Goal: Task Accomplishment & Management: Manage account settings

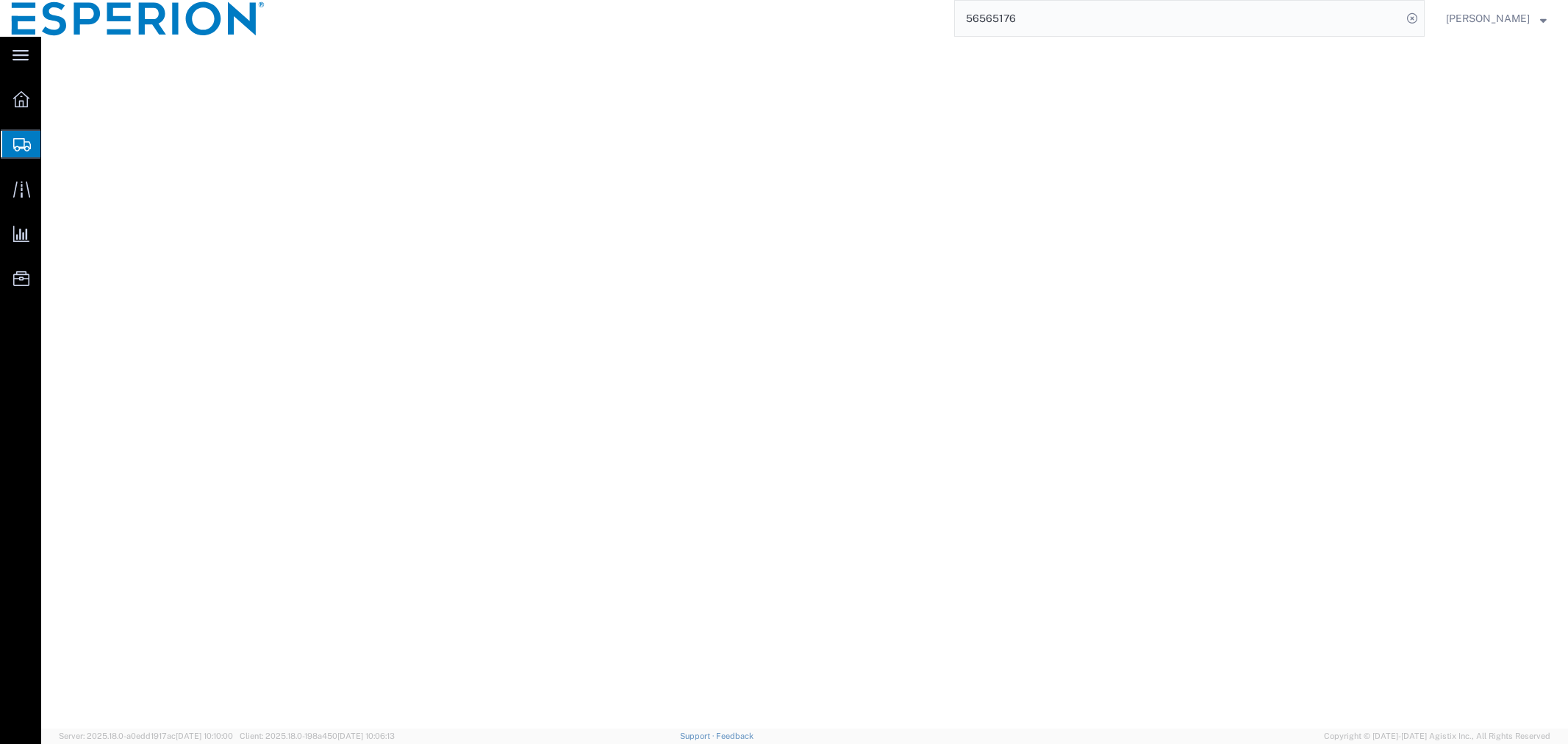
select select "[PERSON_NAME]"
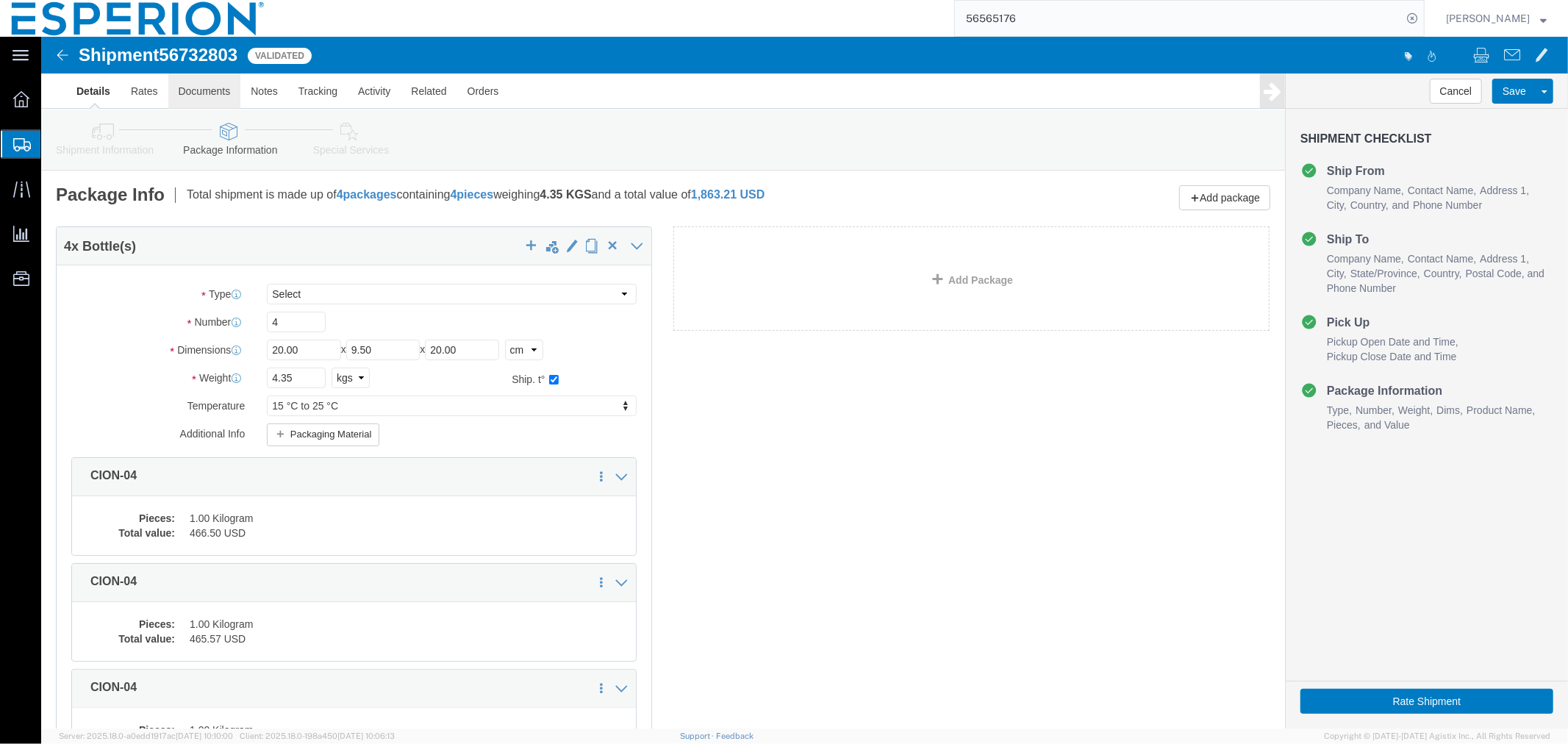
click link "Documents"
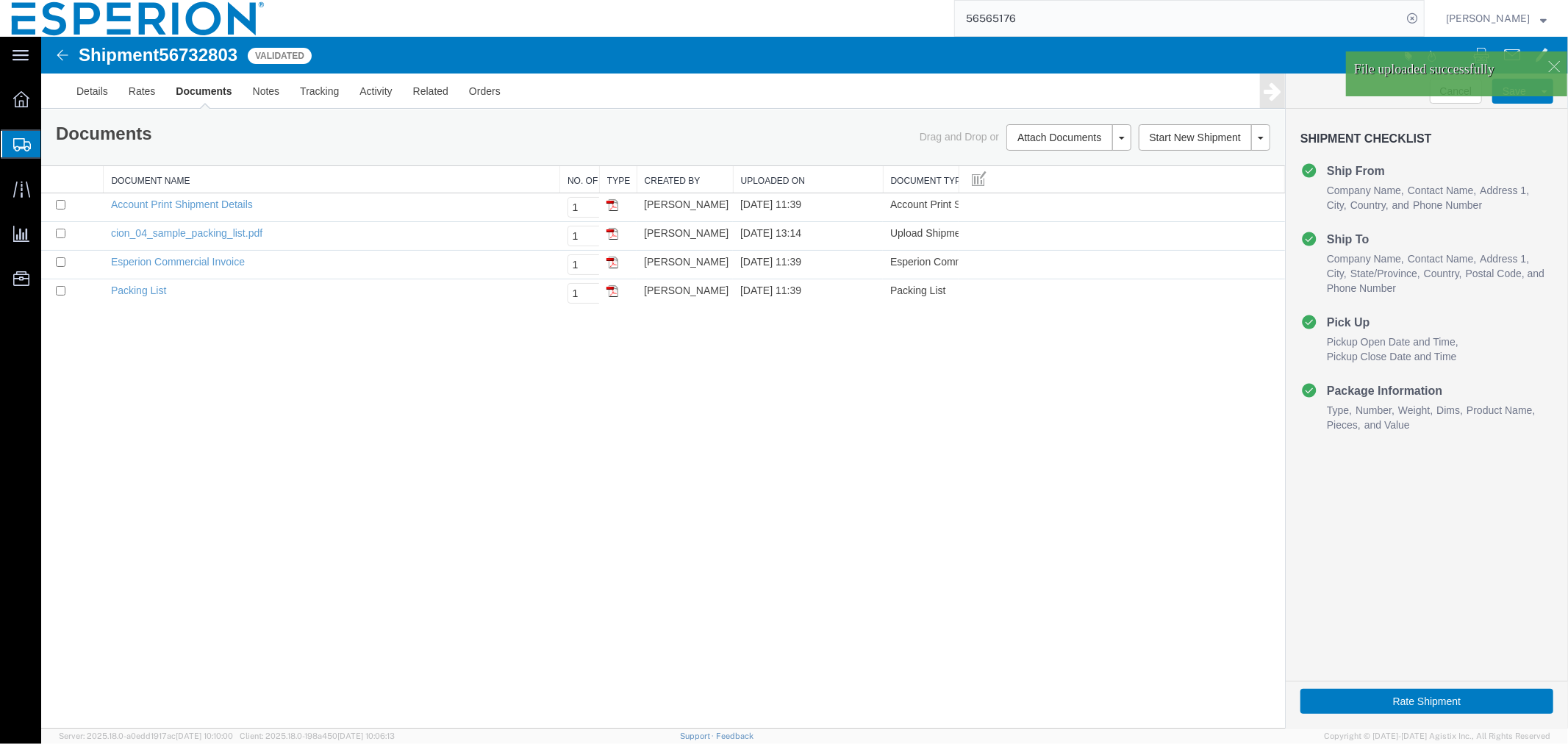
click at [1555, 68] on div at bounding box center [1553, 65] width 22 height 22
click at [1522, 88] on body "Shipment 56732803 4 of 4 Validated Details Rates Documents Notes Tracking Activ…" at bounding box center [804, 357] width 1526 height 642
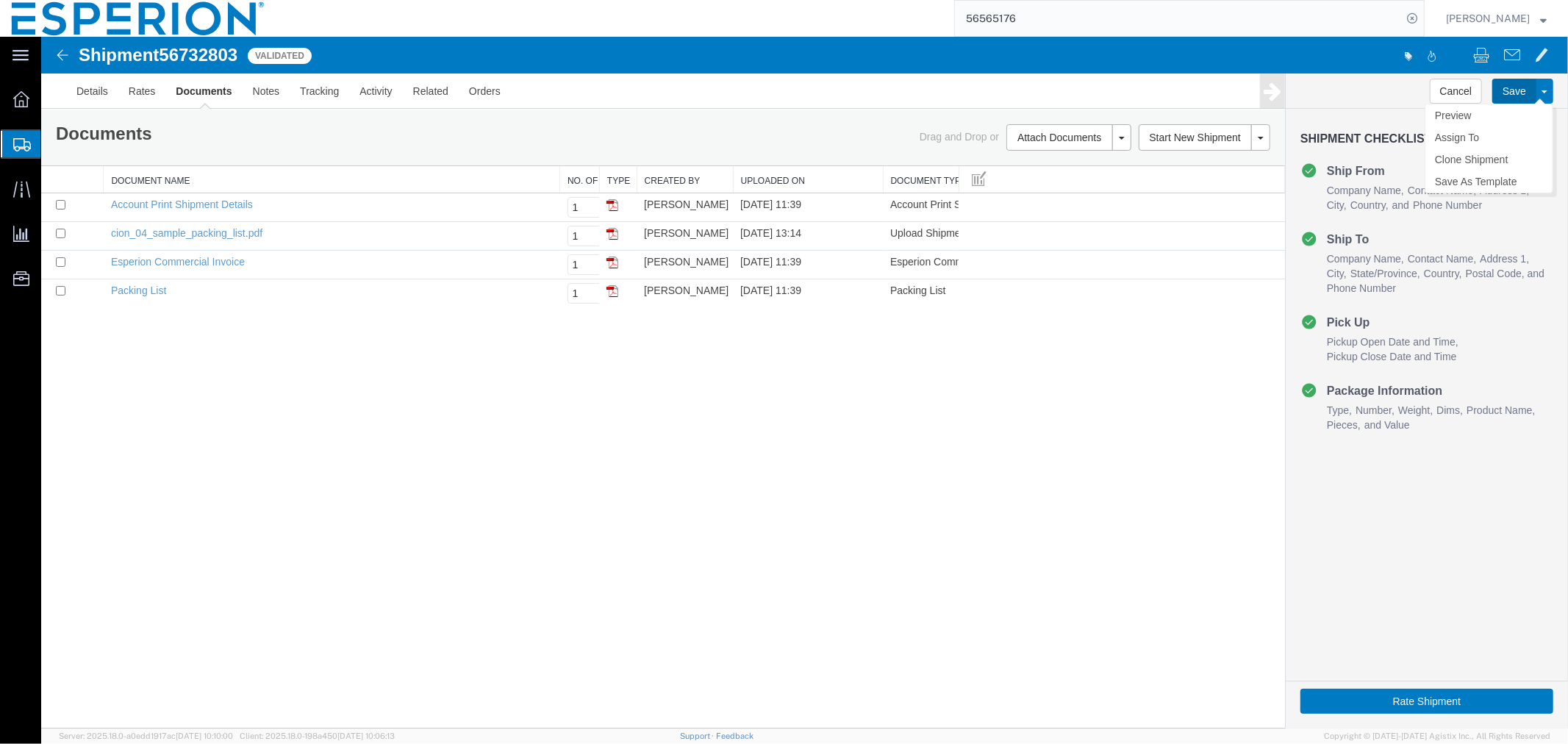
click at [1519, 90] on button "Save" at bounding box center [1514, 91] width 44 height 25
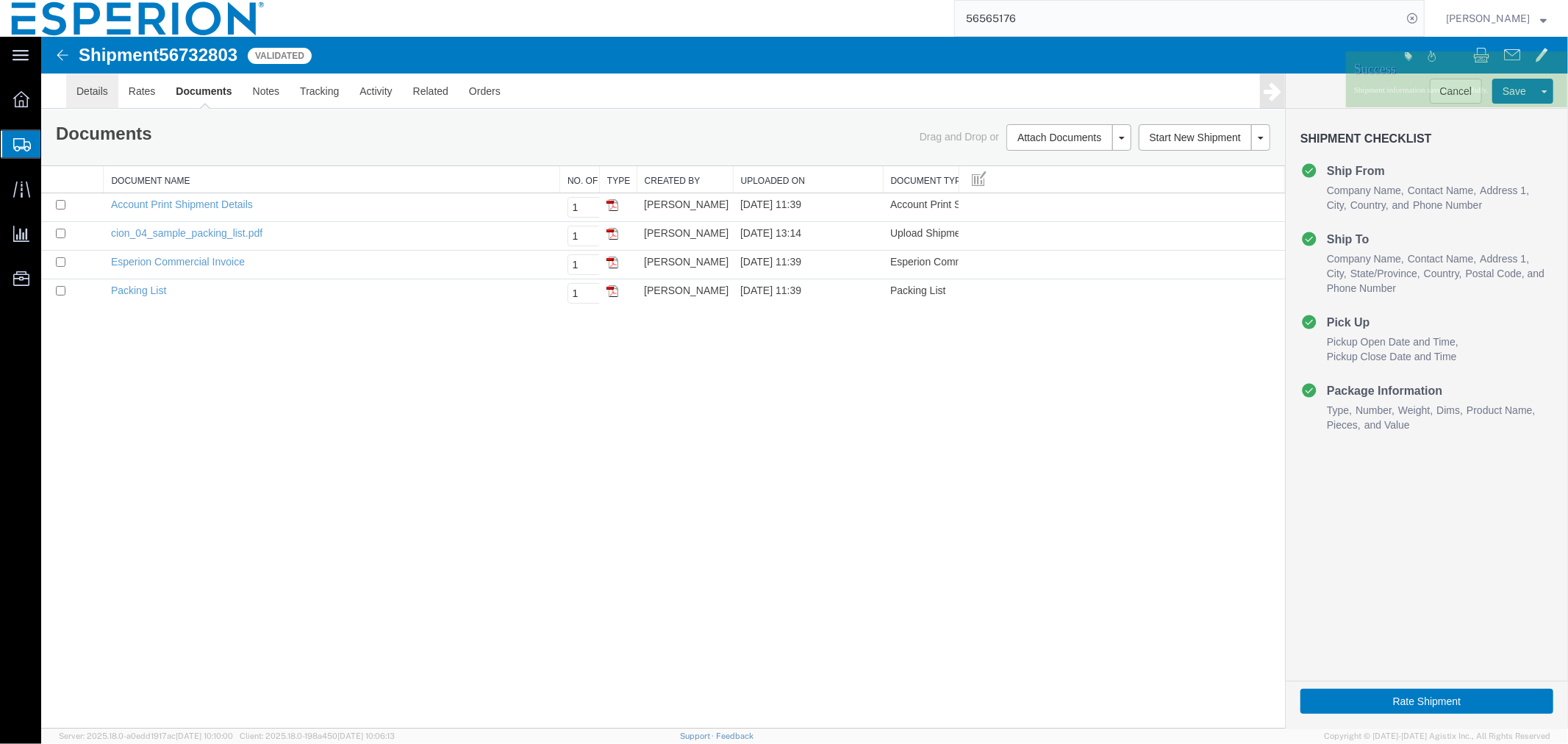
click at [84, 92] on link "Details" at bounding box center [91, 91] width 52 height 36
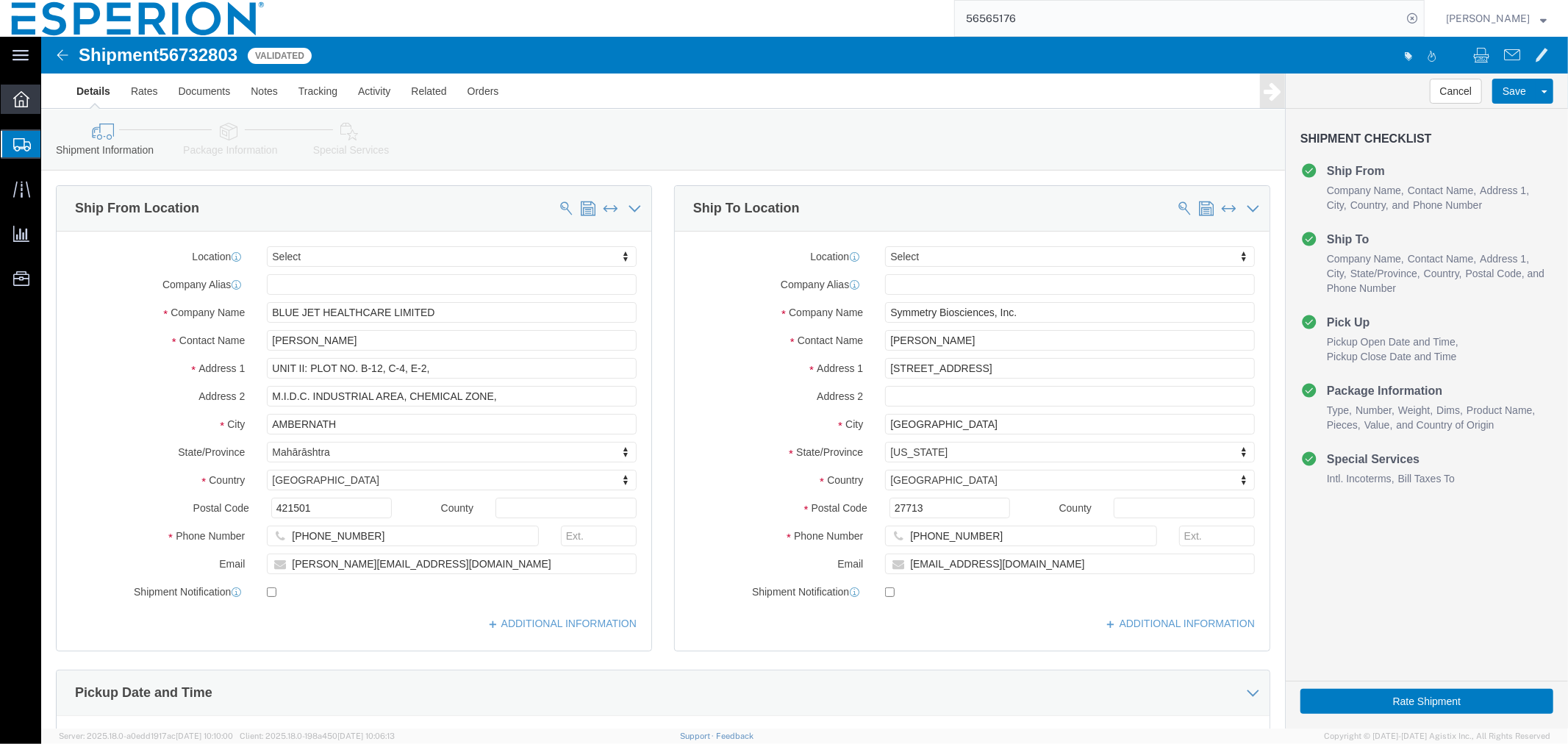
click at [24, 107] on icon at bounding box center [21, 99] width 16 height 16
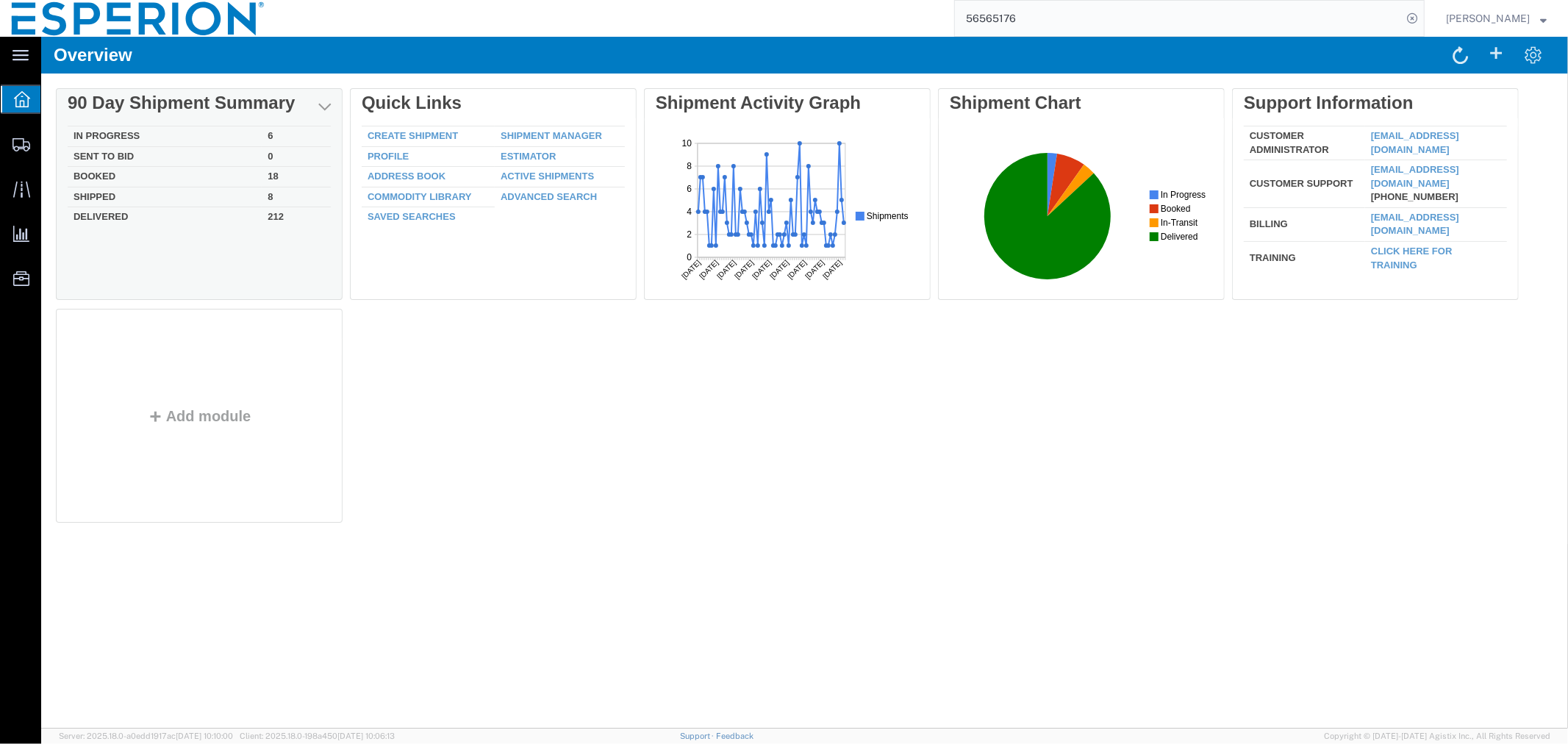
click at [115, 134] on td "In Progress" at bounding box center [163, 136] width 194 height 20
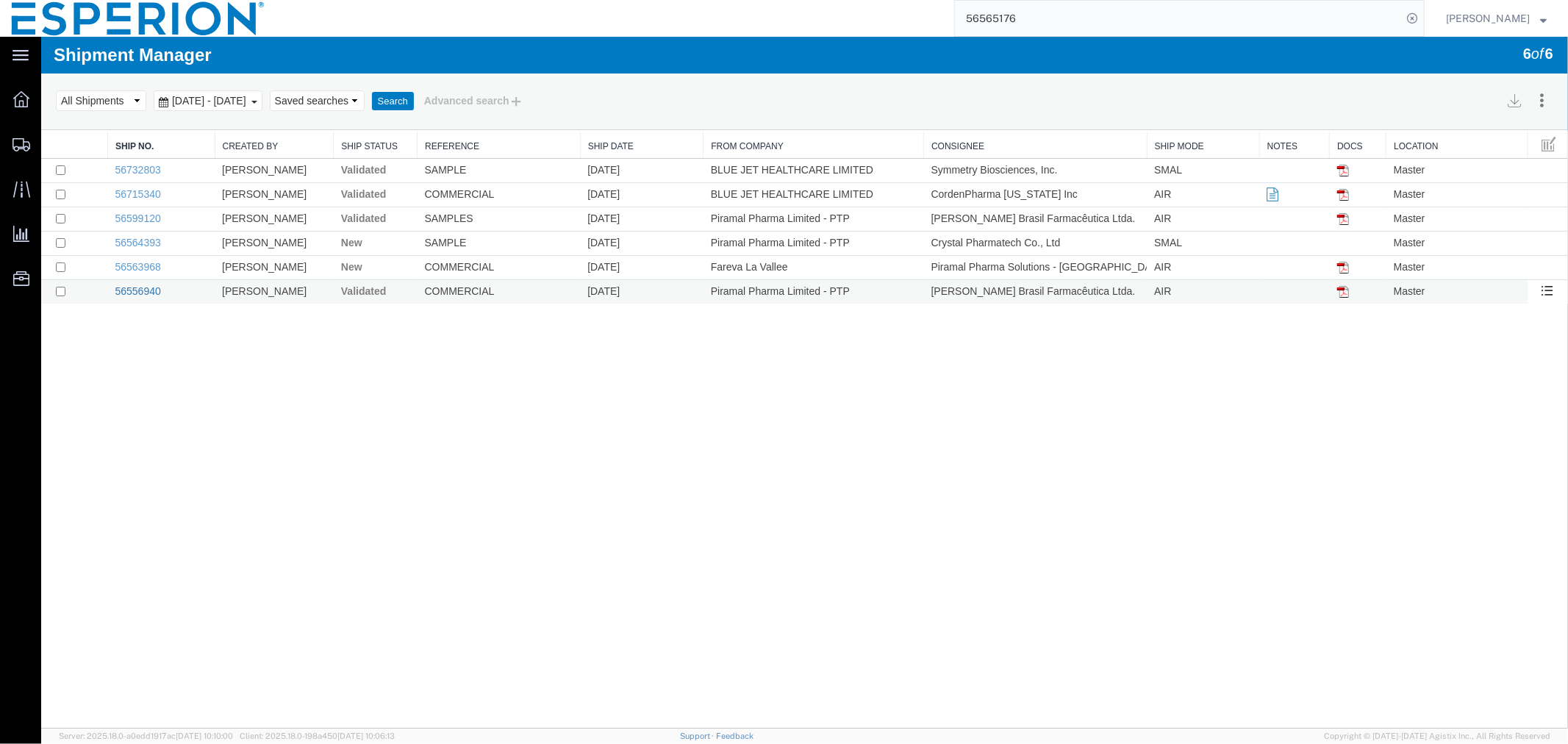
click at [135, 297] on link "56556940" at bounding box center [137, 290] width 45 height 12
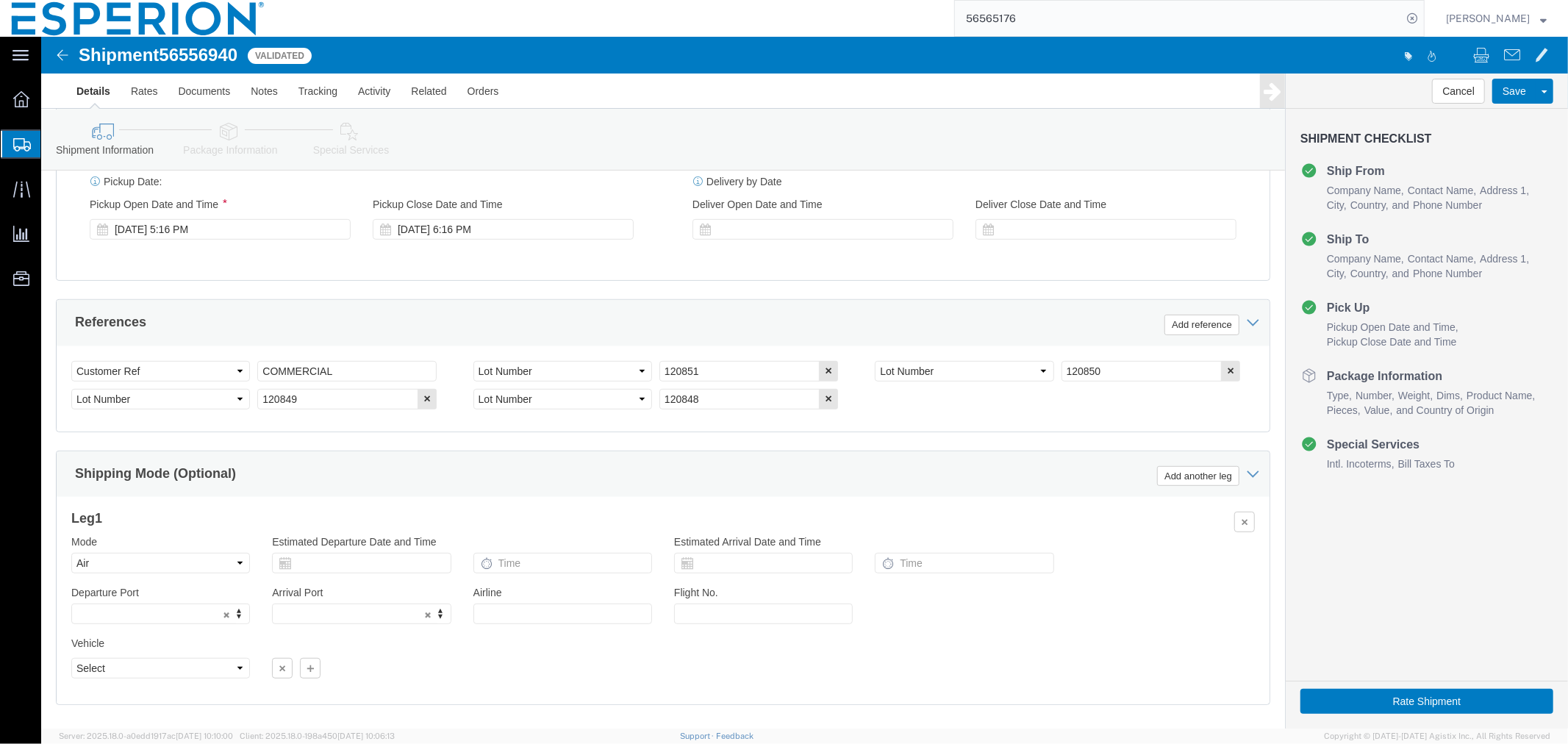
scroll to position [655, 0]
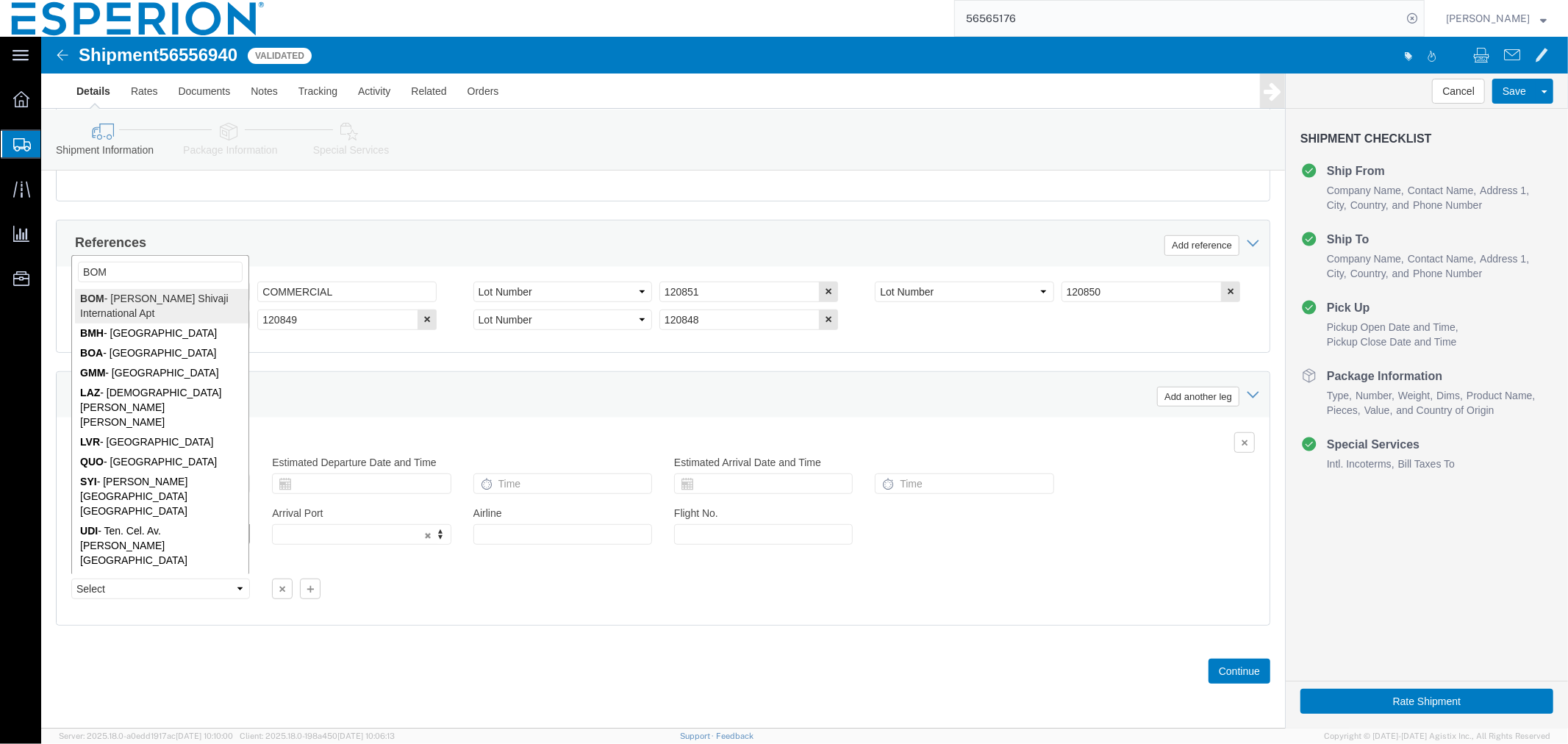
type input "BOM"
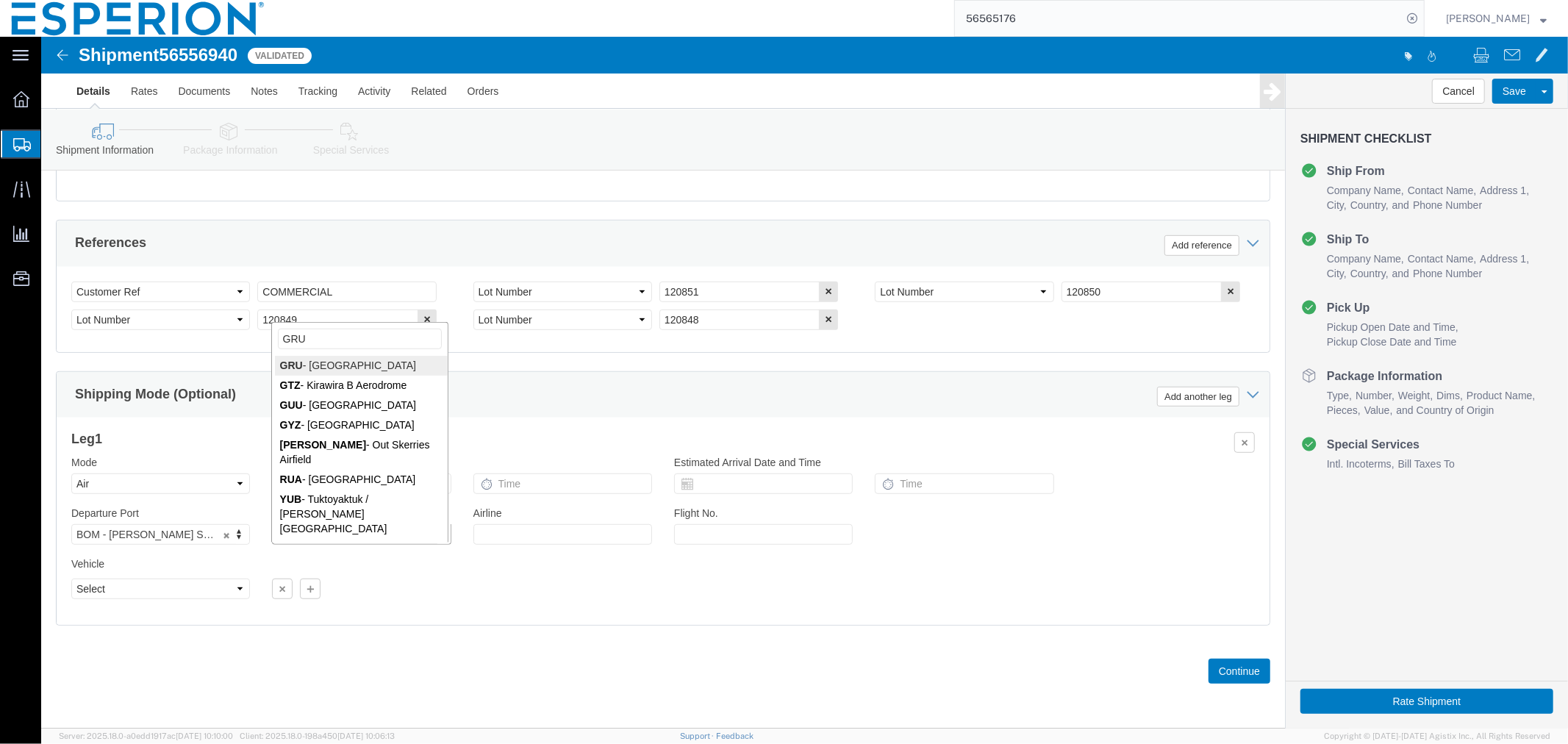
type input "GRU"
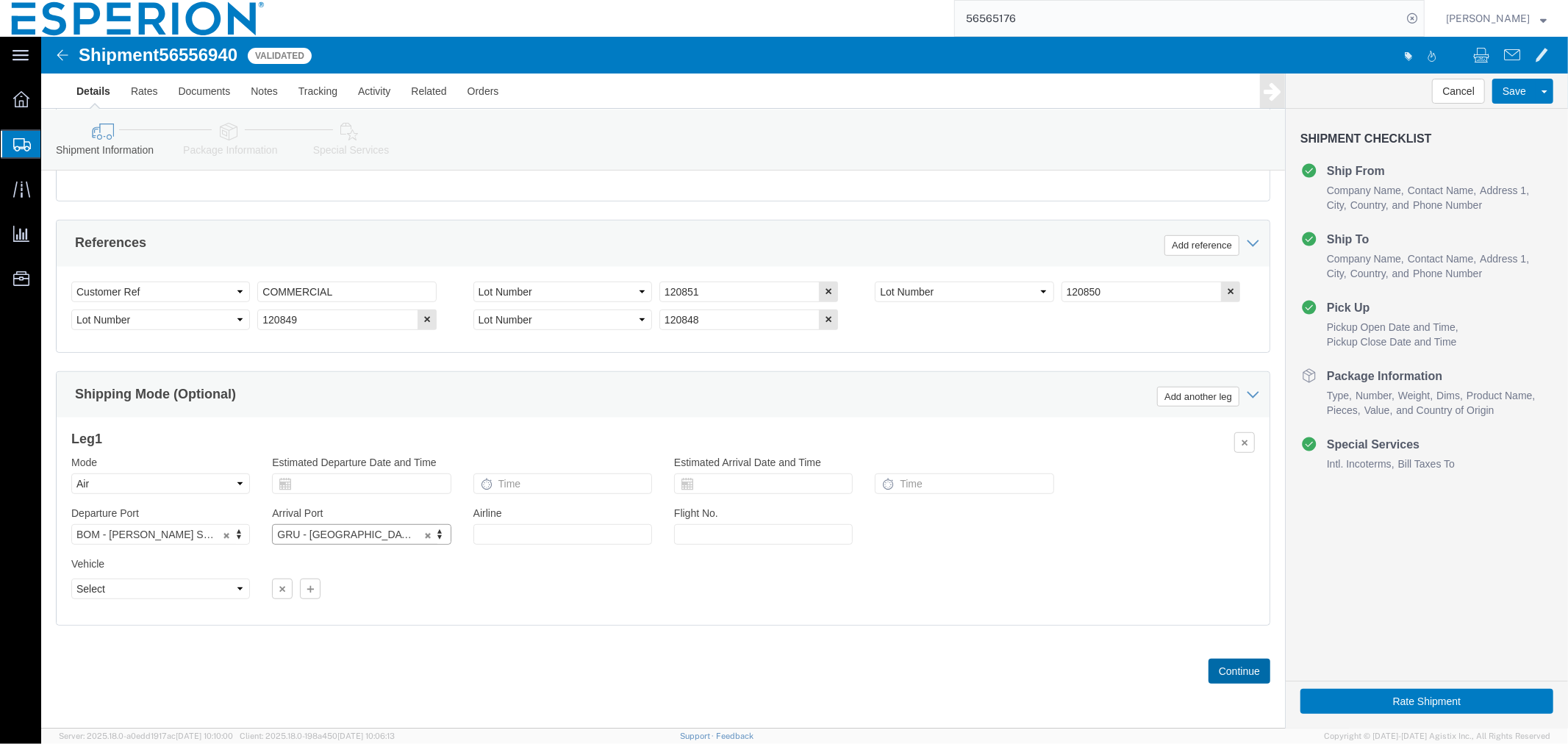
click button "Continue"
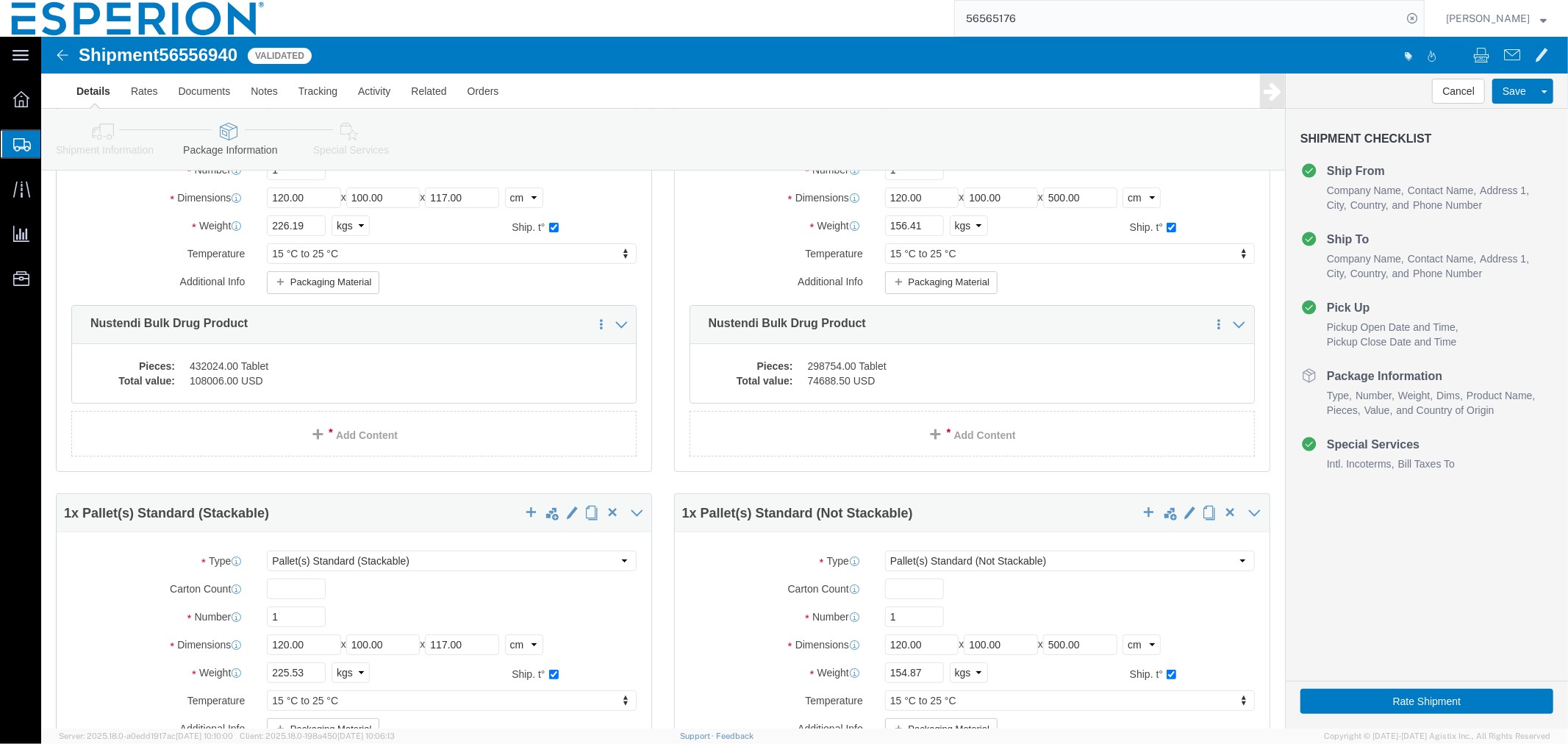
scroll to position [0, 0]
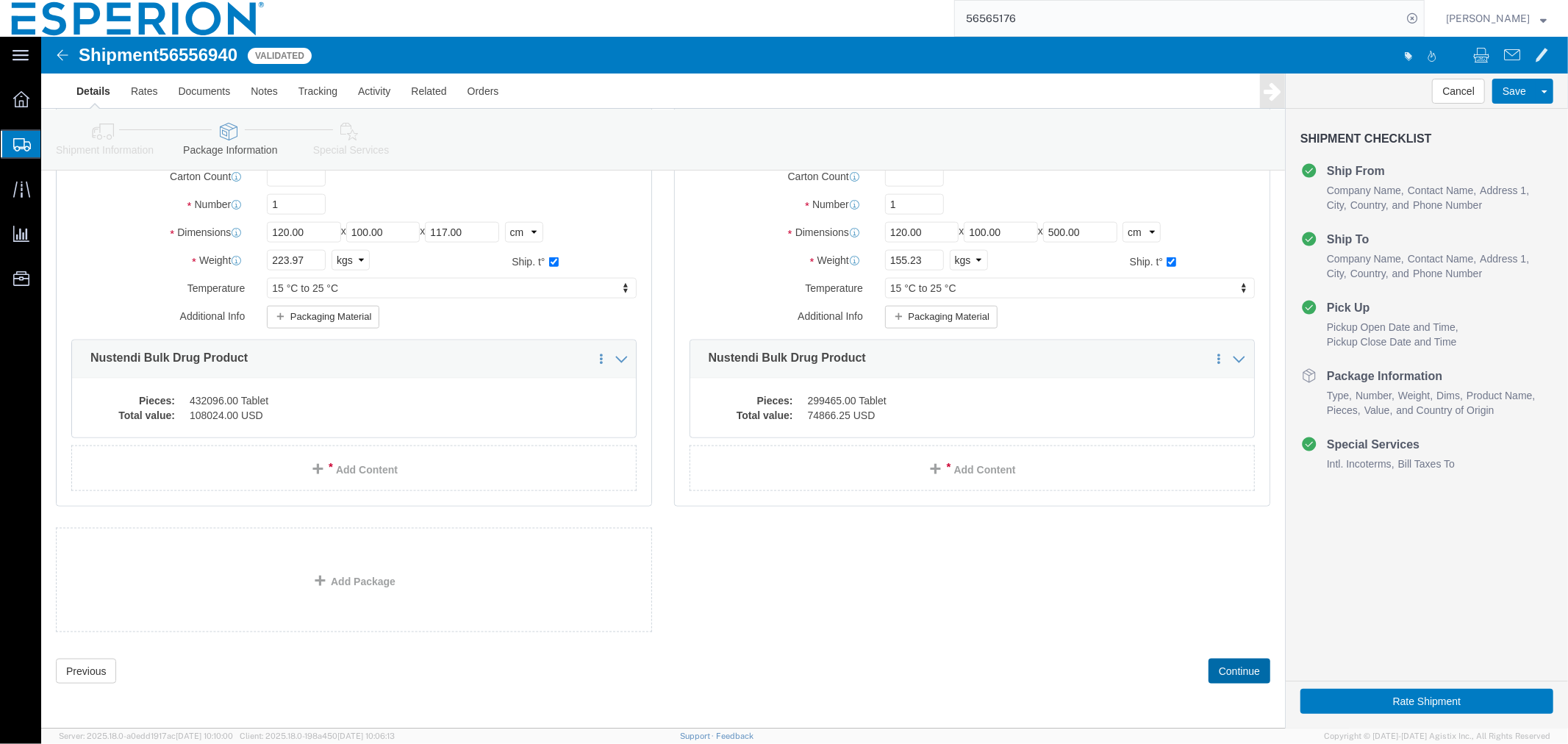
click button "Continue"
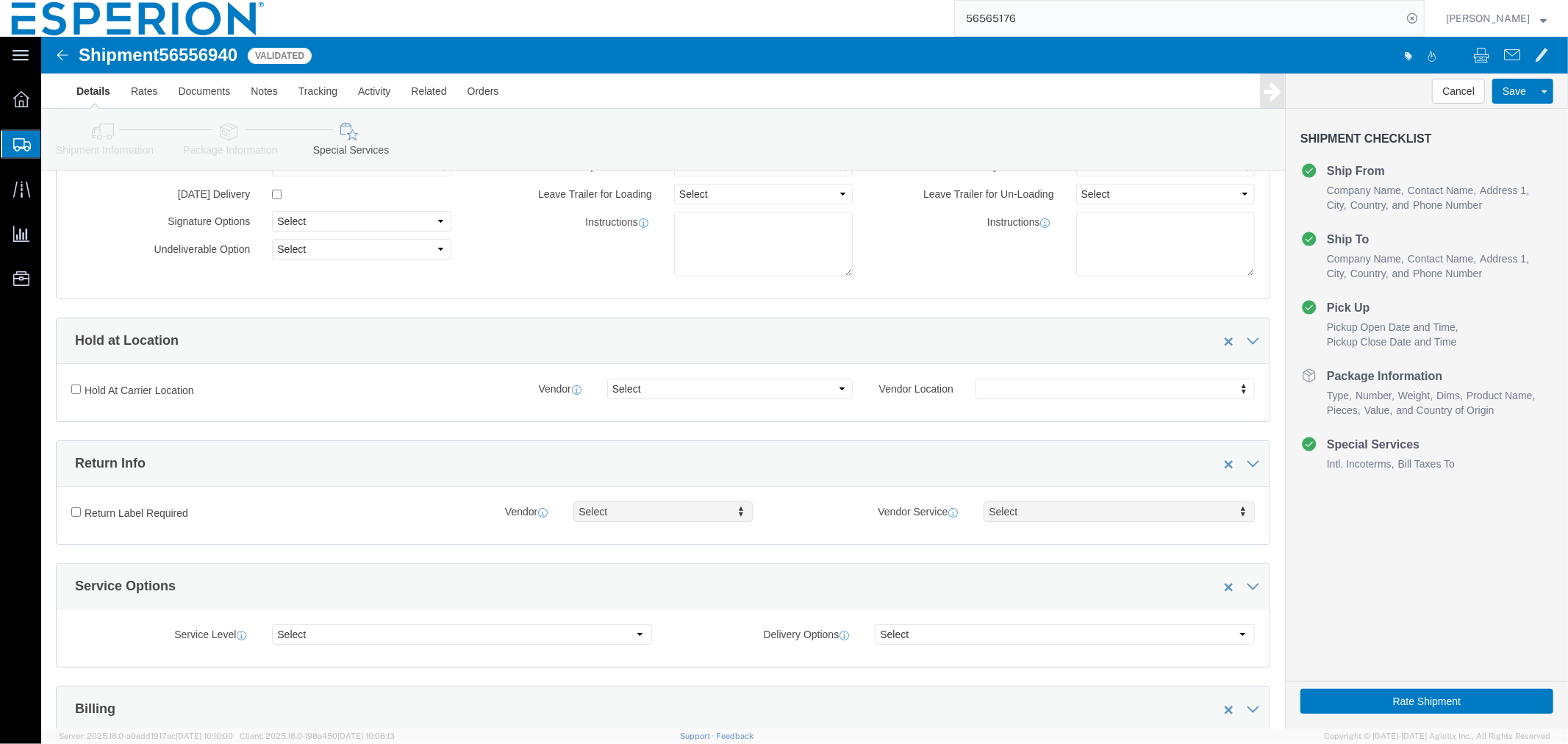
scroll to position [534, 0]
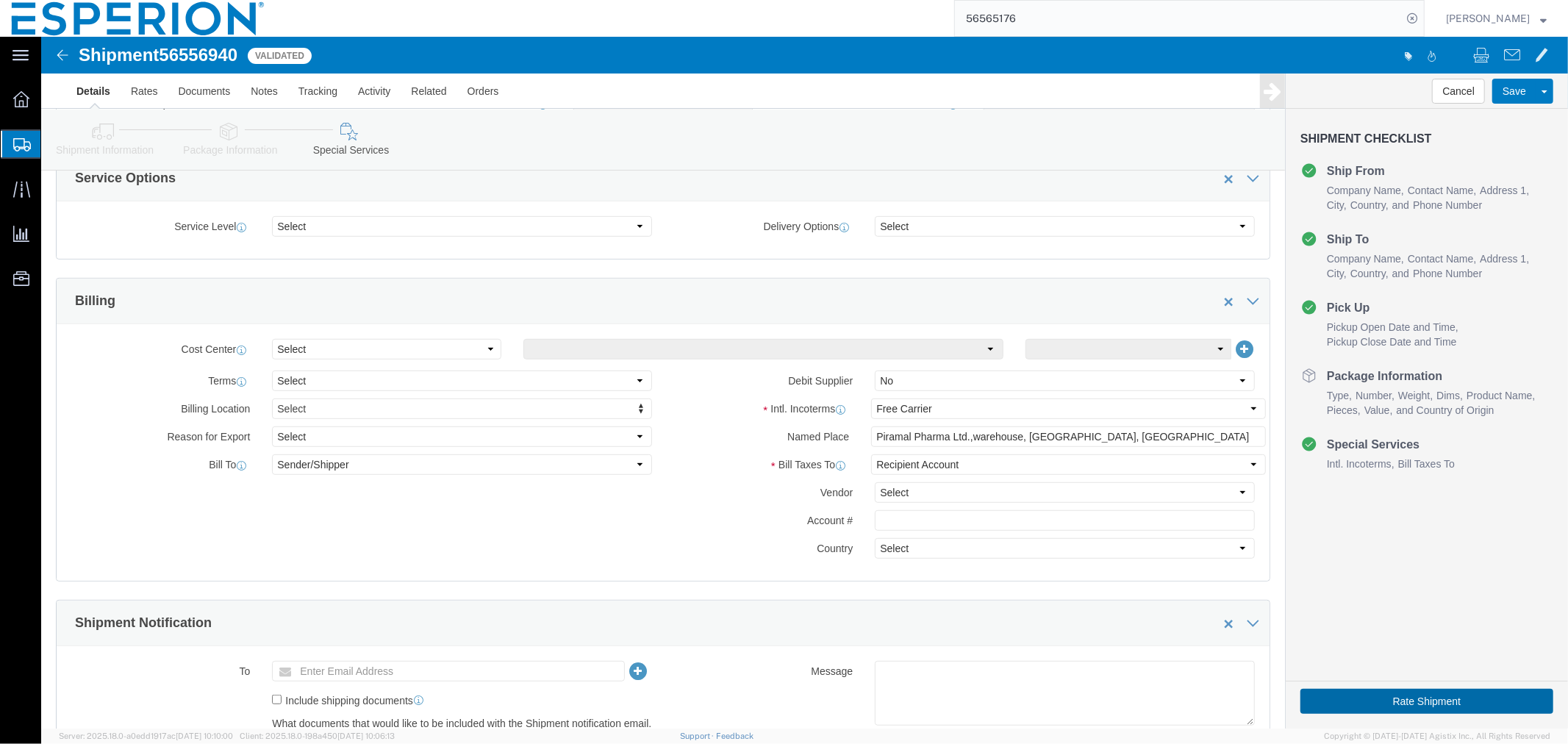
click button "Rate Shipment"
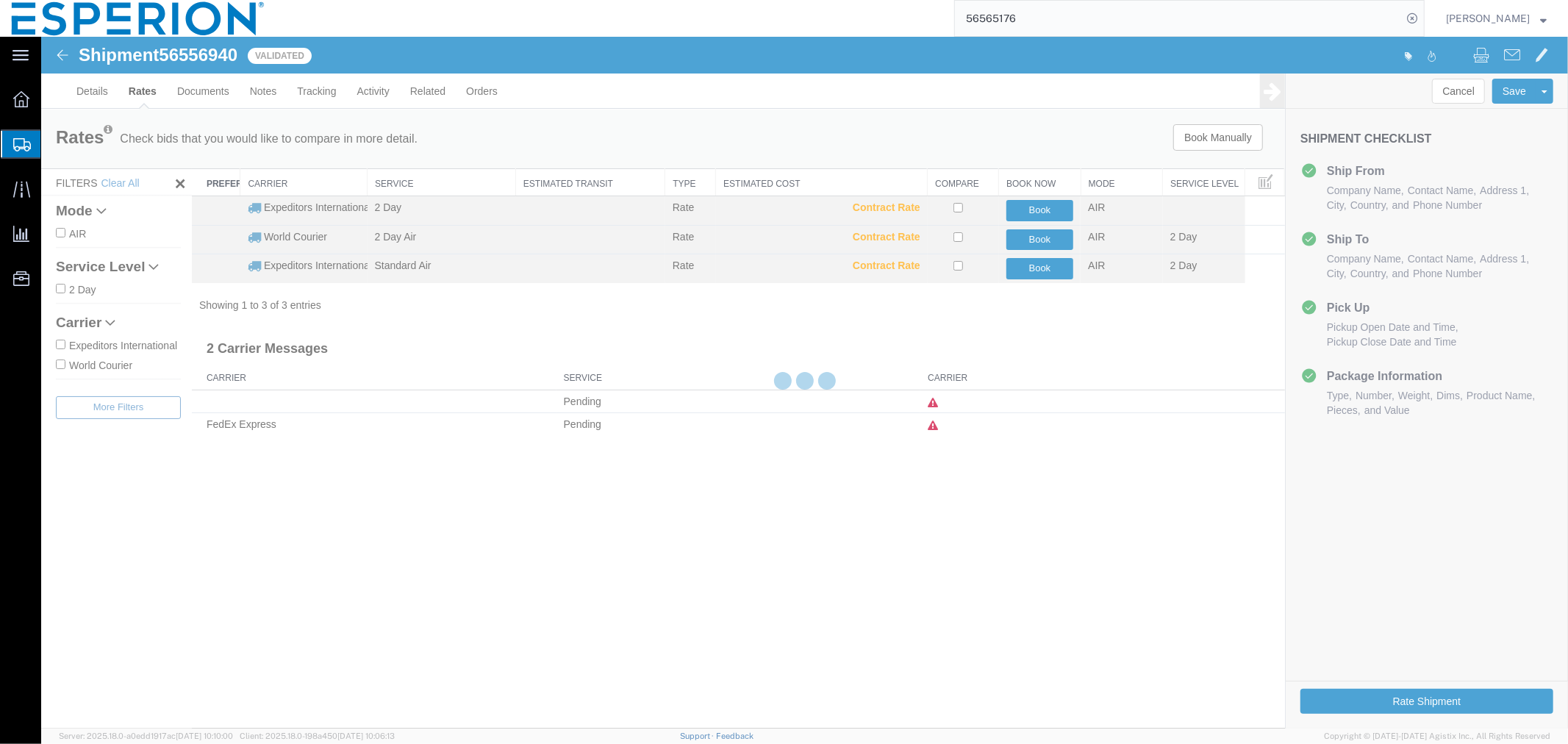
scroll to position [0, 0]
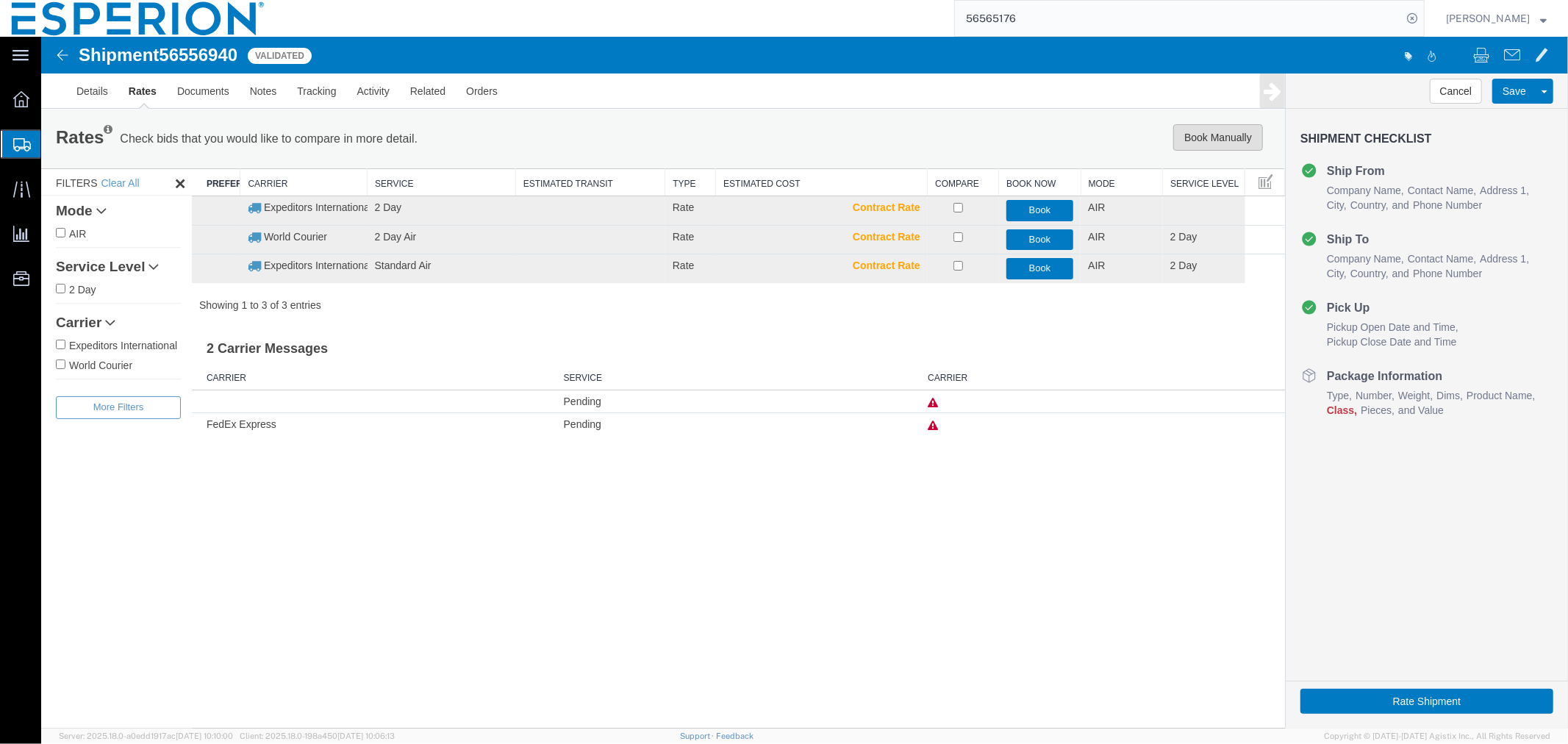
click at [1241, 131] on button "Book Manually" at bounding box center [1217, 137] width 90 height 27
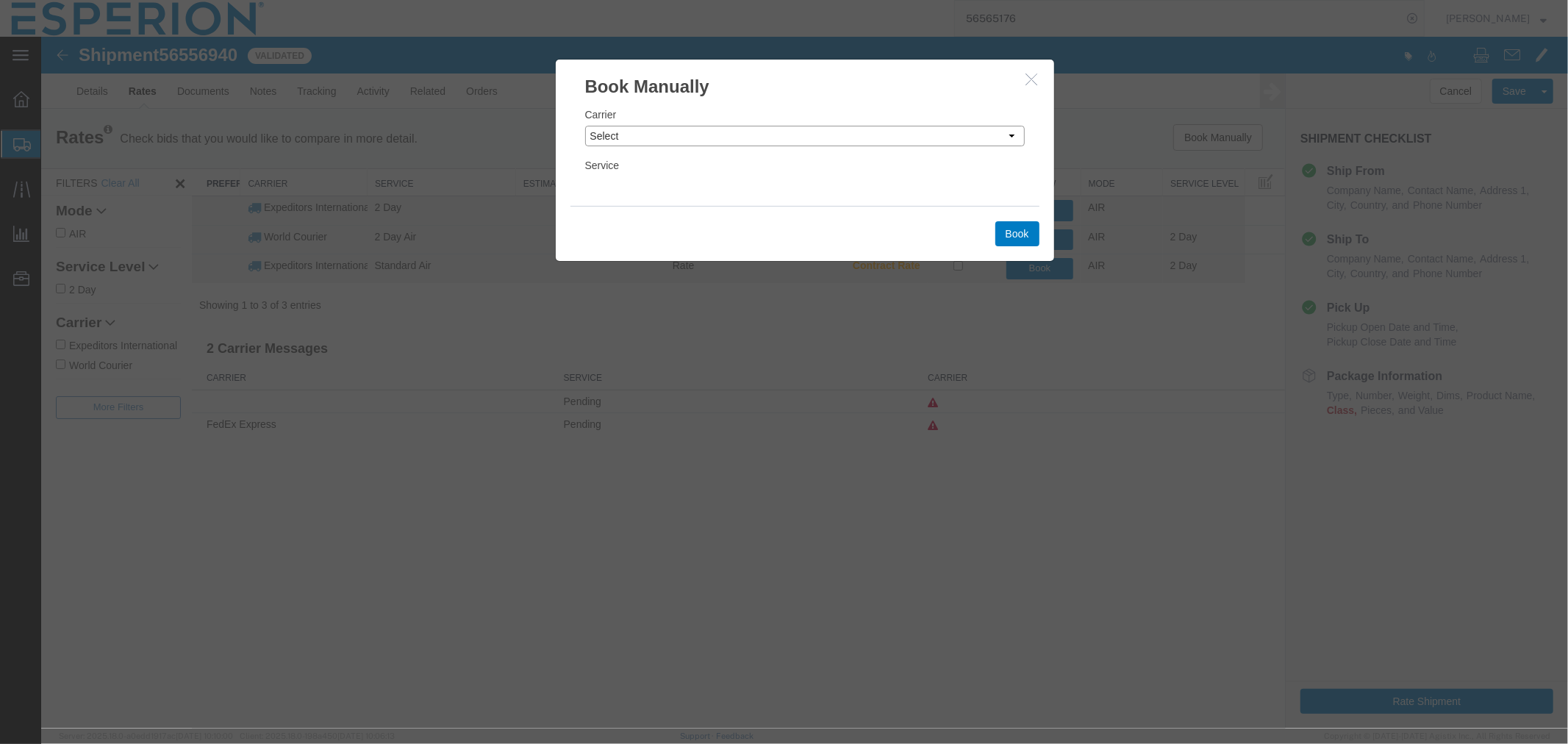
click at [752, 133] on select "Select Add New Carrier (and default service) DHL Global Forwarding Expeditors I…" at bounding box center [803, 135] width 439 height 20
click at [584, 125] on select "Select Add New Carrier (and default service) DHL Global Forwarding Expeditors I…" at bounding box center [803, 135] width 439 height 20
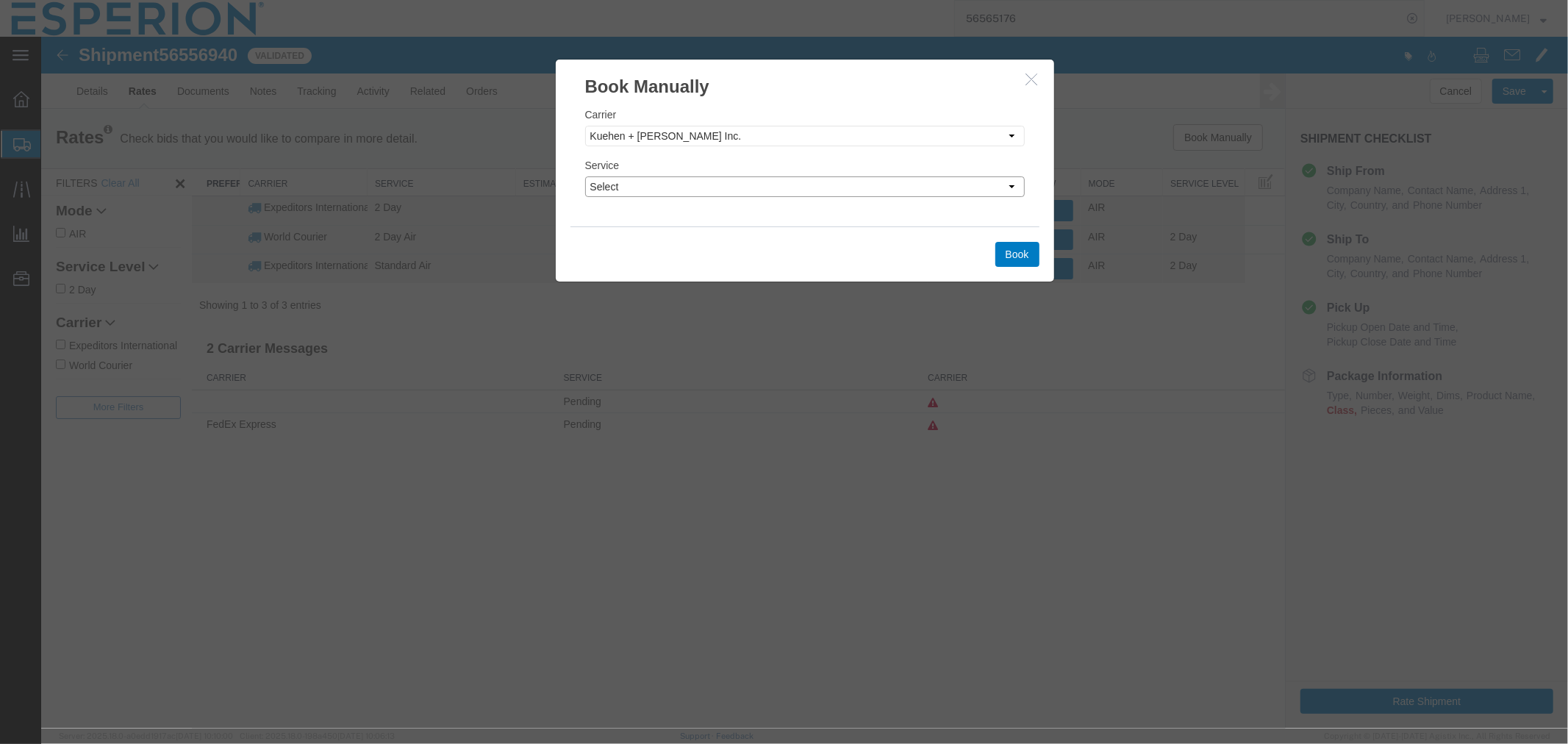
click at [773, 185] on select "Select Less Than Truckload" at bounding box center [803, 186] width 439 height 20
click at [785, 130] on select "Select Add New Carrier (and default service) DHL Global Forwarding Expeditors I…" at bounding box center [803, 135] width 439 height 20
select select "63"
click at [584, 125] on select "Select Add New Carrier (and default service) DHL Global Forwarding Expeditors I…" at bounding box center [803, 135] width 439 height 20
drag, startPoint x: 773, startPoint y: 196, endPoint x: 773, endPoint y: 181, distance: 15.0
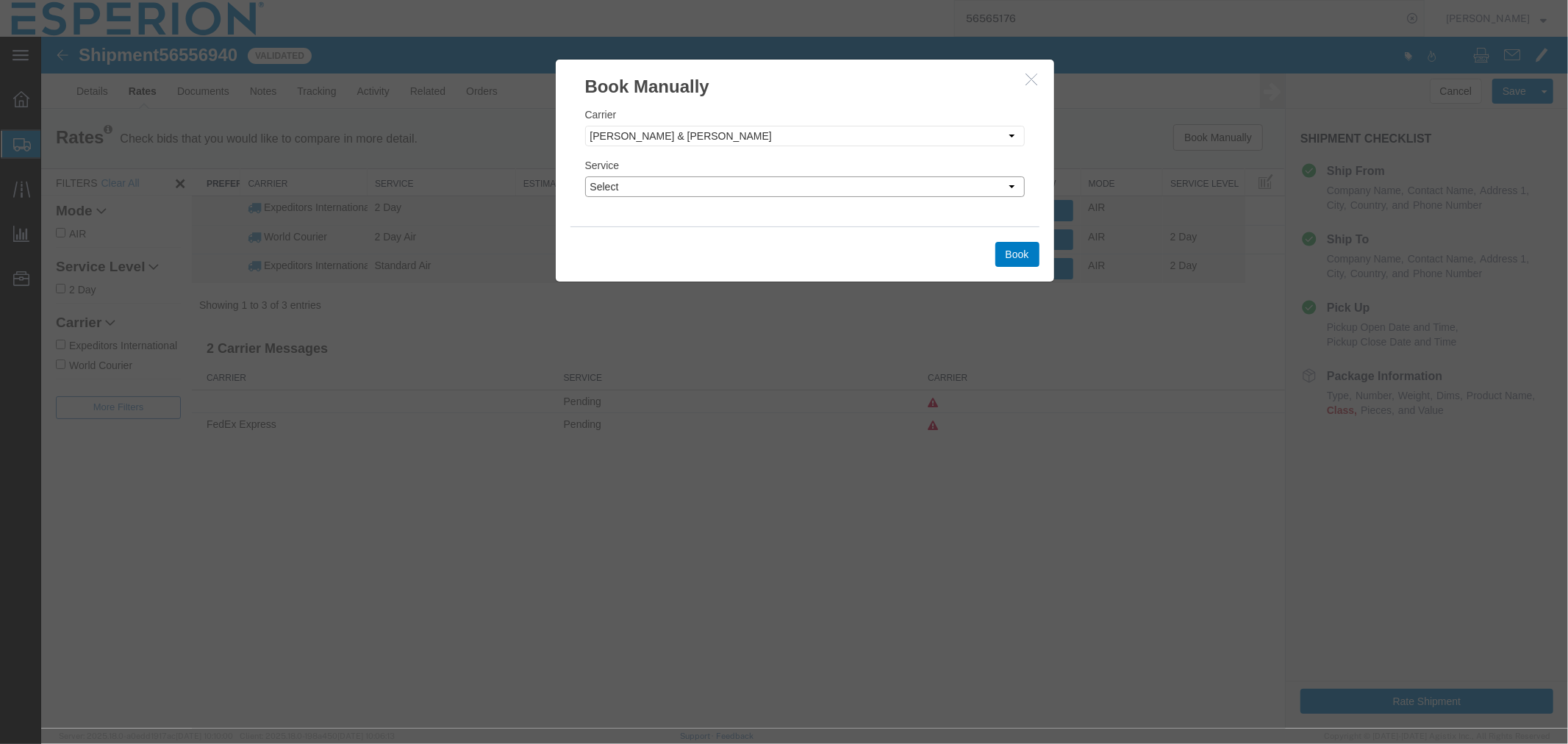
click at [773, 181] on select "Select Air 1 Day Air 2 Day Air 3 - 5 Day Air 5+ Day Air Freight DA DG Air Freig…" at bounding box center [803, 186] width 439 height 20
select select "34459"
click at [584, 176] on select "Select Air 1 Day Air 2 Day Air 3 - 5 Day Air 5+ Day Air Freight DA DG Air Freig…" at bounding box center [803, 186] width 439 height 20
click at [933, 181] on select "Select Air 1 Day Air 2 Day Air 3 - 5 Day Air 5+ Day Air Freight DA DG Air Freig…" at bounding box center [803, 186] width 439 height 20
click at [584, 176] on select "Select Air 1 Day Air 2 Day Air 3 - 5 Day Air 5+ Day Air Freight DA DG Air Freig…" at bounding box center [803, 186] width 439 height 20
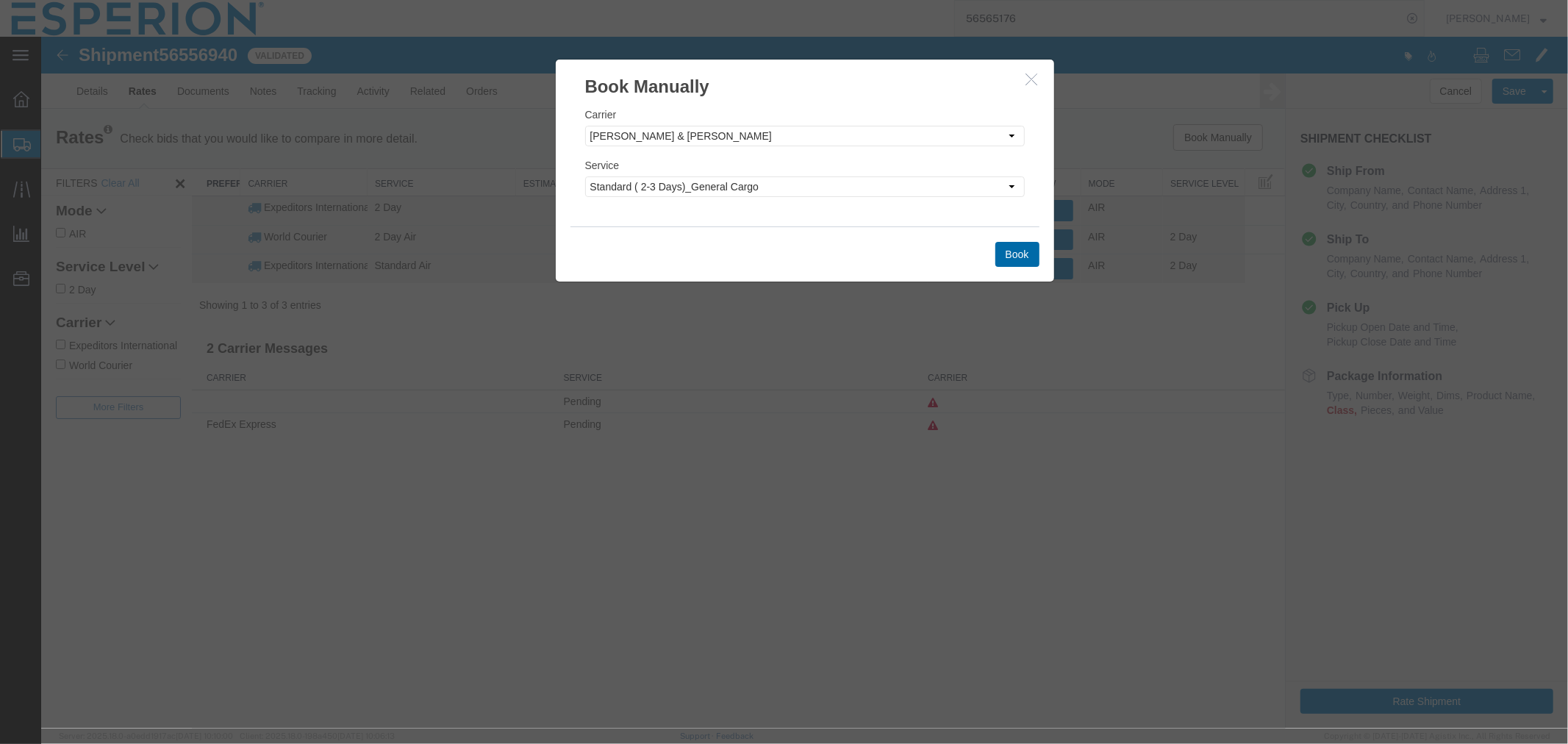
click at [1022, 255] on button "Book" at bounding box center [1017, 254] width 44 height 25
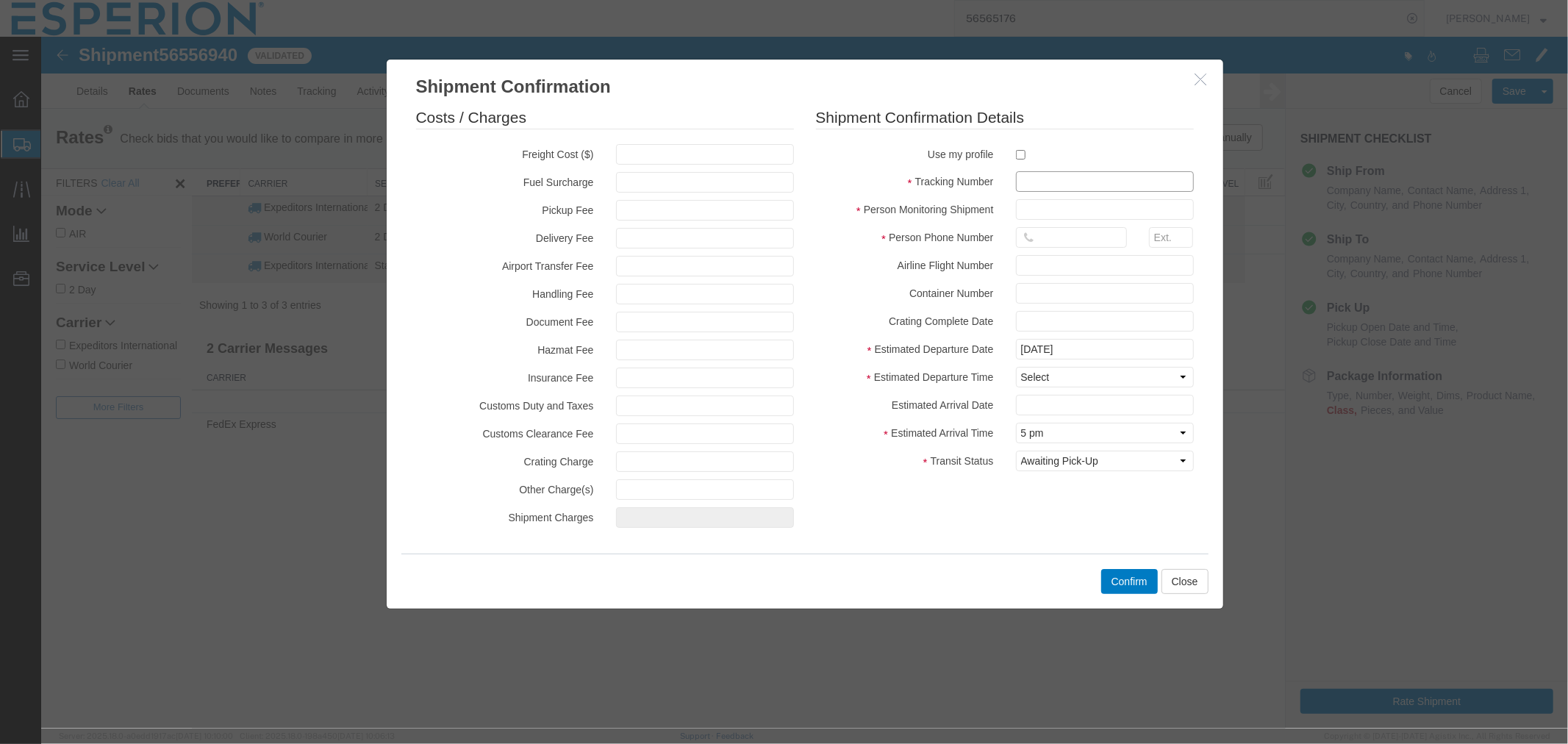
click at [1055, 178] on input "text" at bounding box center [1104, 180] width 177 height 20
paste input "4500071814"
type input "4500071814"
click at [1041, 214] on input "text" at bounding box center [1104, 209] width 177 height 20
type input "ABREAUX"
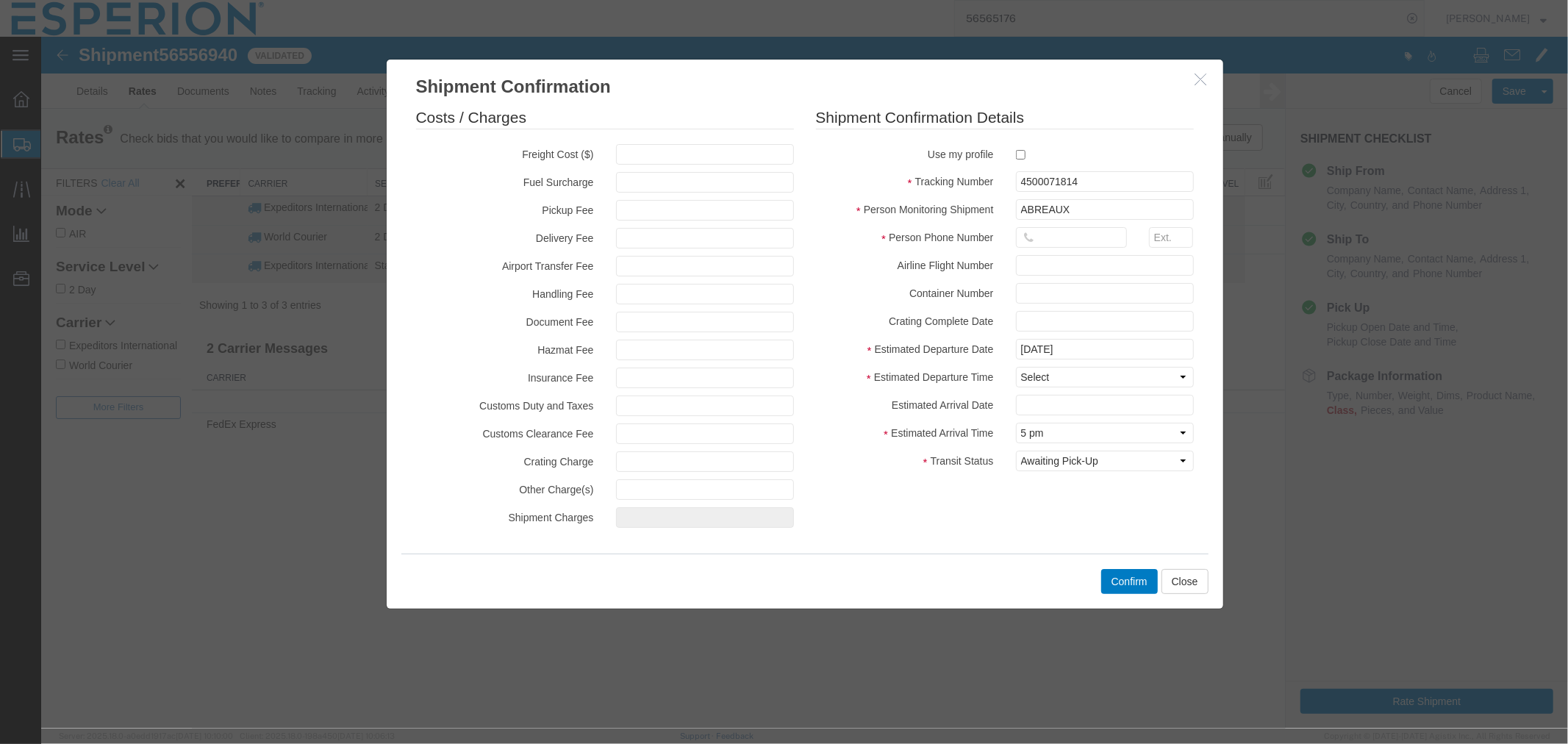
click at [1061, 225] on fieldset "Shipment Confirmation Details Use my profile Tracking Number 4500071814 Person …" at bounding box center [1005, 291] width 378 height 372
click at [1055, 240] on input "text" at bounding box center [1070, 236] width 111 height 20
type input "[PHONE_NUMBER]"
click at [1084, 378] on select "Select Midnight 1 am 2 am 3 am 4 am 5 am 6 am 7 am 8 am 9 am 10 am 11 am 12 Noo…" at bounding box center [1104, 376] width 177 height 20
select select "0800"
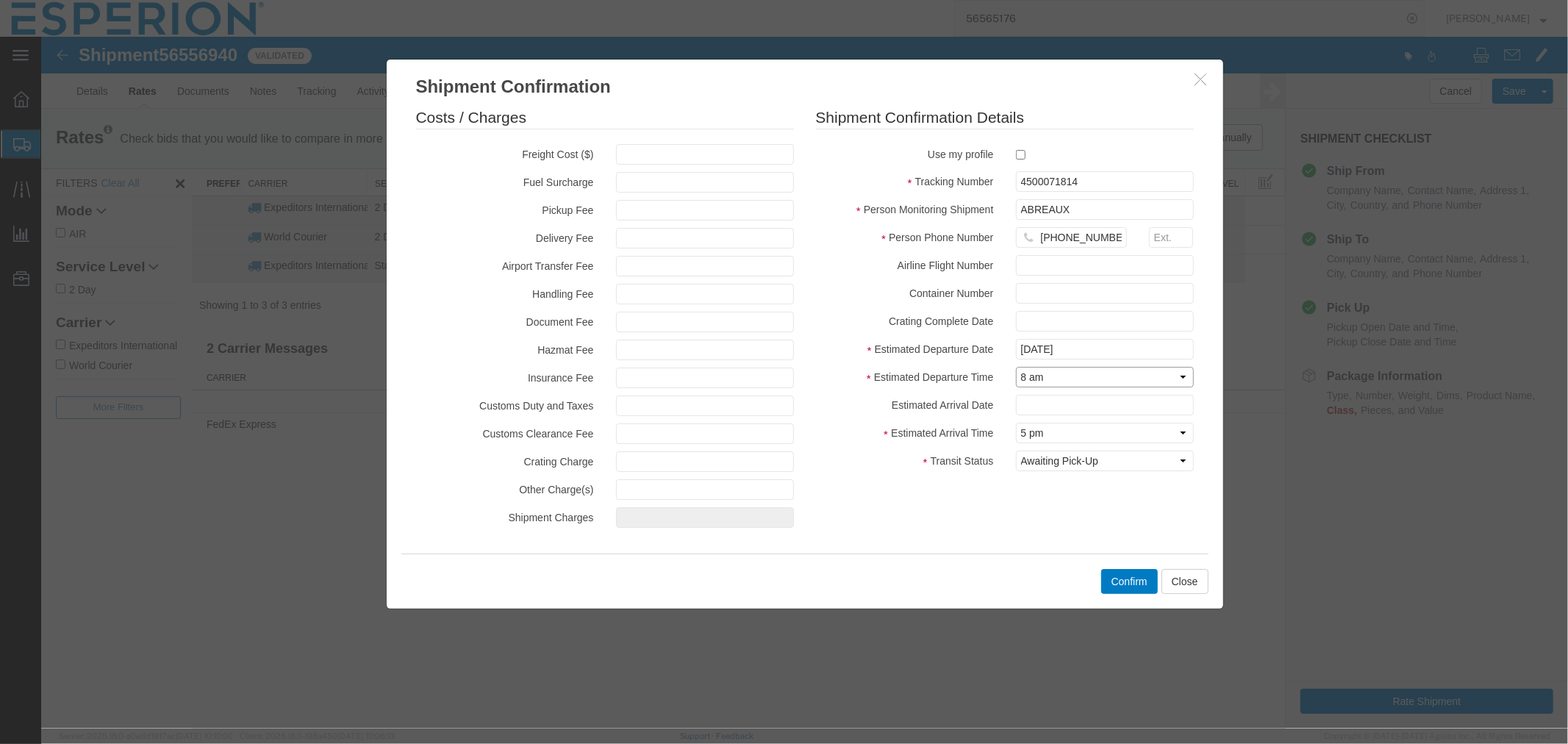
click at [1015, 366] on select "Select Midnight 1 am 2 am 3 am 4 am 5 am 6 am 7 am 8 am 9 am 10 am 11 am 12 Noo…" at bounding box center [1104, 376] width 177 height 20
click at [1040, 400] on input "text" at bounding box center [1104, 404] width 177 height 20
click at [1128, 286] on td "12" at bounding box center [1136, 287] width 22 height 22
type input "[DATE]"
click at [1067, 464] on select "Select Arrival Notice Available Arrival Notice Imported Arrive at Delivery Loca…" at bounding box center [1104, 460] width 177 height 20
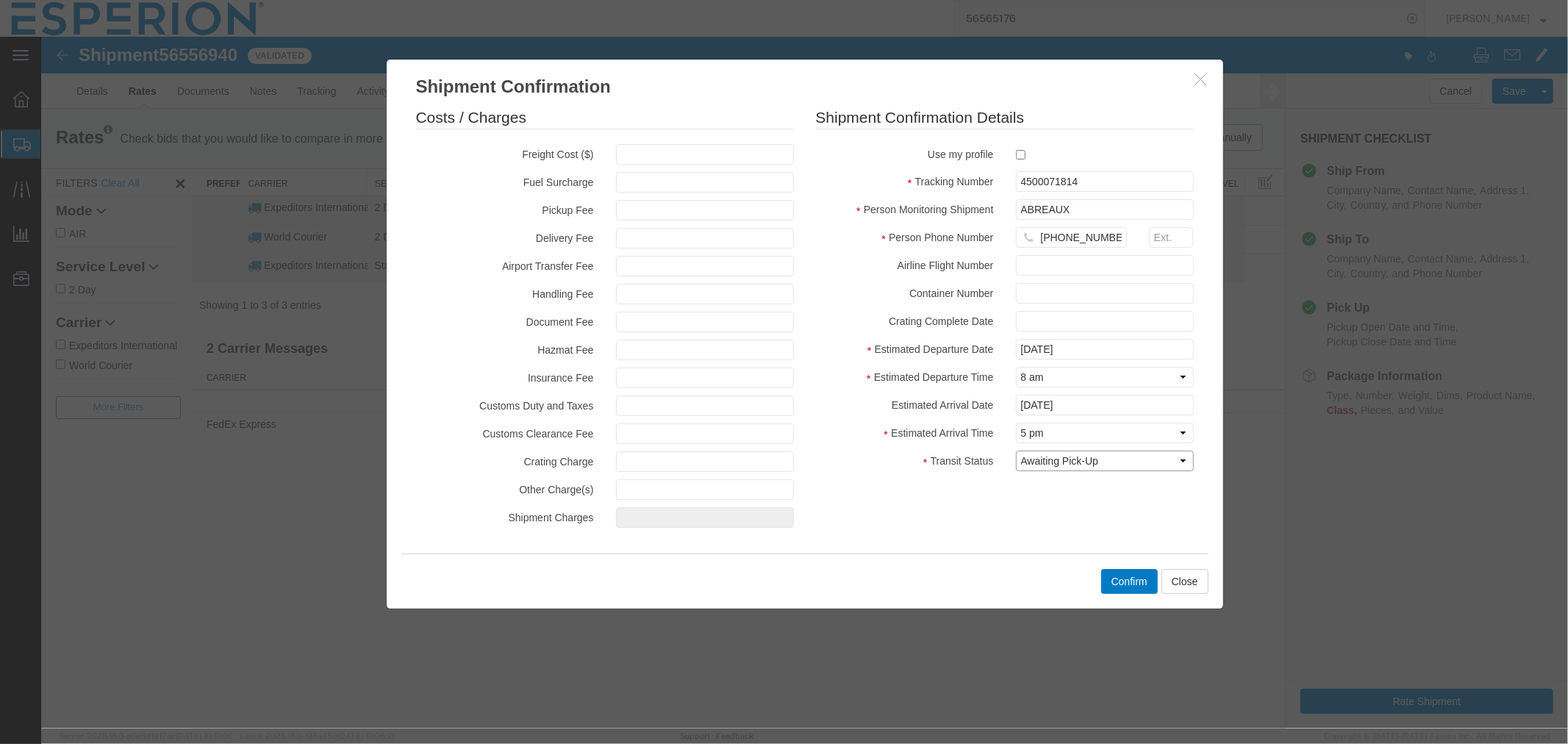
select select "INTRANST"
click at [1015, 450] on select "Select Arrival Notice Available Arrival Notice Imported Arrive at Delivery Loca…" at bounding box center [1104, 460] width 177 height 20
click at [1120, 581] on button "Confirm" at bounding box center [1129, 581] width 57 height 25
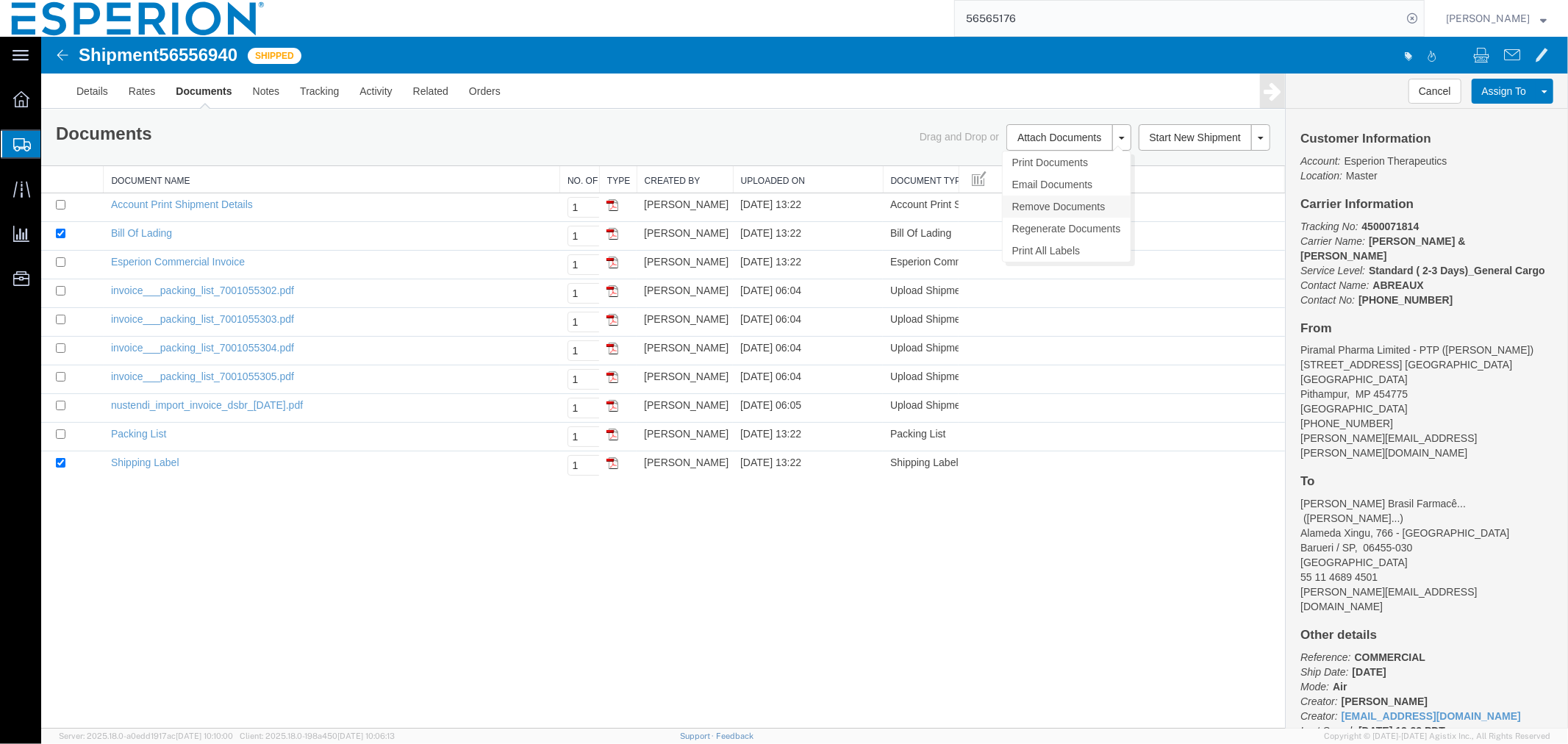
click at [1039, 203] on link "Remove Documents" at bounding box center [1066, 205] width 128 height 22
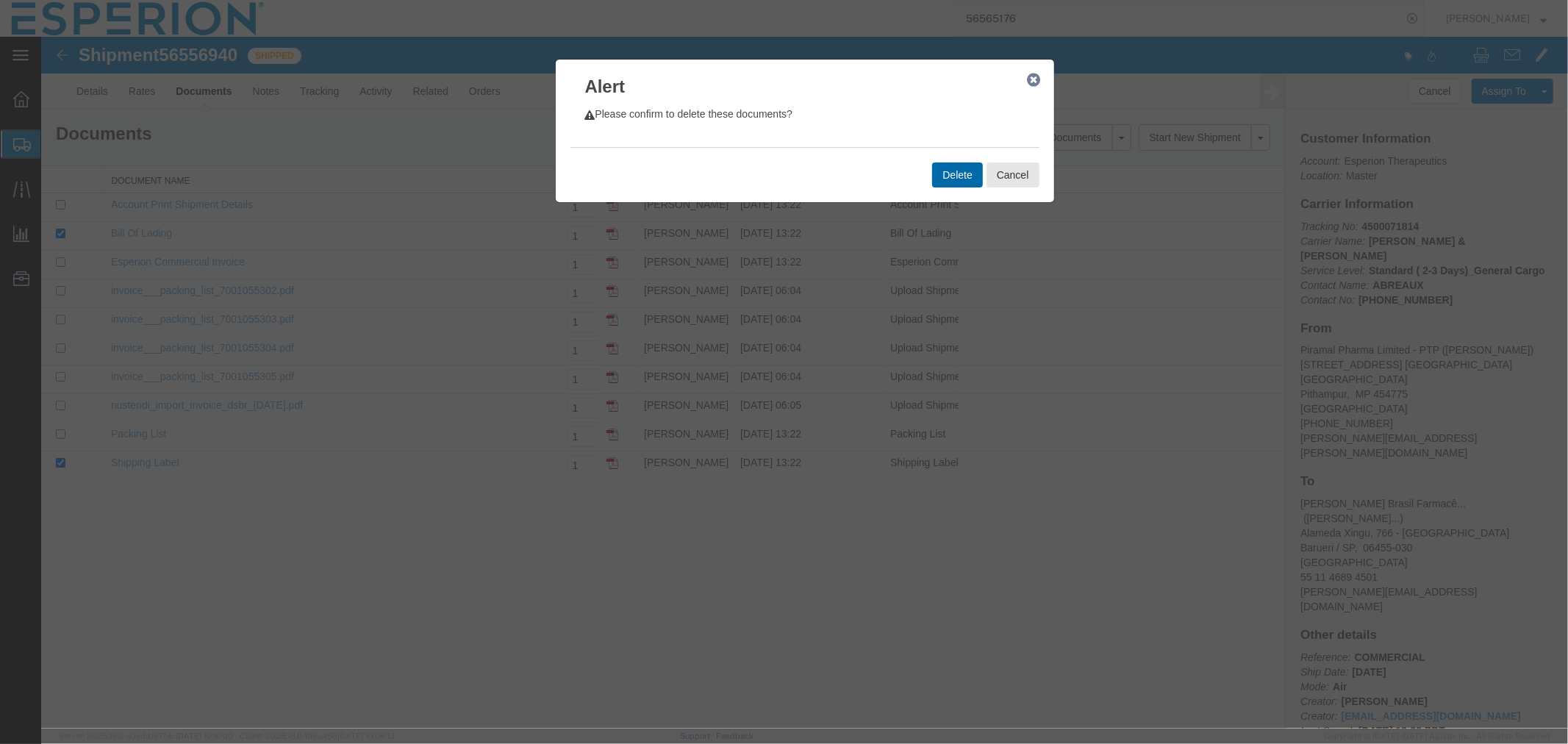
click at [952, 170] on button "Delete" at bounding box center [956, 174] width 50 height 25
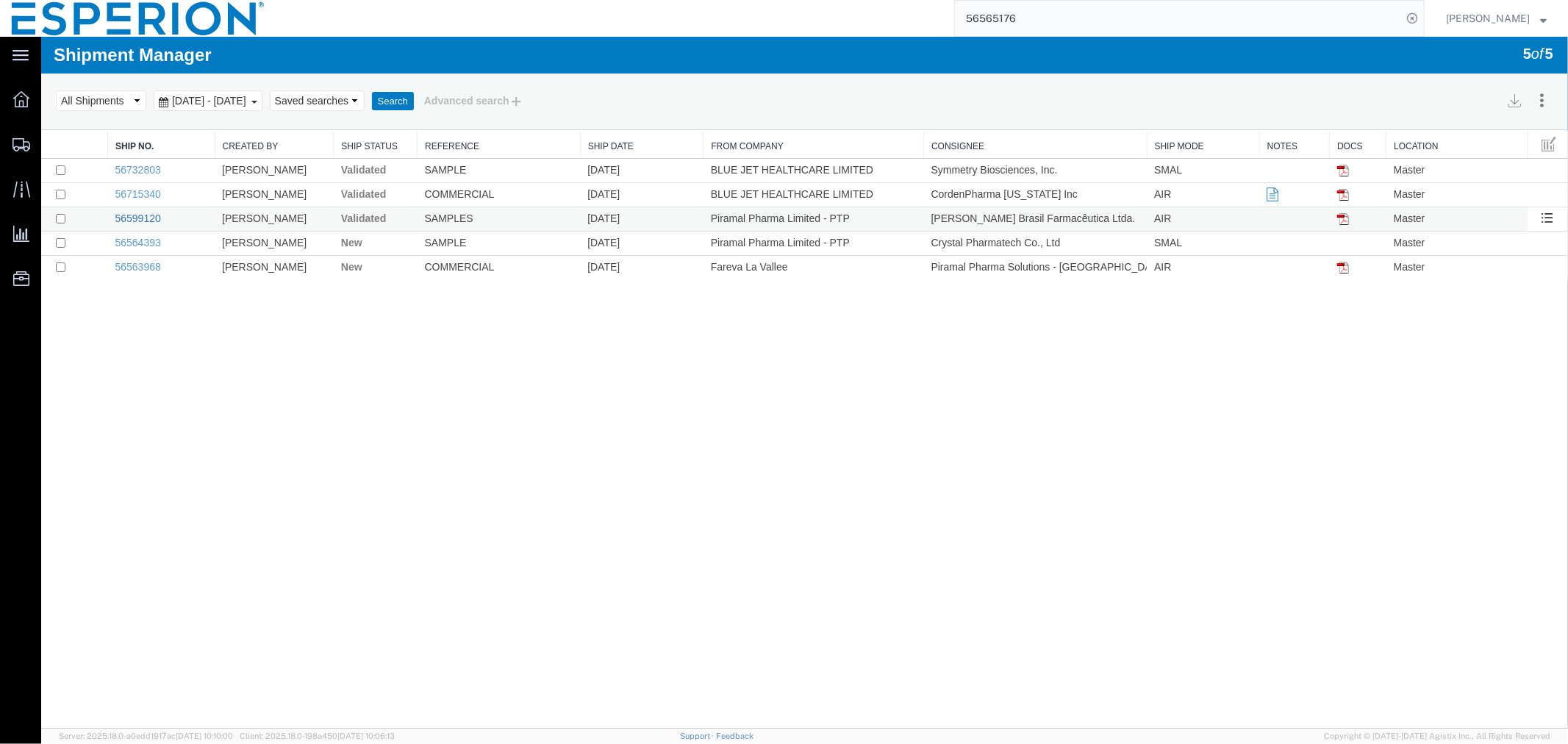
click at [144, 214] on link "56599120" at bounding box center [137, 218] width 45 height 12
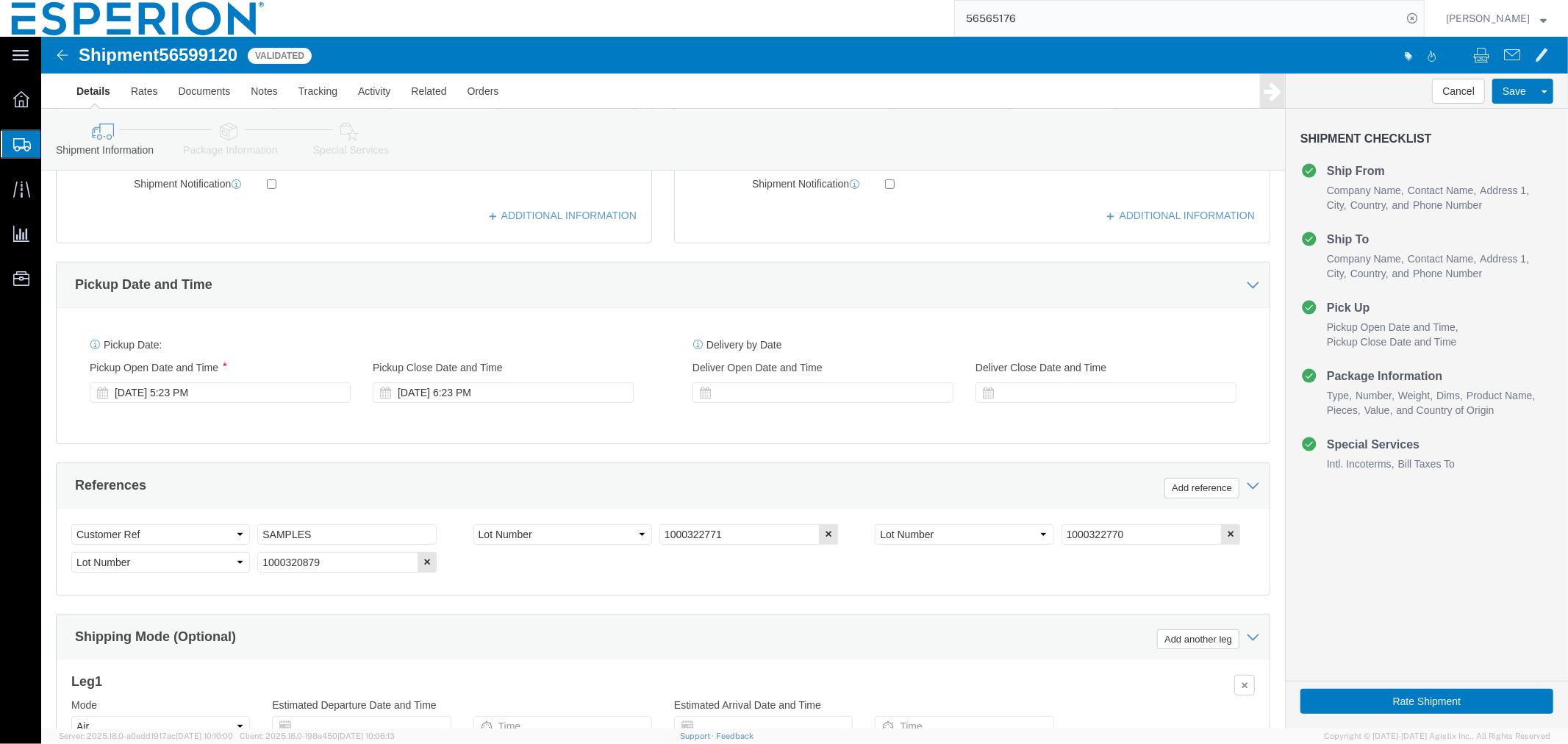
scroll to position [655, 0]
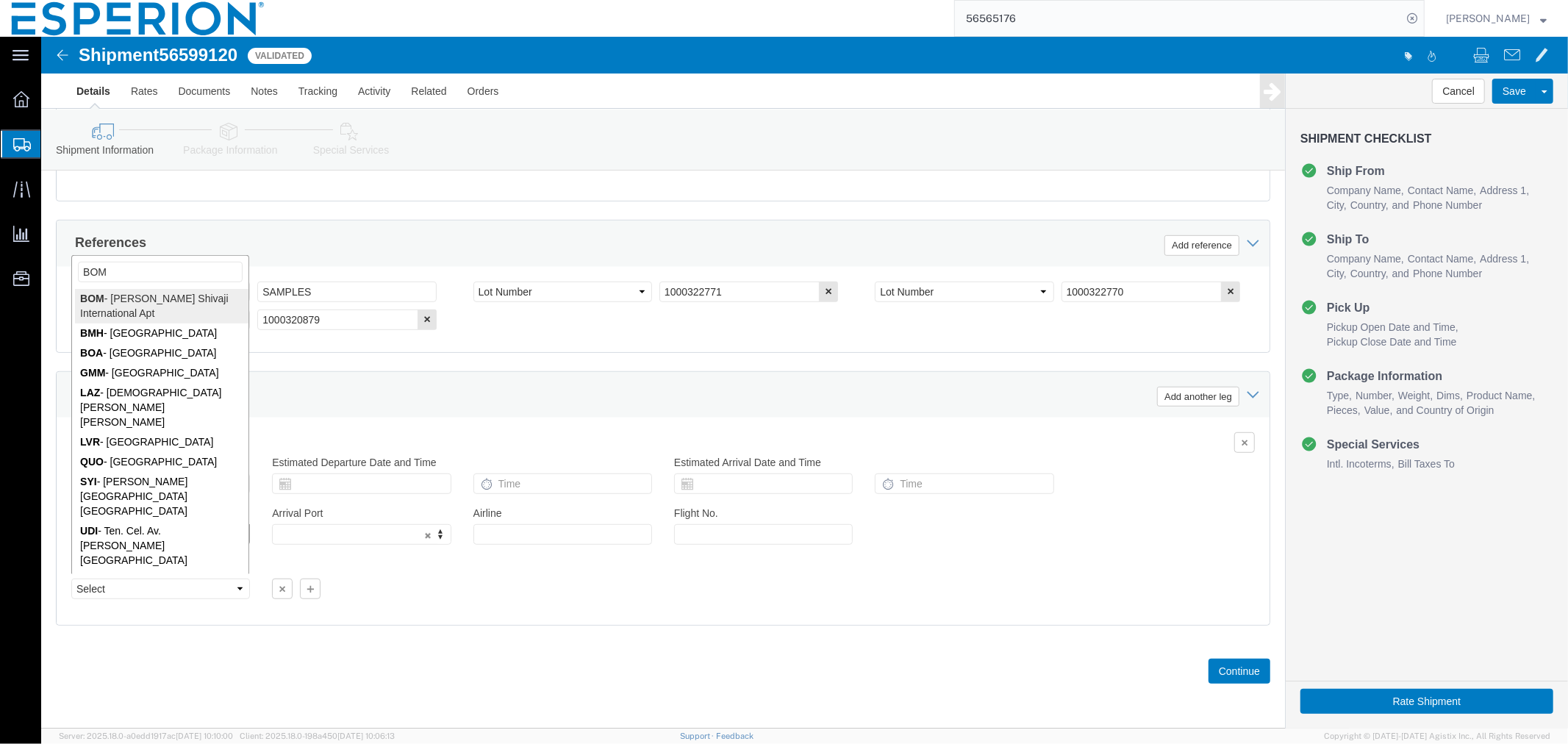
type input "BOM"
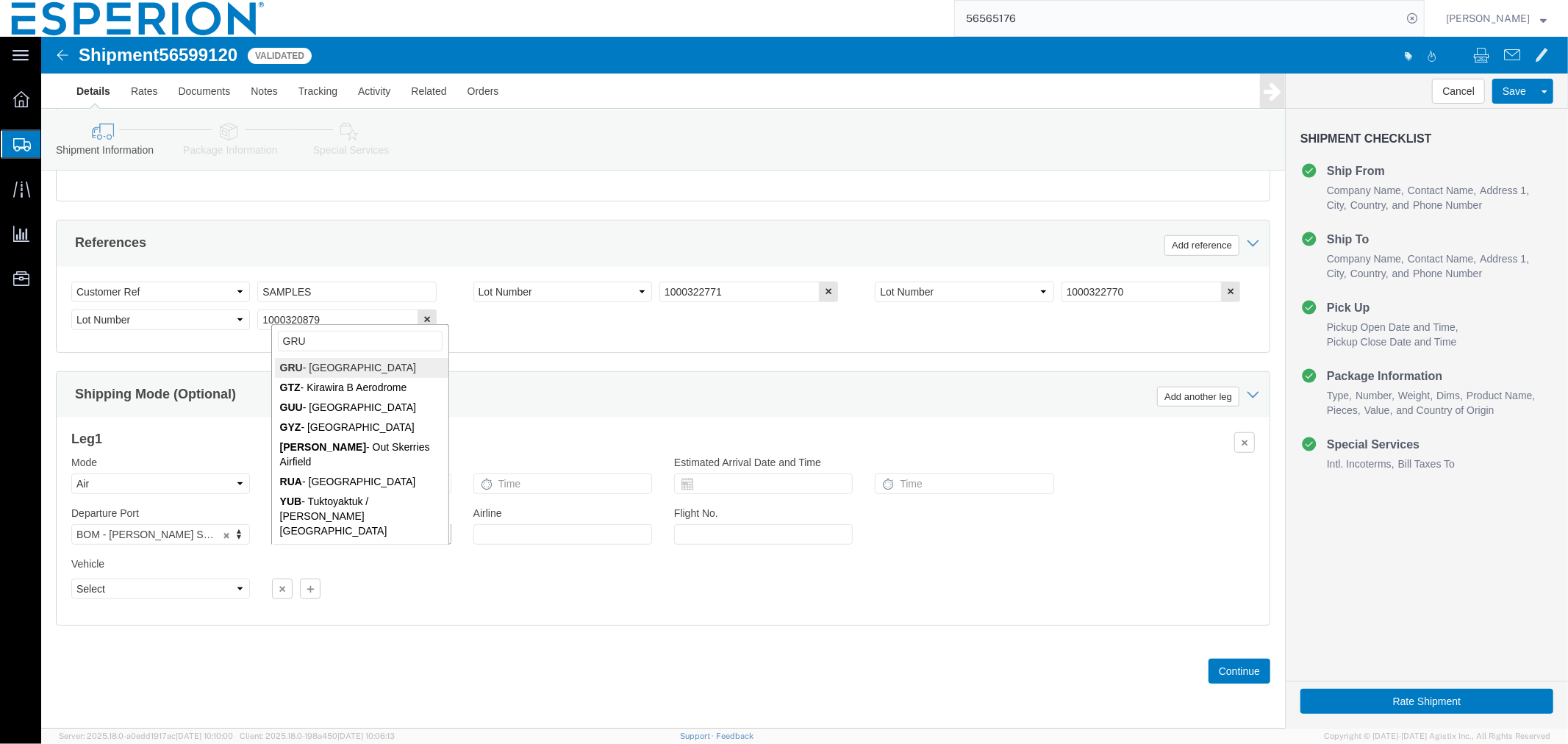
type input "GRU"
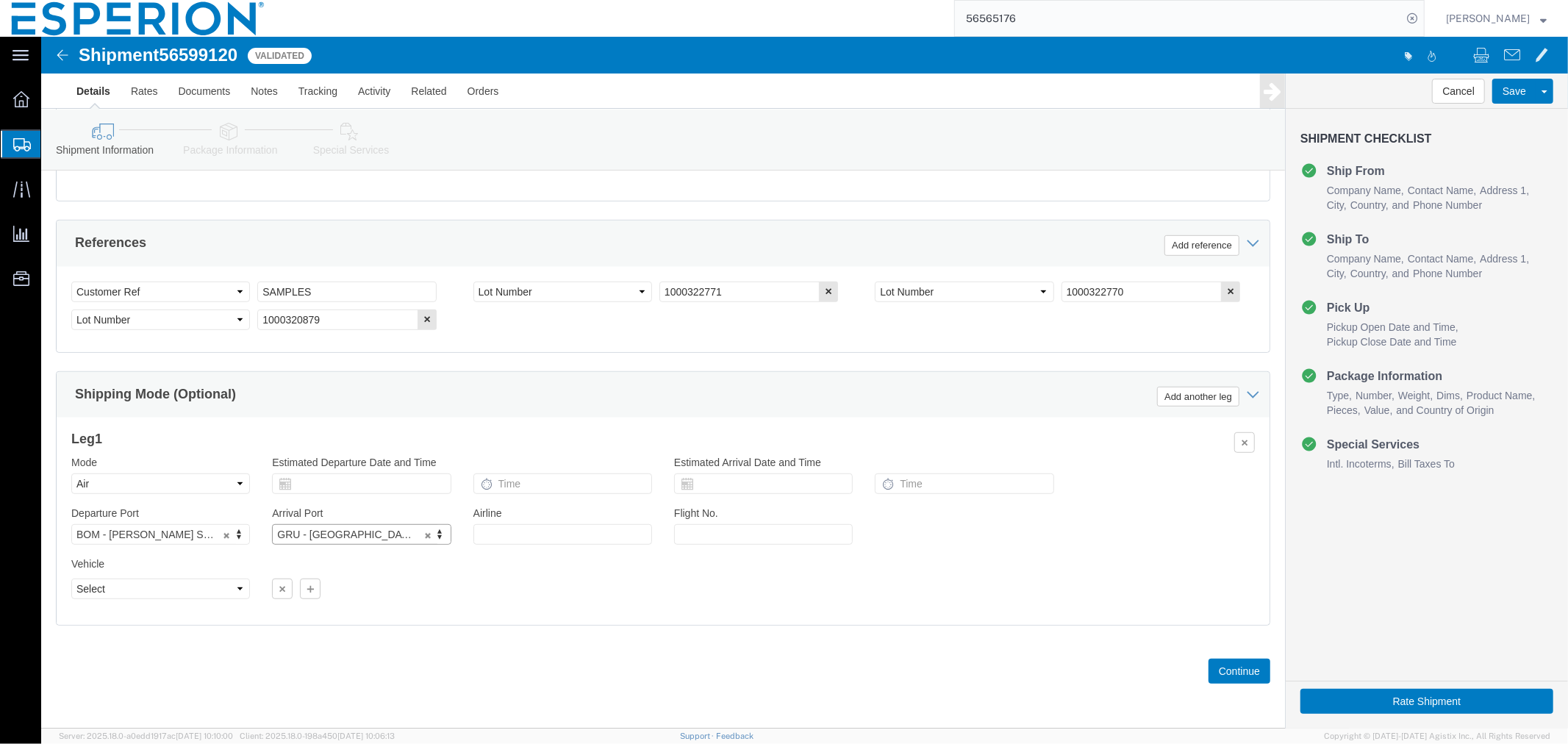
click div "Vehicle Select Airplane Size Select Container Number 1 Owner Select Shipper Ves…"
click button "Continue"
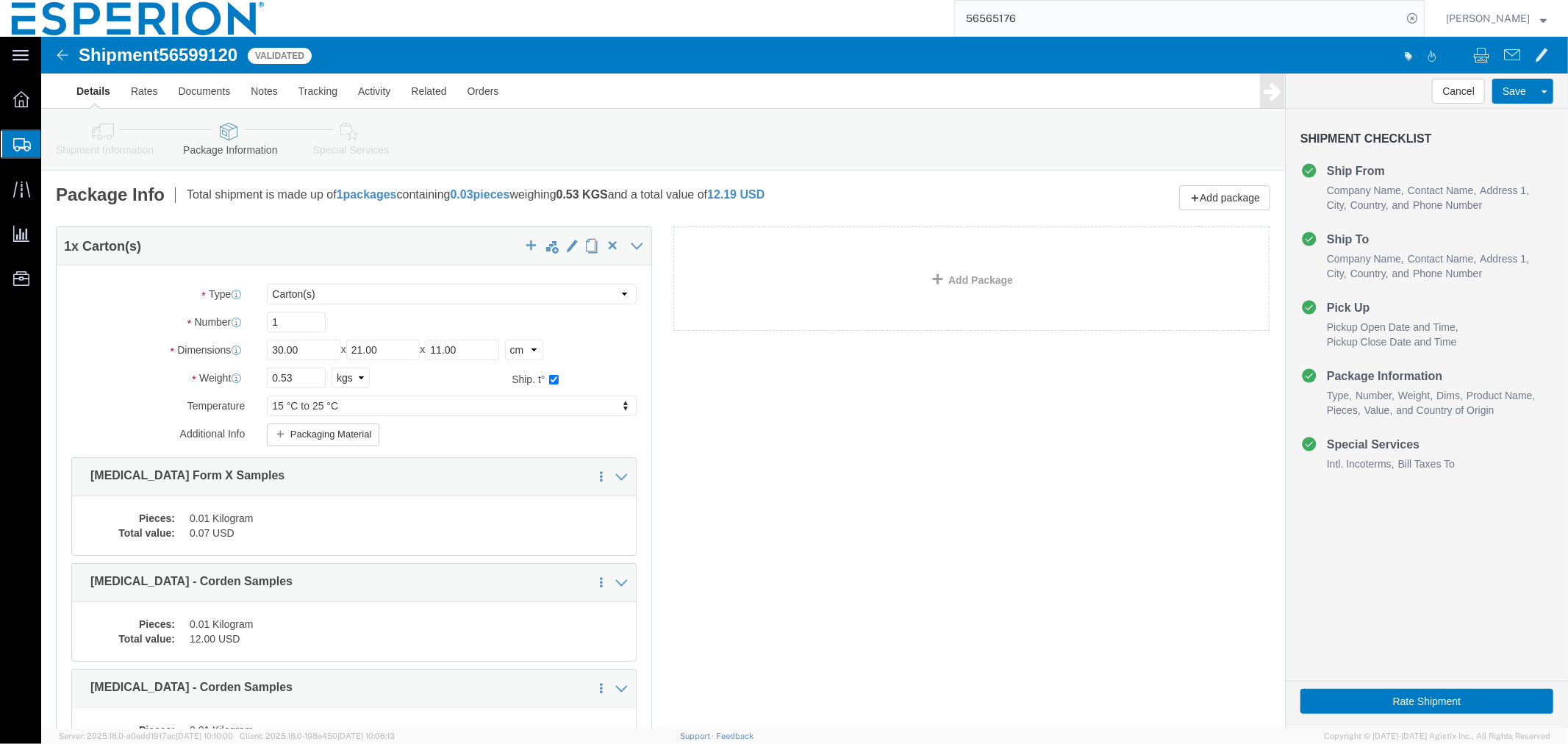
scroll to position [216, 0]
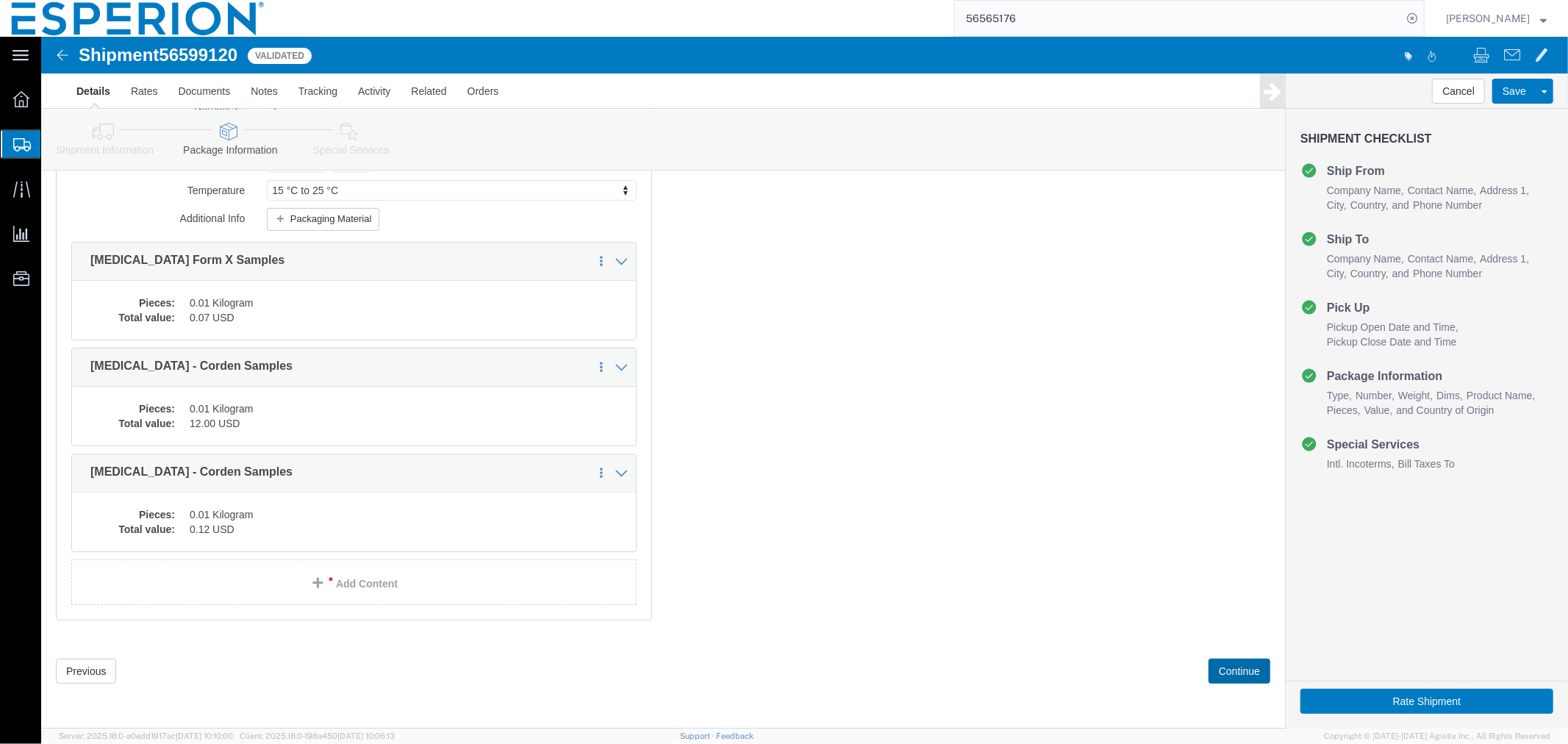
click button "Continue"
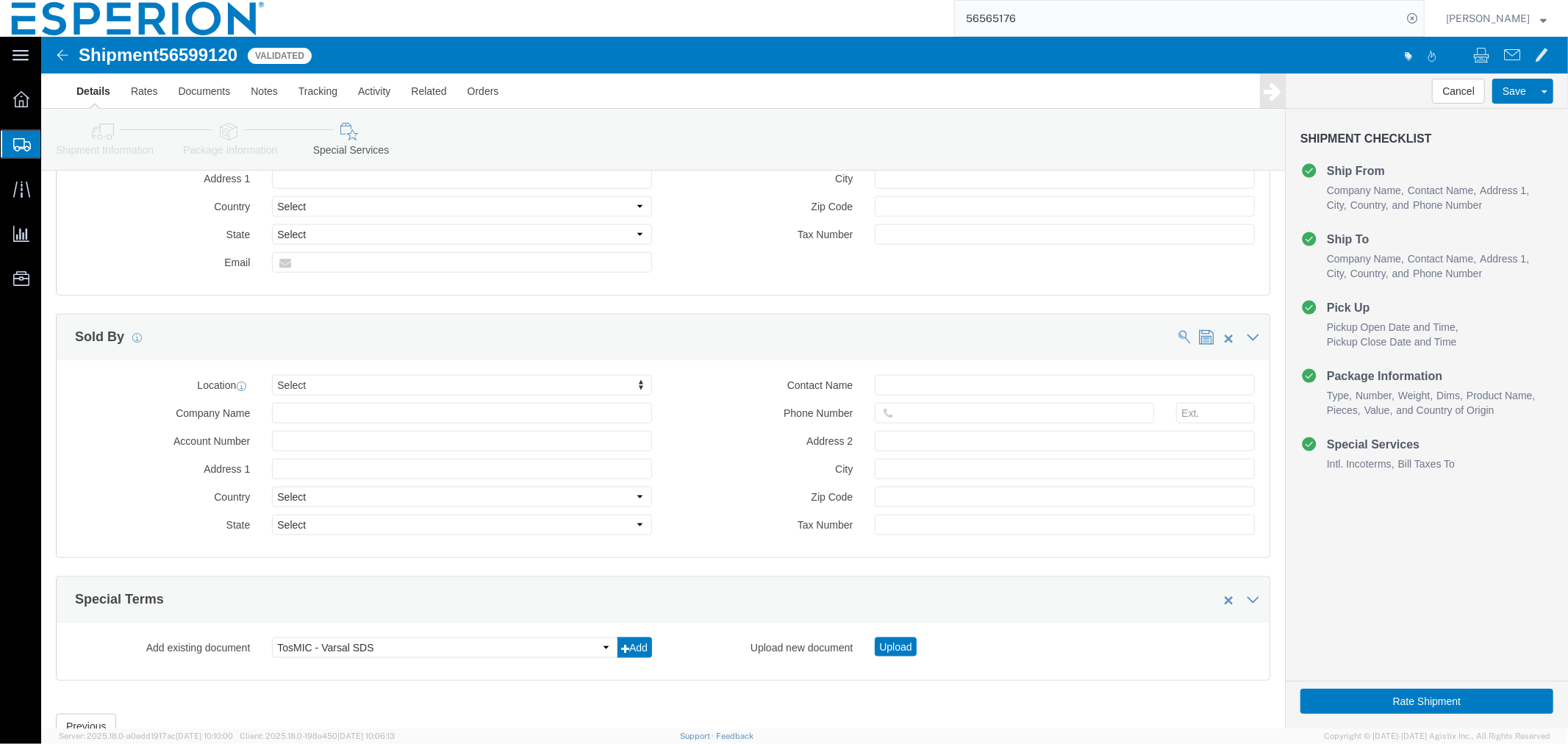
scroll to position [1515, 0]
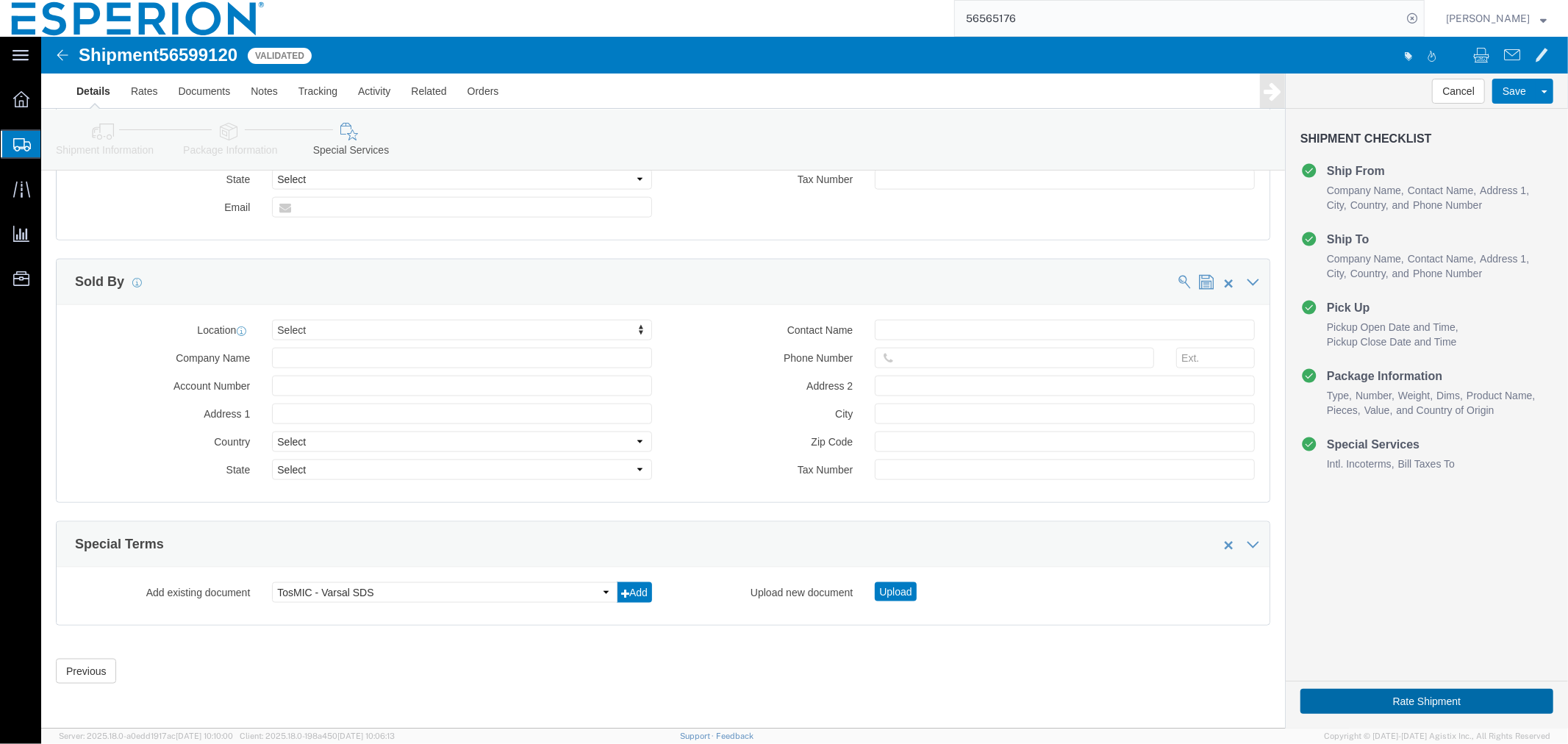
click button "Rate Shipment"
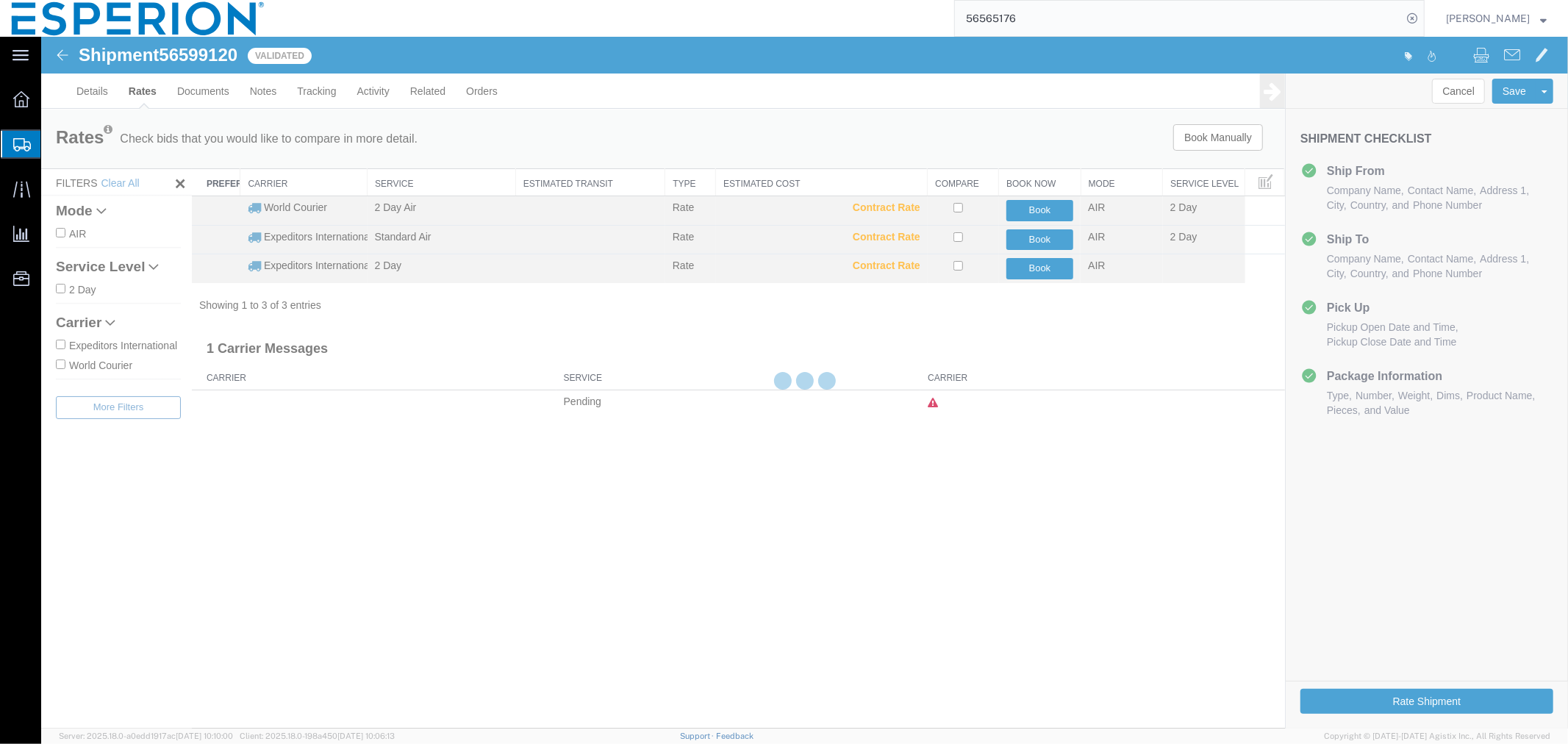
scroll to position [0, 0]
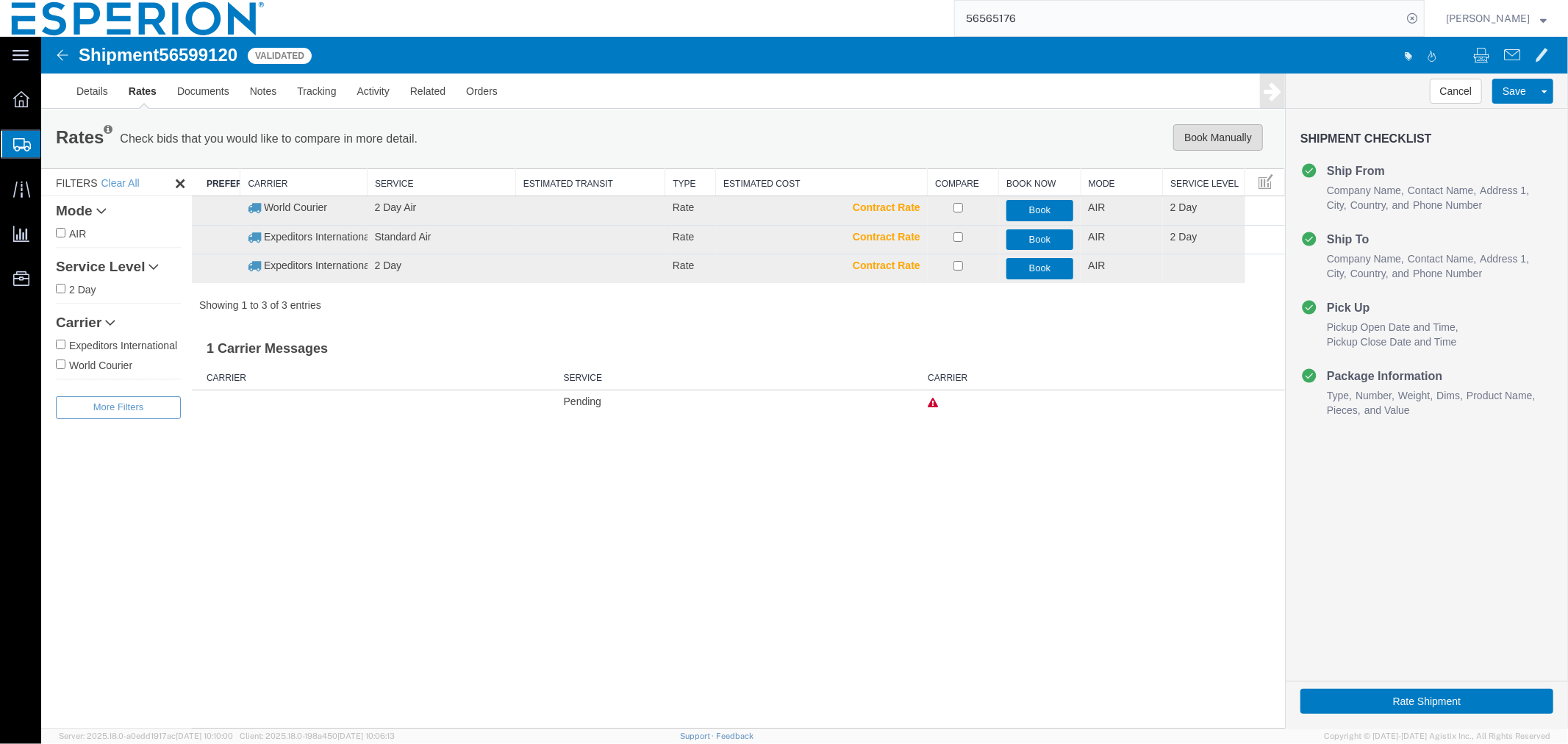
click at [1209, 126] on button "Book Manually" at bounding box center [1217, 137] width 90 height 27
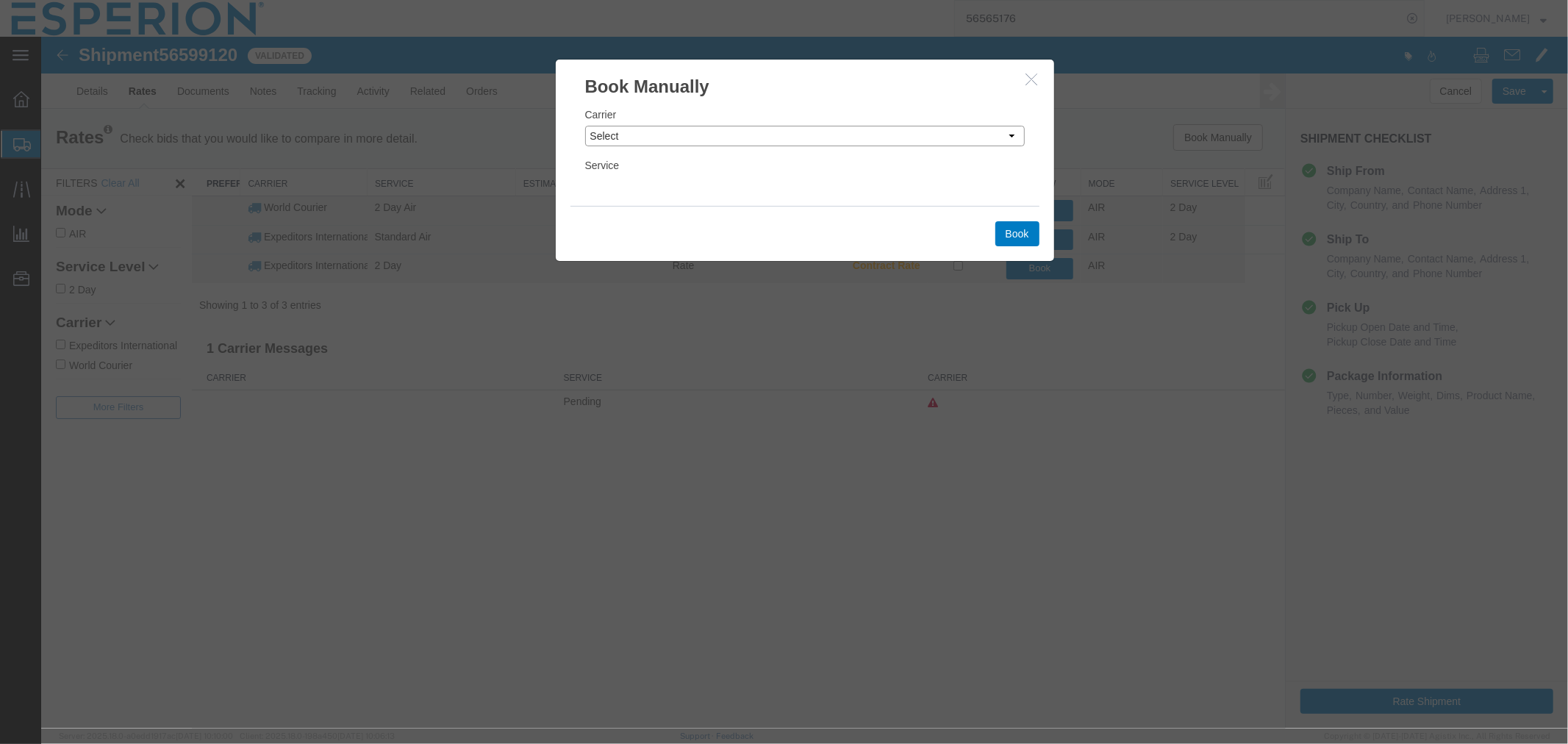
click at [659, 131] on select "Select Add New Carrier (and default service) DHL Global Forwarding Expeditors I…" at bounding box center [803, 135] width 439 height 20
select select "63"
click at [584, 125] on select "Select Add New Carrier (and default service) DHL Global Forwarding Expeditors I…" at bounding box center [803, 135] width 439 height 20
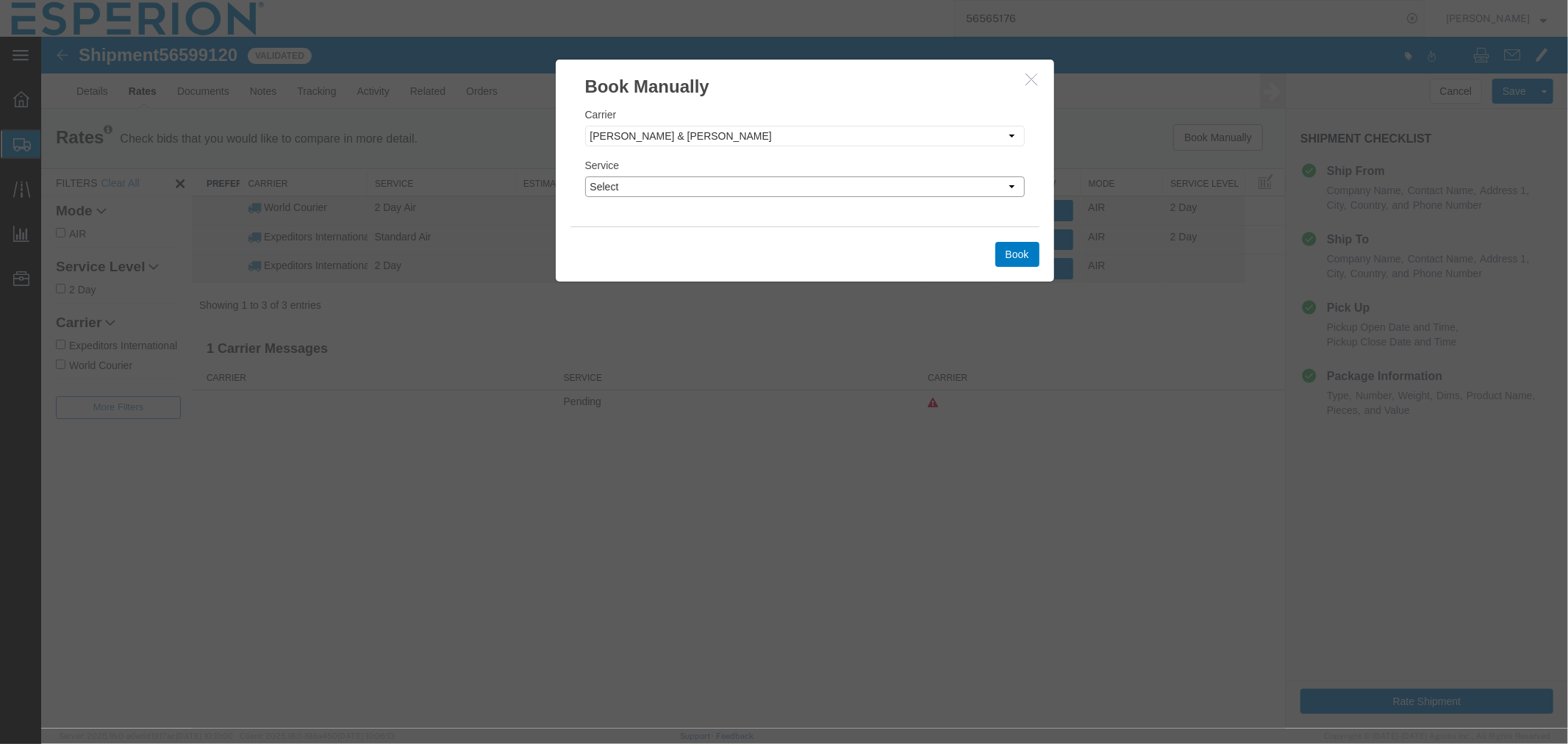
click at [637, 186] on select "Select Air 1 Day Air 2 Day Air 3 - 5 Day Air 5+ Day Air Freight DA DG Air Freig…" at bounding box center [803, 186] width 439 height 20
select select "34459"
click at [584, 176] on select "Select Air 1 Day Air 2 Day Air 3 - 5 Day Air 5+ Day Air Freight DA DG Air Freig…" at bounding box center [803, 186] width 439 height 20
click at [1002, 252] on button "Book" at bounding box center [1017, 254] width 44 height 25
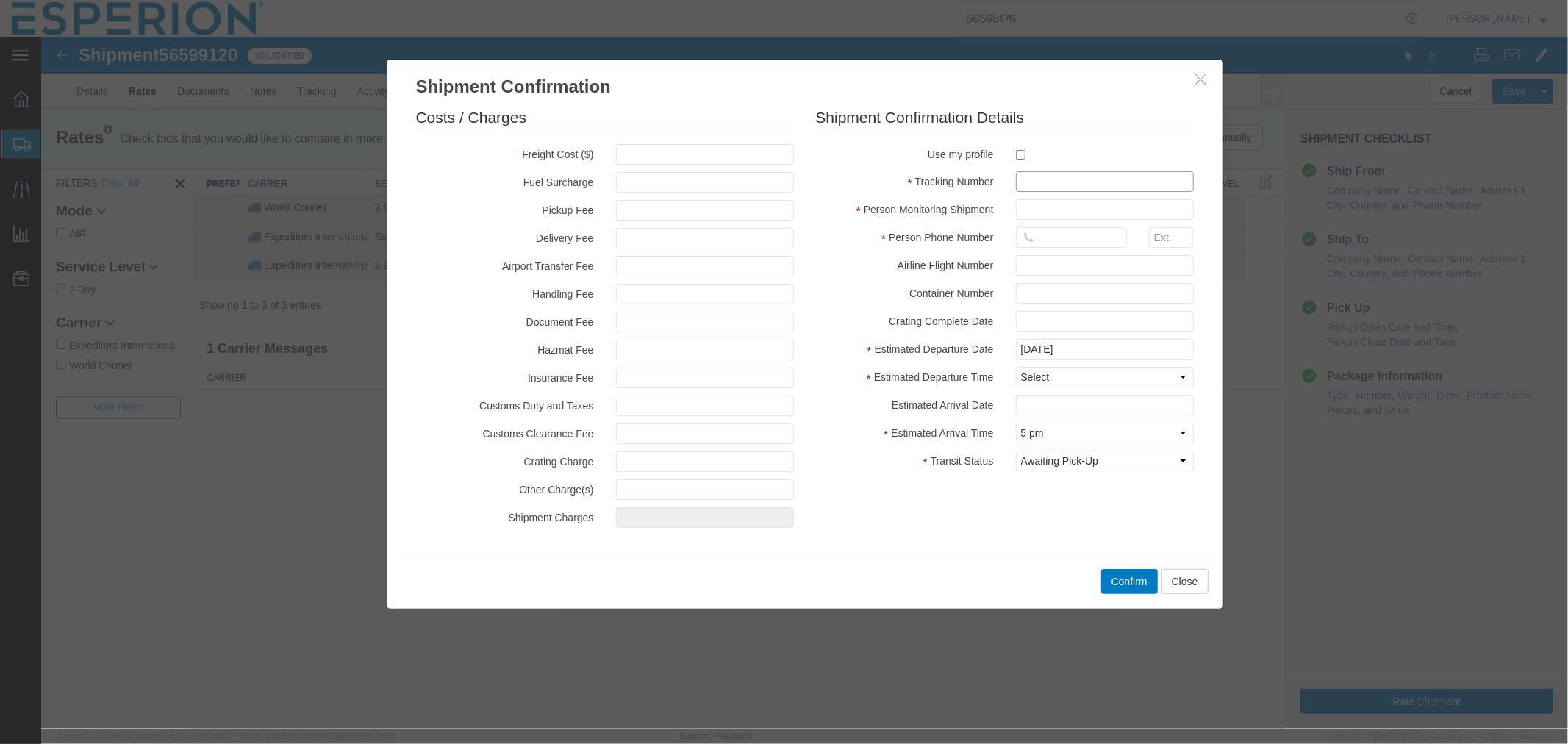
click at [1025, 182] on input "text" at bounding box center [1104, 180] width 177 height 20
paste input "4500071814"
type input "4500071814-a"
click at [1053, 203] on input "text" at bounding box center [1104, 209] width 177 height 20
type input "ABREAUX"
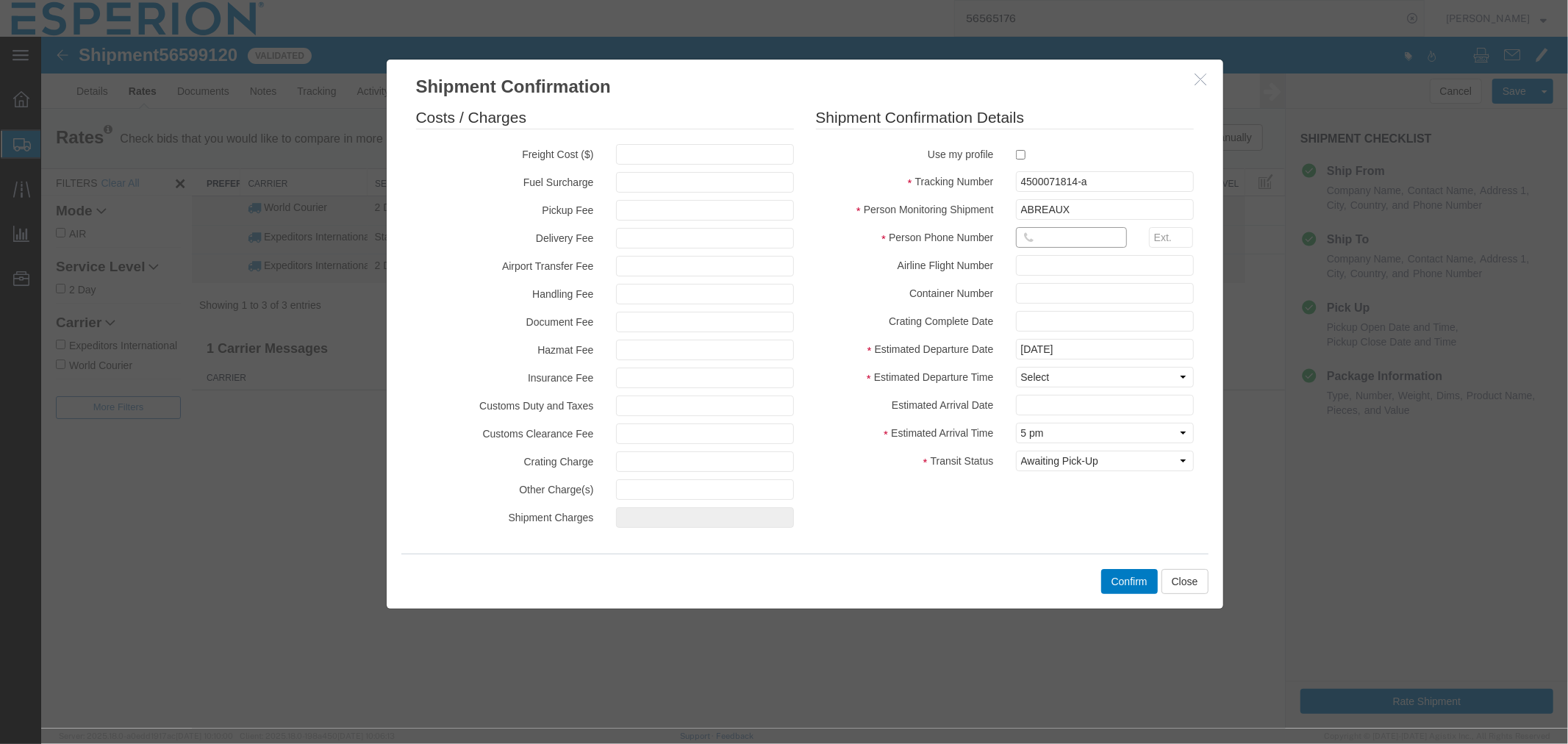
click at [1059, 240] on input "text" at bounding box center [1070, 236] width 111 height 20
type input "[PHONE_NUMBER]"
click at [1068, 376] on select "Select Midnight 1 am 2 am 3 am 4 am 5 am 6 am 7 am 8 am 9 am 10 am 11 am 12 Noo…" at bounding box center [1104, 376] width 177 height 20
select select "0800"
click at [1015, 366] on select "Select Midnight 1 am 2 am 3 am 4 am 5 am 6 am 7 am 8 am 9 am 10 am 11 am 12 Noo…" at bounding box center [1104, 376] width 177 height 20
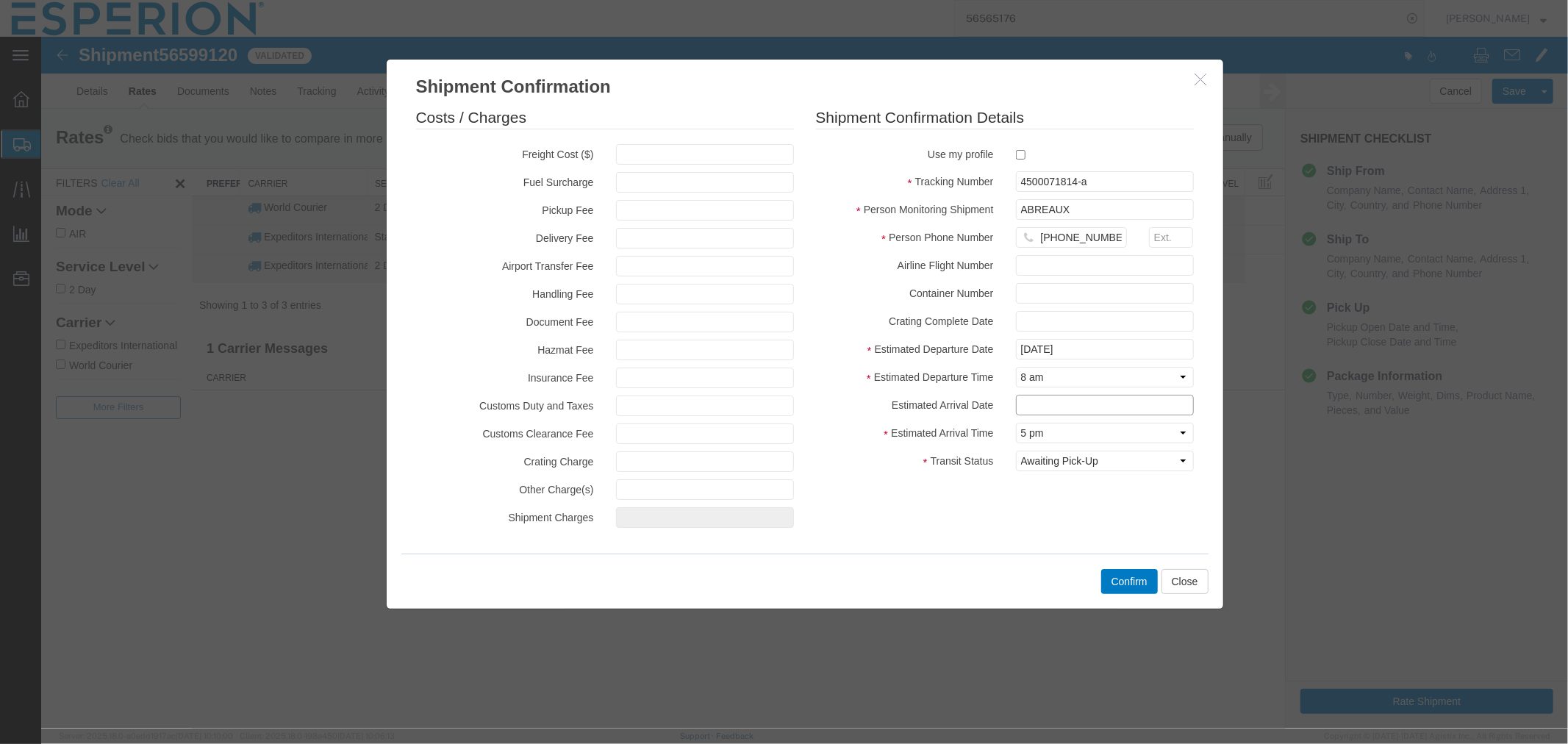
click at [1049, 405] on input "text" at bounding box center [1104, 404] width 177 height 20
click at [1137, 288] on td "12" at bounding box center [1136, 287] width 22 height 22
type input "[DATE]"
click at [1062, 429] on select "Select Midnight 1 am 2 am 3 am 4 am 5 am 6 am 7 am 8 am 9 am 10 am 11 am 12 Noo…" at bounding box center [1104, 431] width 177 height 20
select select "0900"
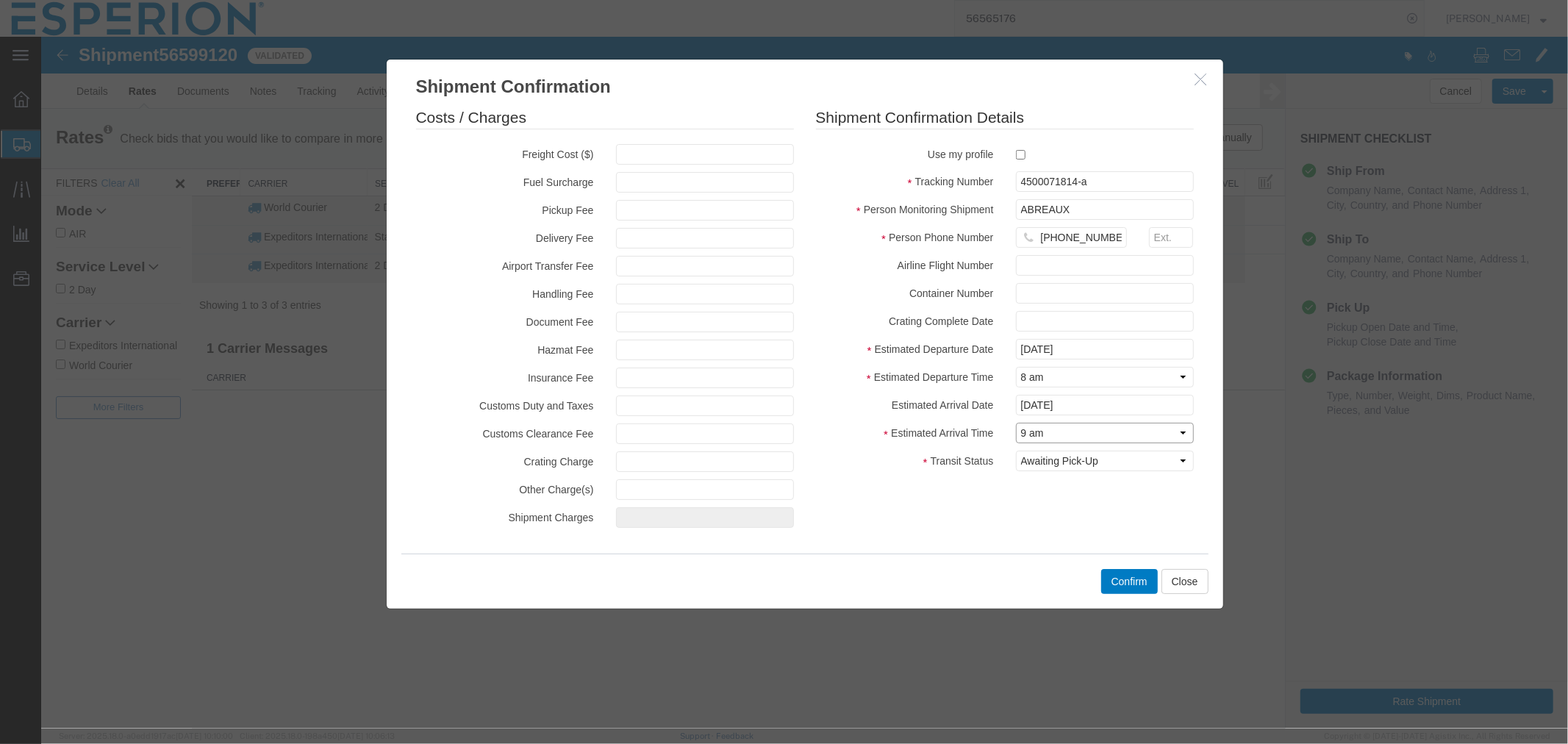
click at [1015, 422] on select "Select Midnight 1 am 2 am 3 am 4 am 5 am 6 am 7 am 8 am 9 am 10 am 11 am 12 Noo…" at bounding box center [1104, 431] width 177 height 20
click at [1071, 452] on select "Select Arrival Notice Available Arrival Notice Imported Arrive at Delivery Loca…" at bounding box center [1104, 460] width 177 height 20
click at [1071, 469] on select "Select Arrival Notice Available Arrival Notice Imported Arrive at Delivery Loca…" at bounding box center [1104, 460] width 177 height 20
click at [1062, 463] on select "Select Arrival Notice Available Arrival Notice Imported Arrive at Delivery Loca…" at bounding box center [1104, 460] width 177 height 20
select select "INTRANST"
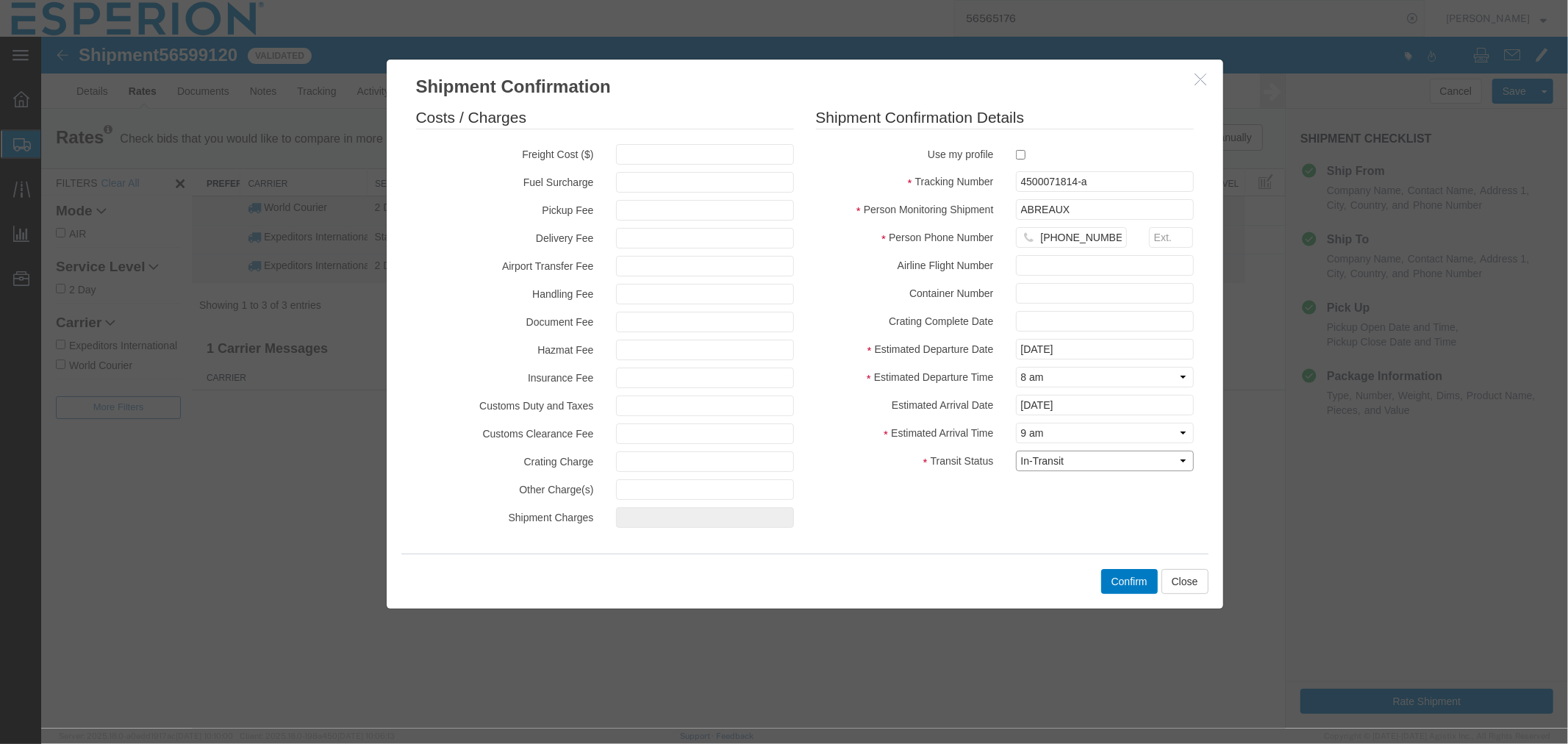
click at [1015, 450] on select "Select Arrival Notice Available Arrival Notice Imported Arrive at Delivery Loca…" at bounding box center [1104, 460] width 177 height 20
click at [1129, 581] on button "Confirm" at bounding box center [1129, 581] width 57 height 25
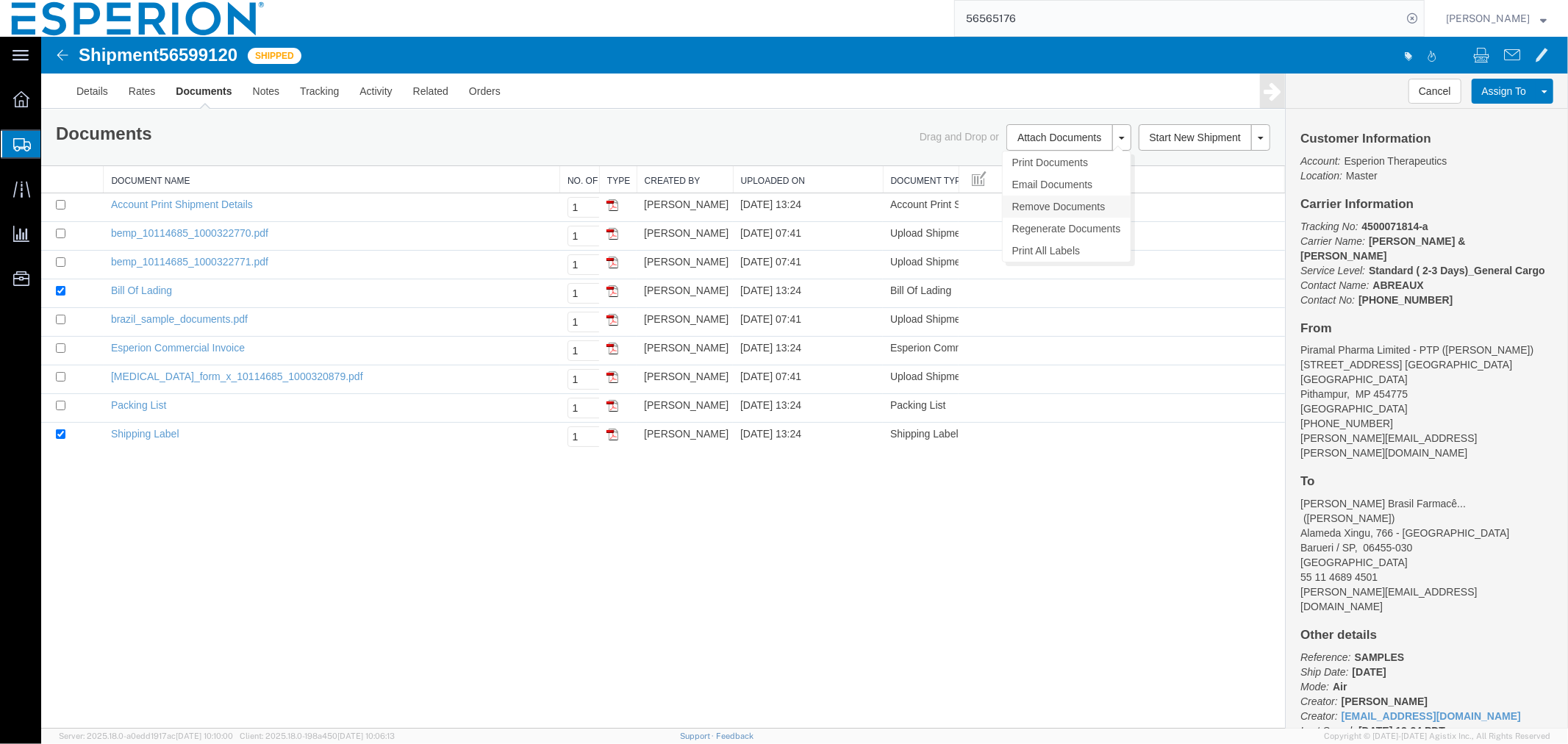
click at [1054, 203] on link "Remove Documents" at bounding box center [1066, 205] width 128 height 22
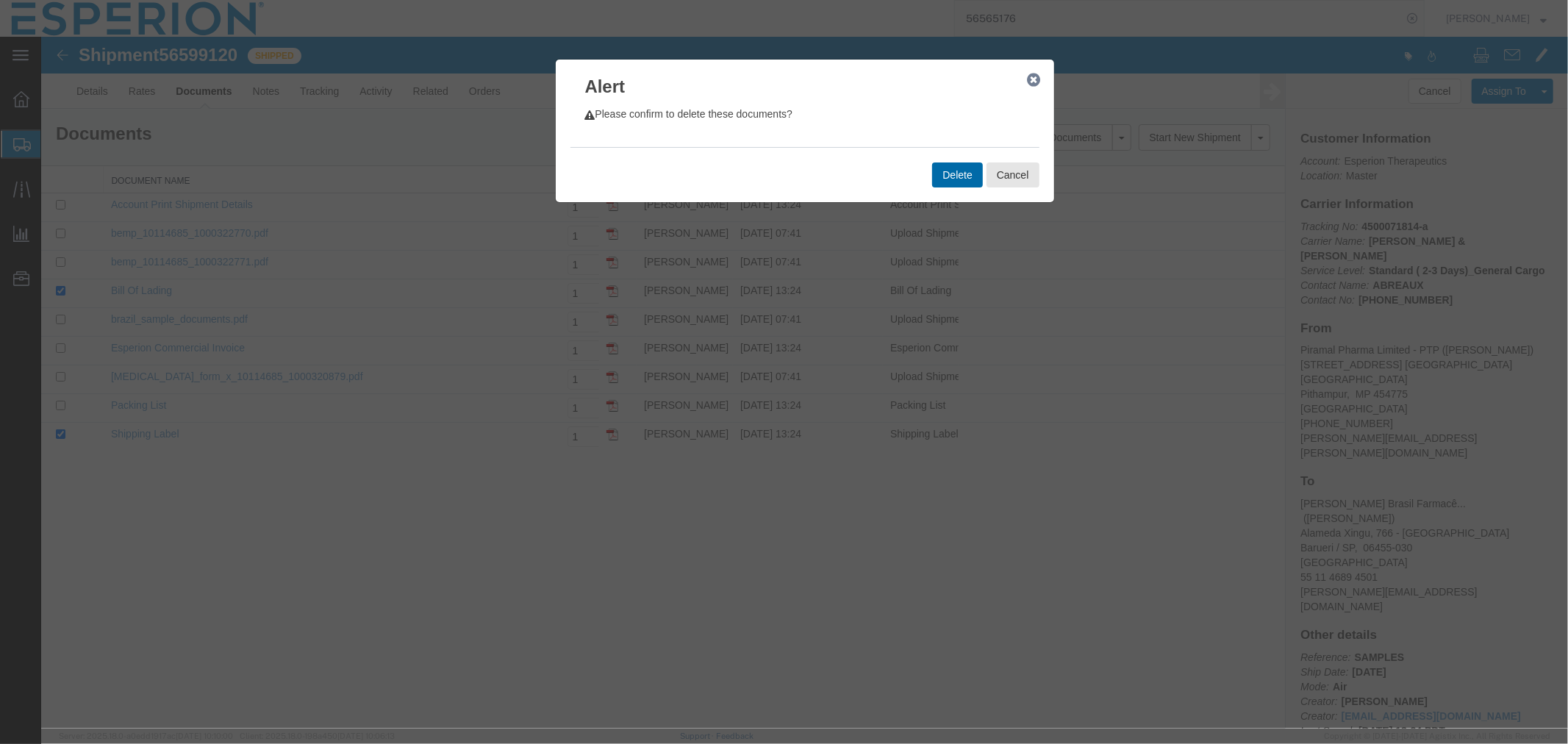
click at [946, 170] on button "Delete" at bounding box center [956, 174] width 50 height 25
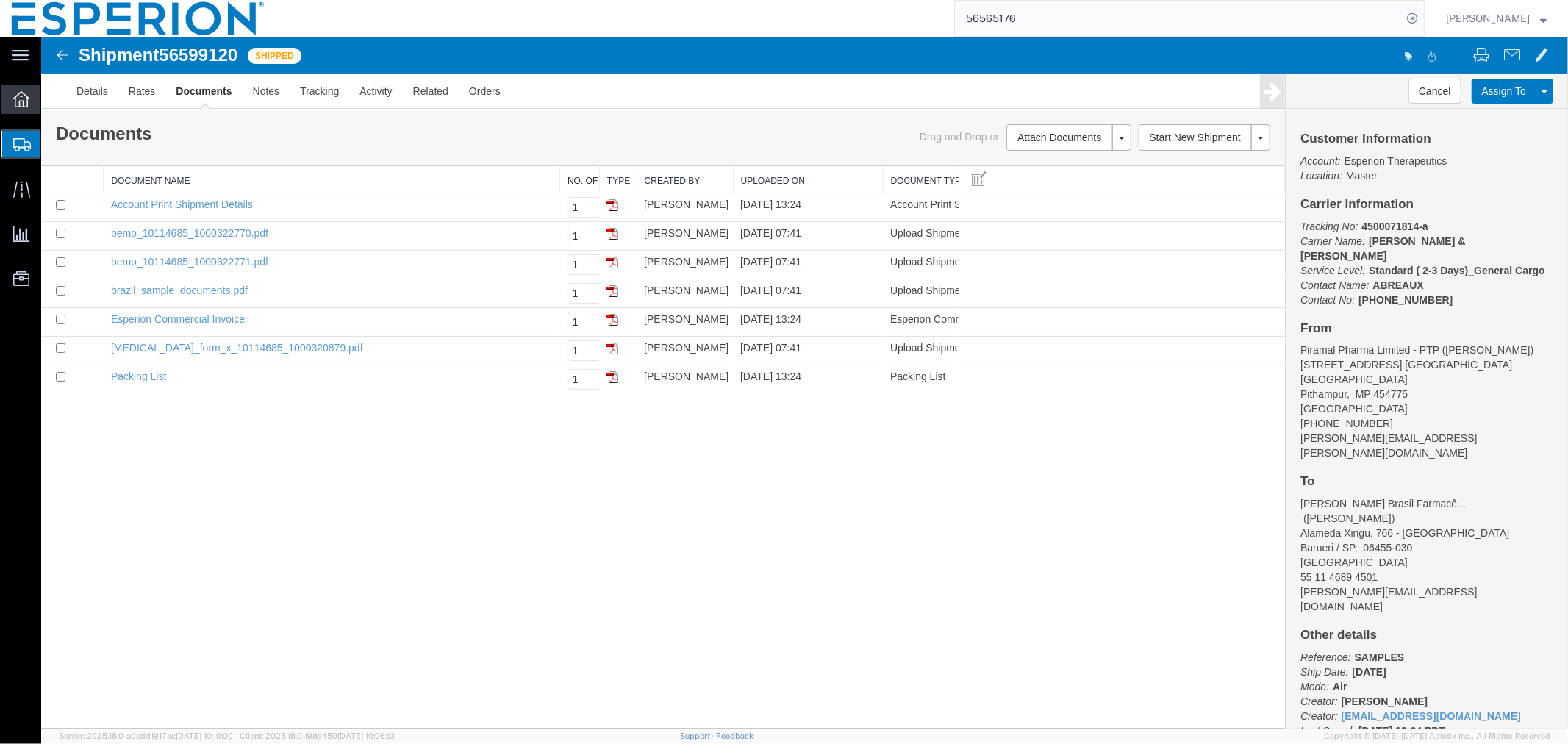
click at [20, 107] on icon at bounding box center [21, 99] width 16 height 16
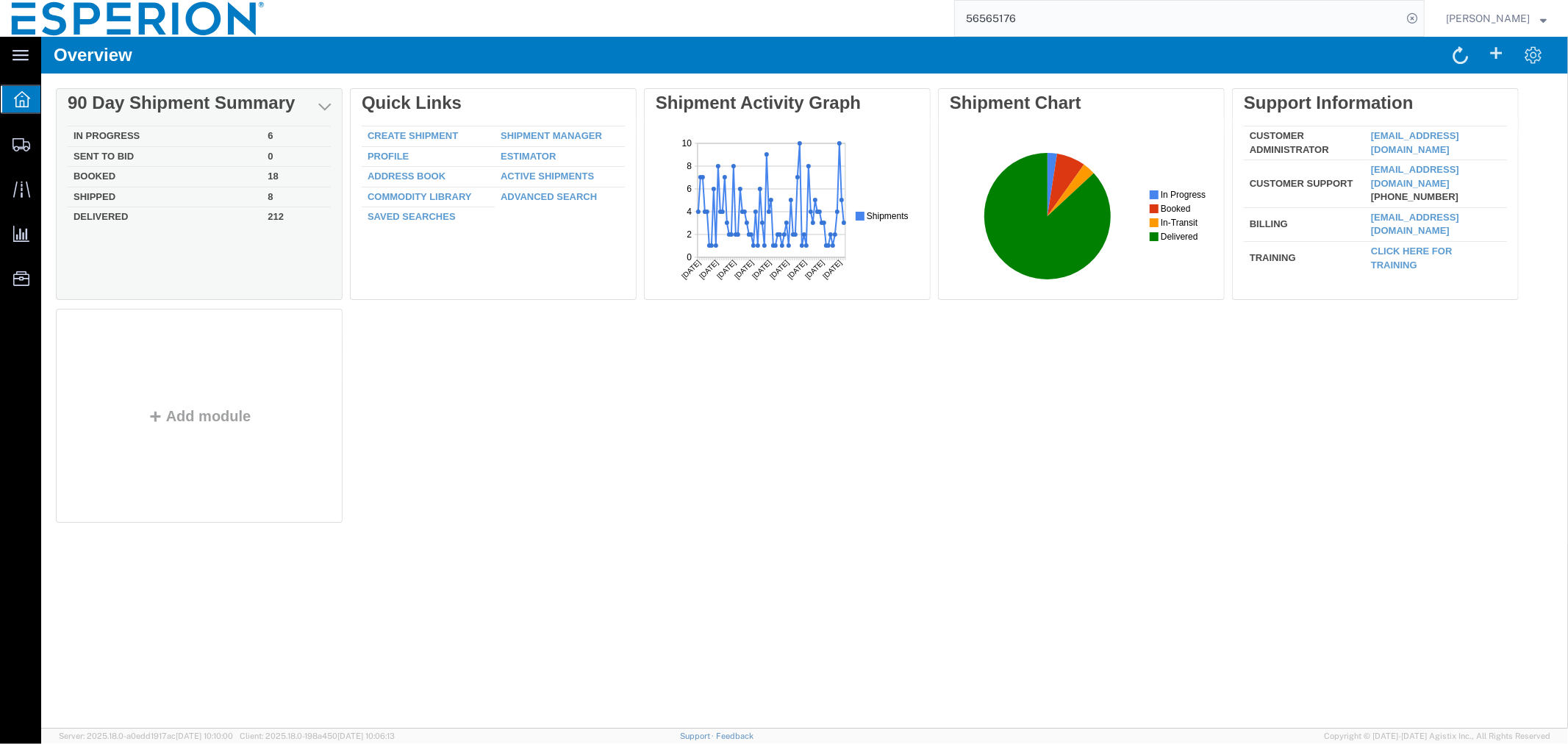
click at [112, 135] on td "In Progress" at bounding box center [163, 136] width 194 height 20
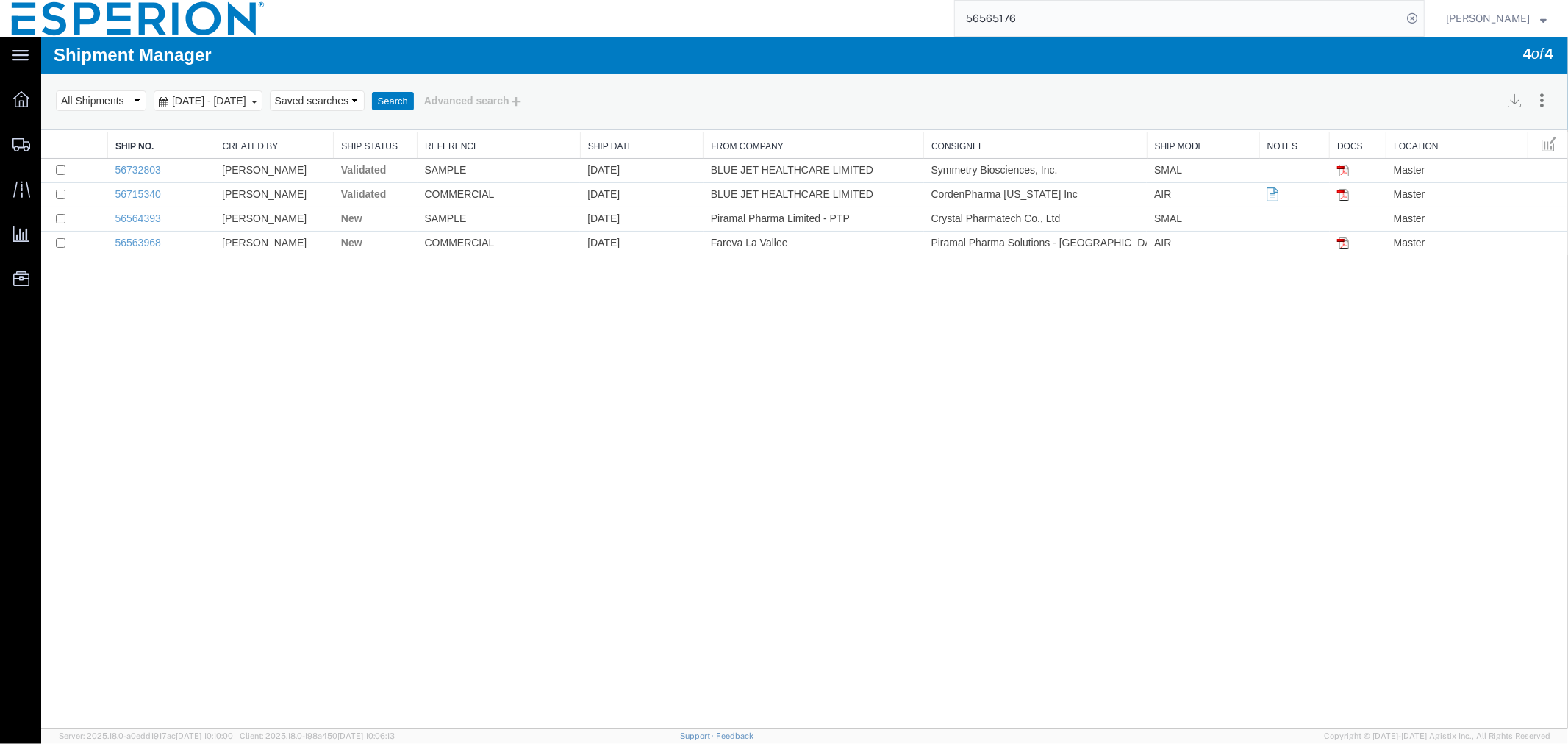
drag, startPoint x: 112, startPoint y: 135, endPoint x: 546, endPoint y: 376, distance: 496.4
click at [546, 376] on div "Shipment Manager 4 of 4 Search Assign To Batch Processing Cancel Shipments Cons…" at bounding box center [804, 382] width 1526 height 692
click at [134, 218] on link "56564393" at bounding box center [137, 218] width 45 height 12
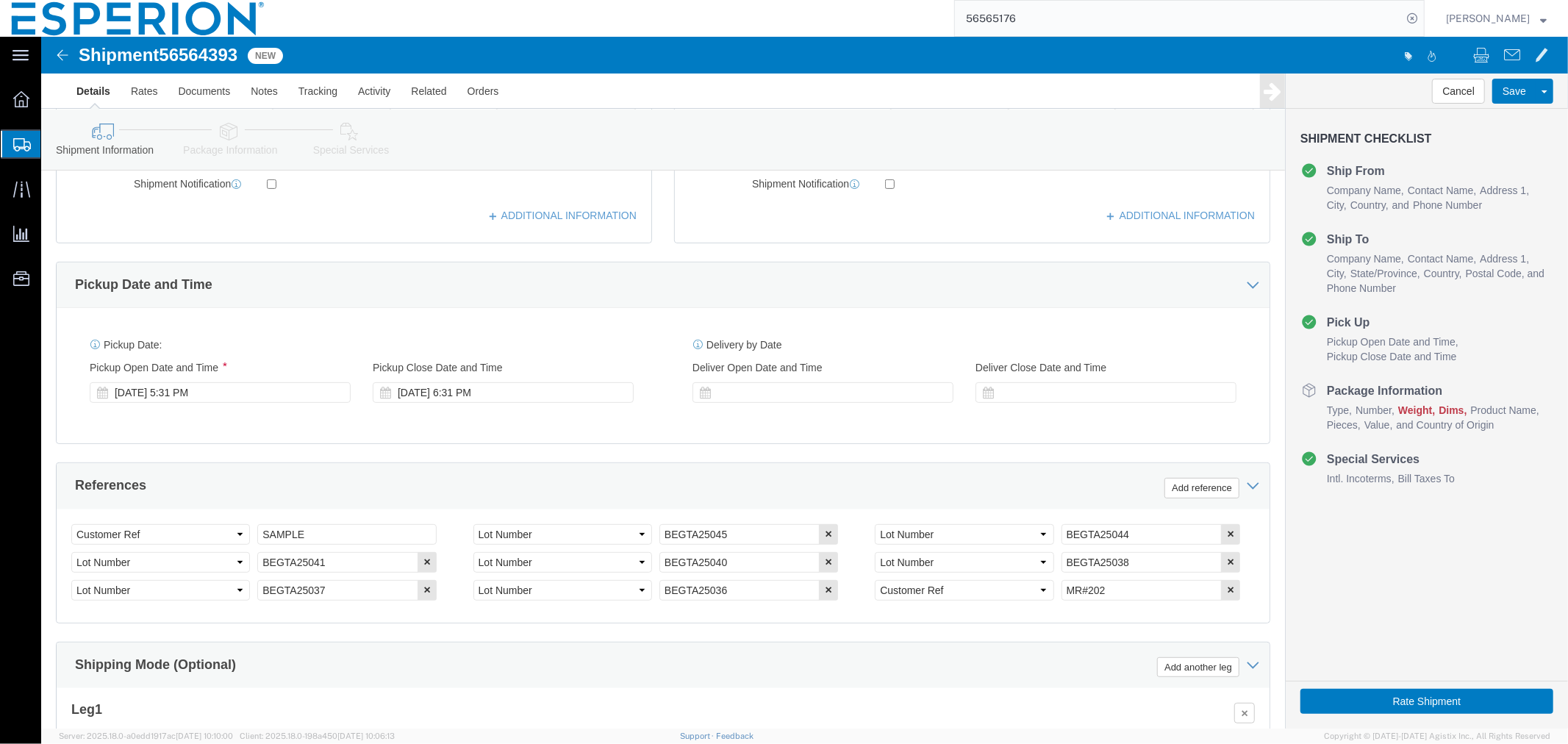
scroll to position [633, 0]
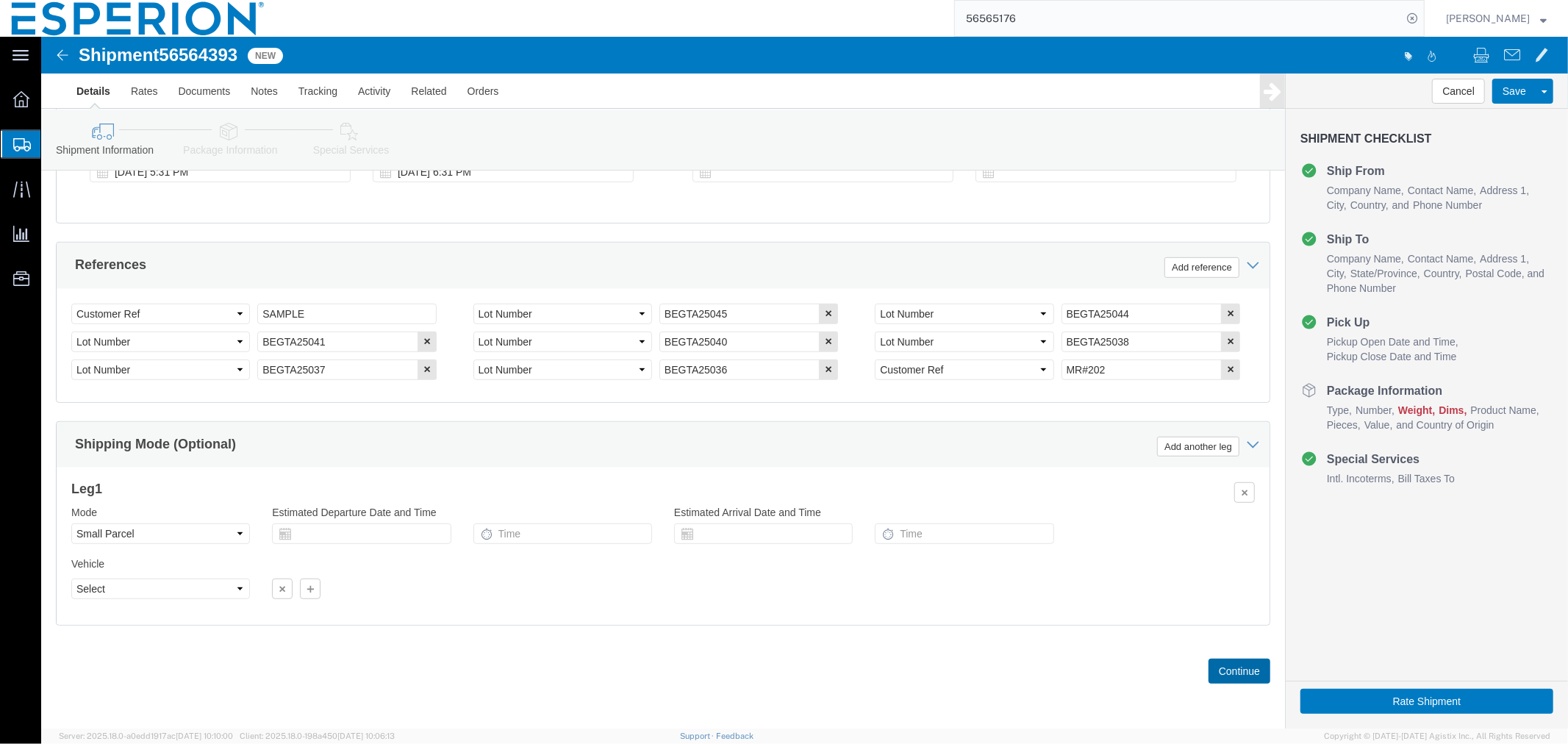
click button "Continue"
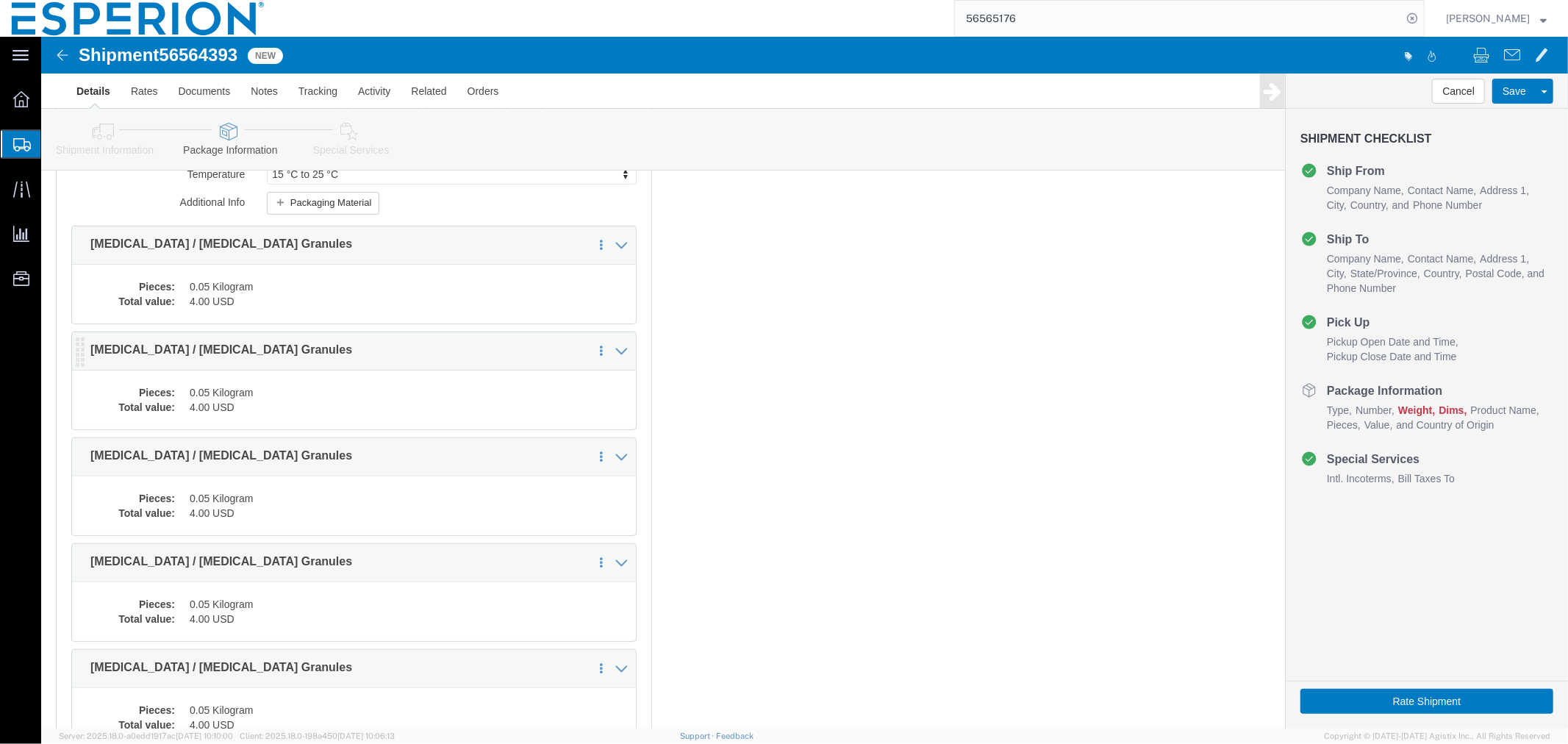
scroll to position [0, 0]
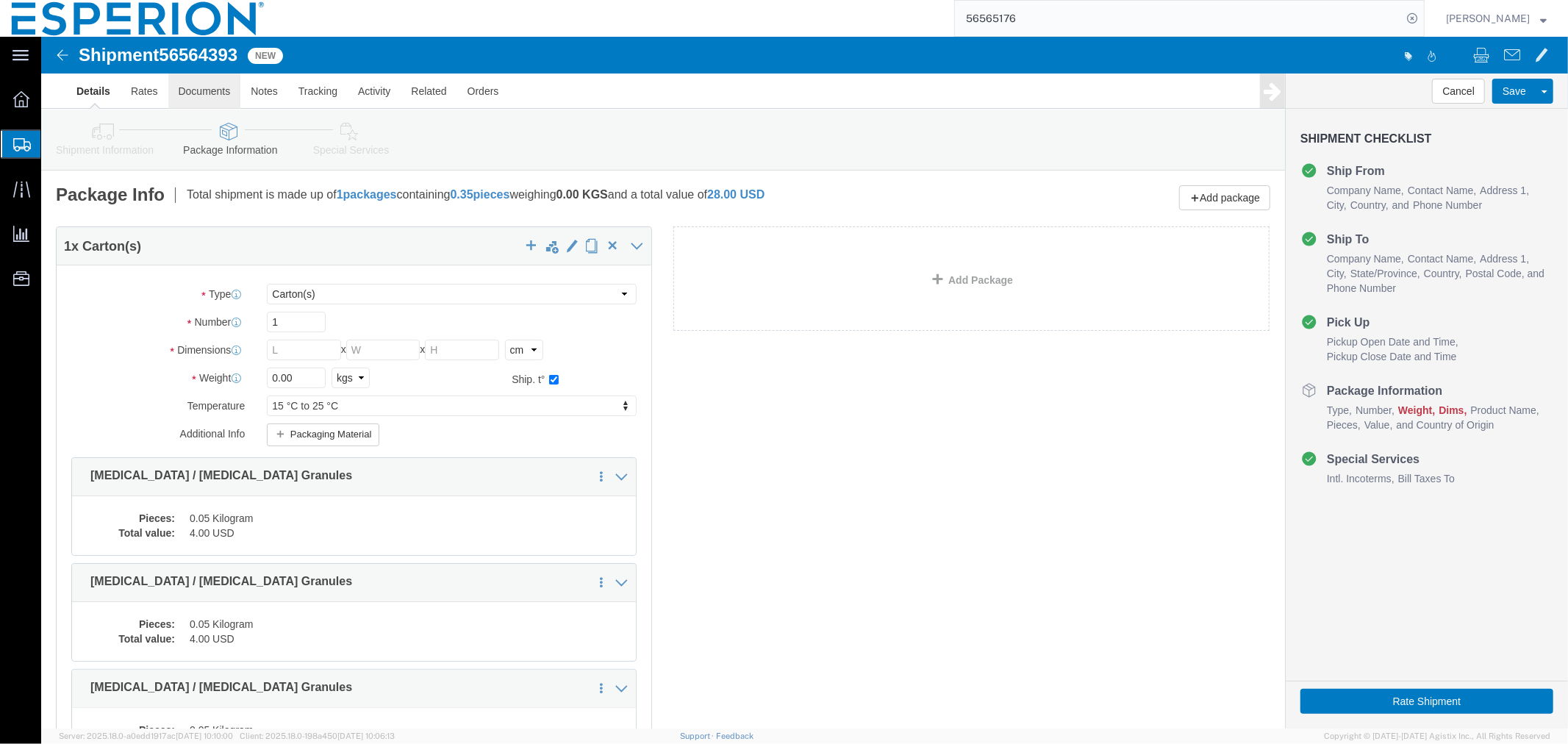
click link "Documents"
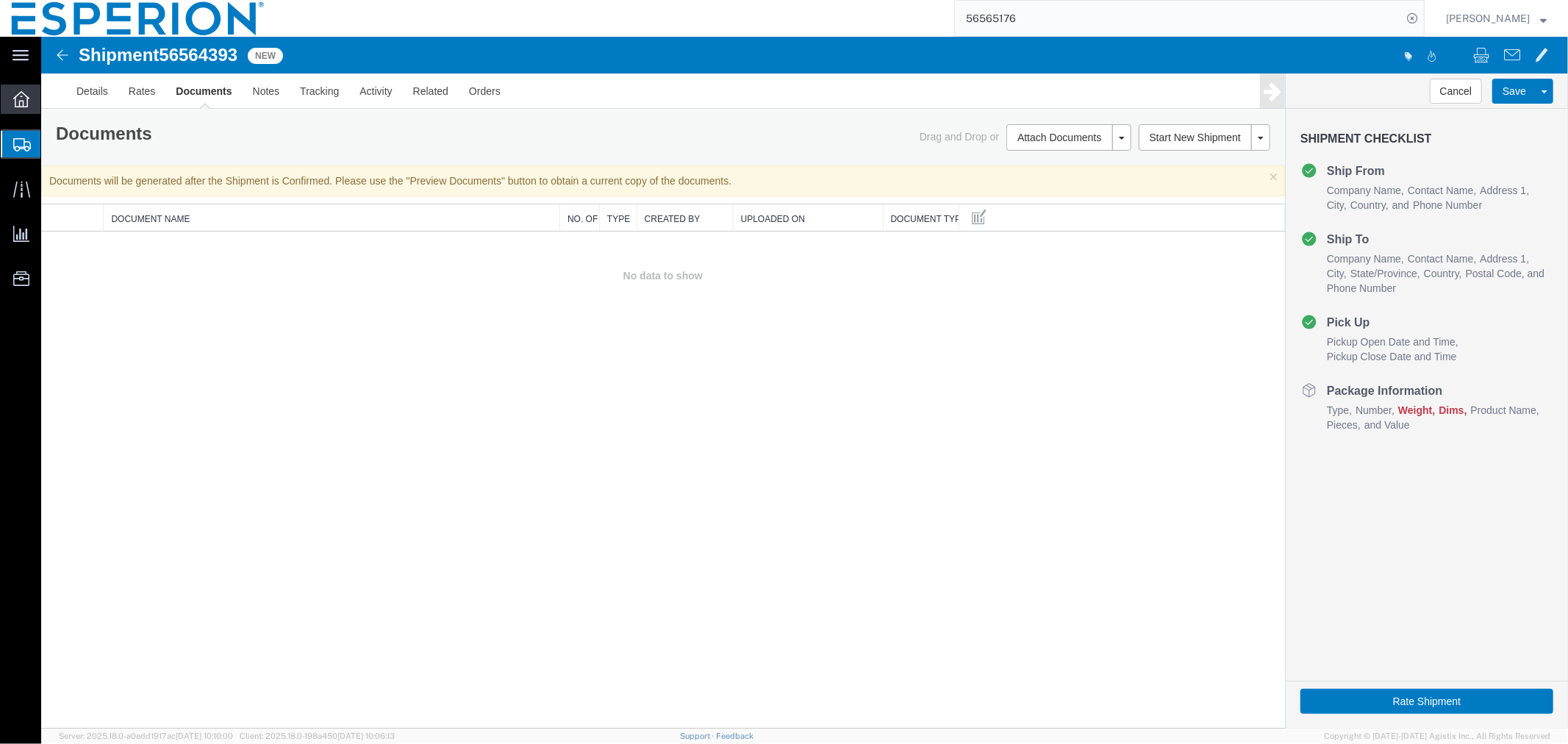
click at [51, 100] on span "Overview" at bounding box center [46, 99] width 11 height 29
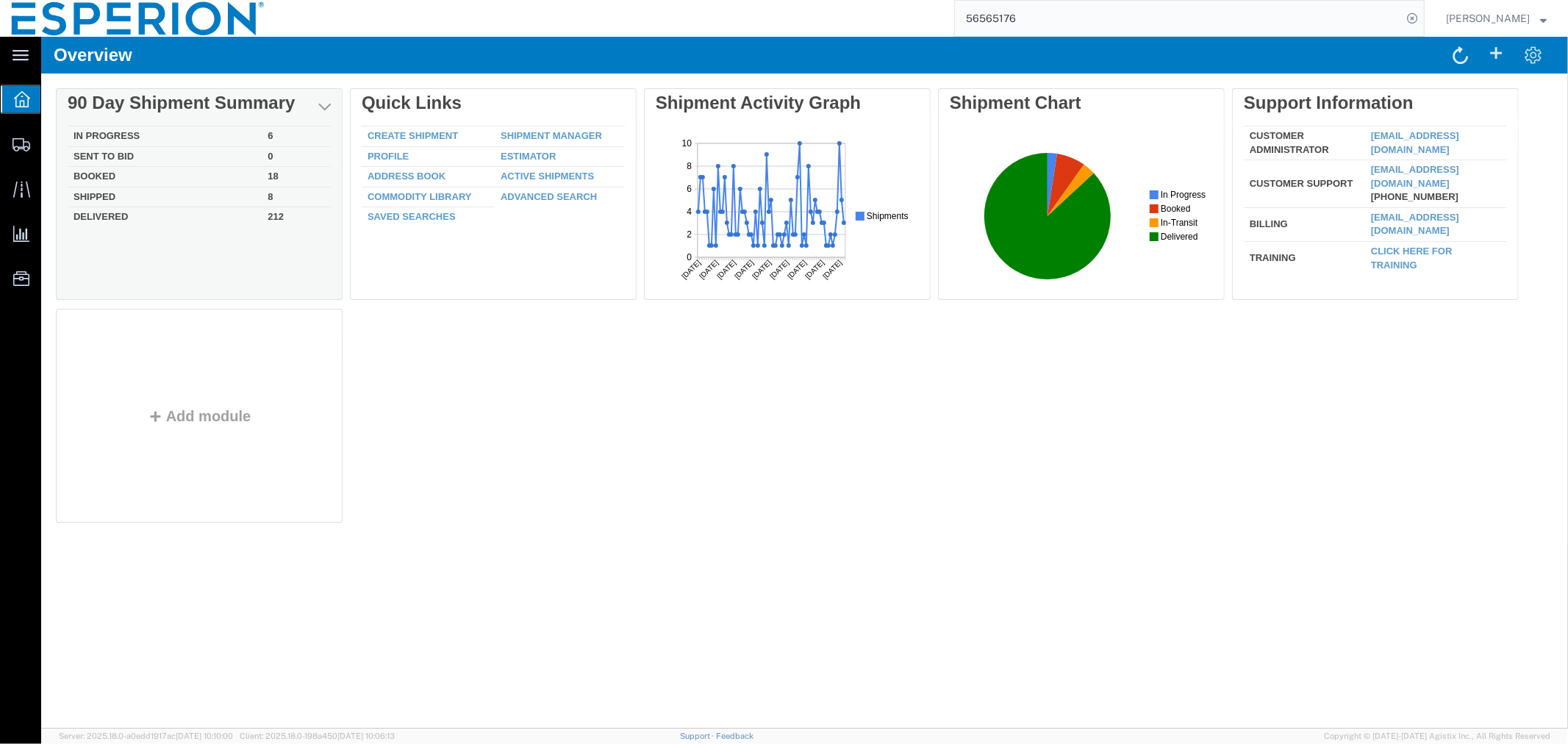
click at [93, 135] on td "In Progress" at bounding box center [163, 136] width 194 height 20
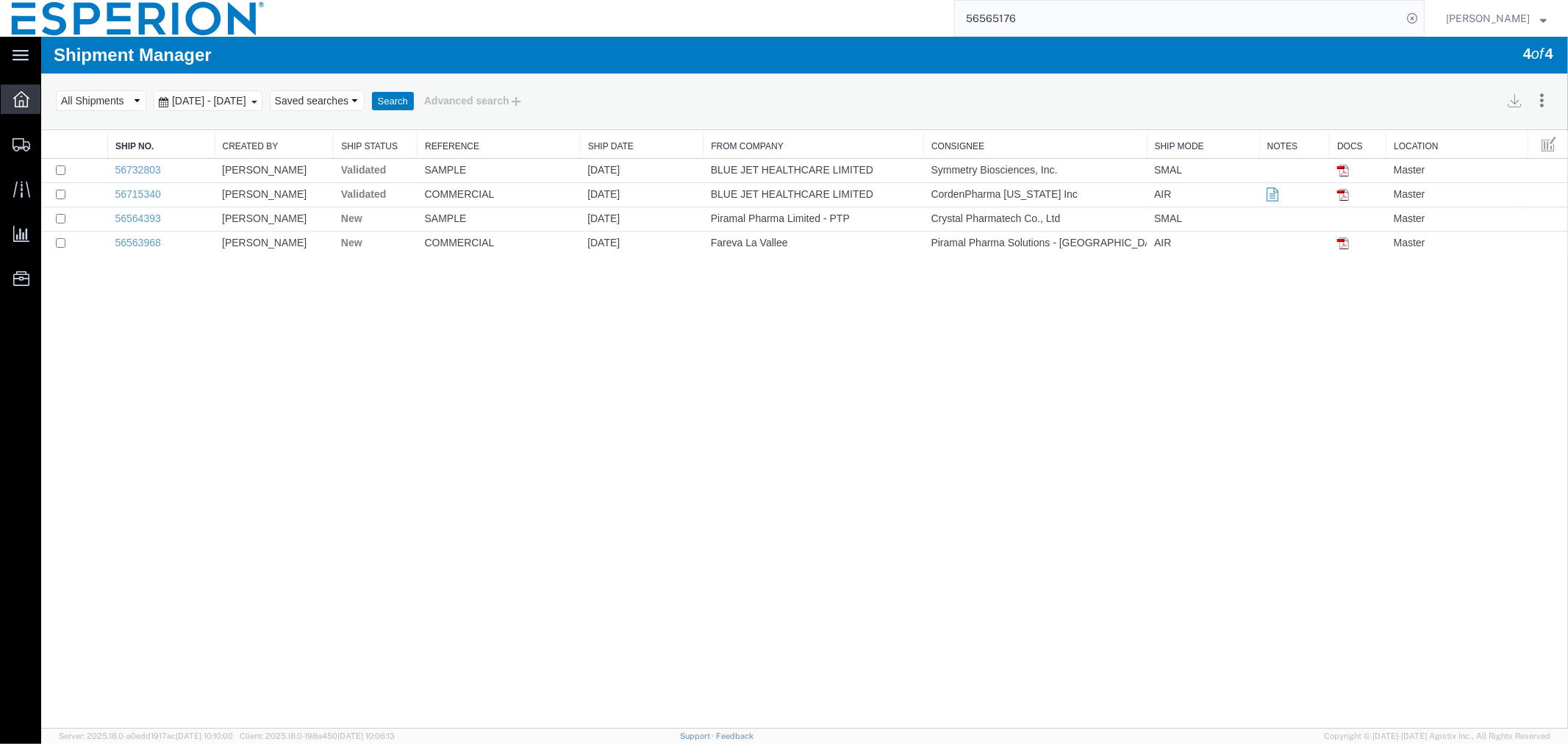
click at [24, 114] on div at bounding box center [21, 99] width 41 height 29
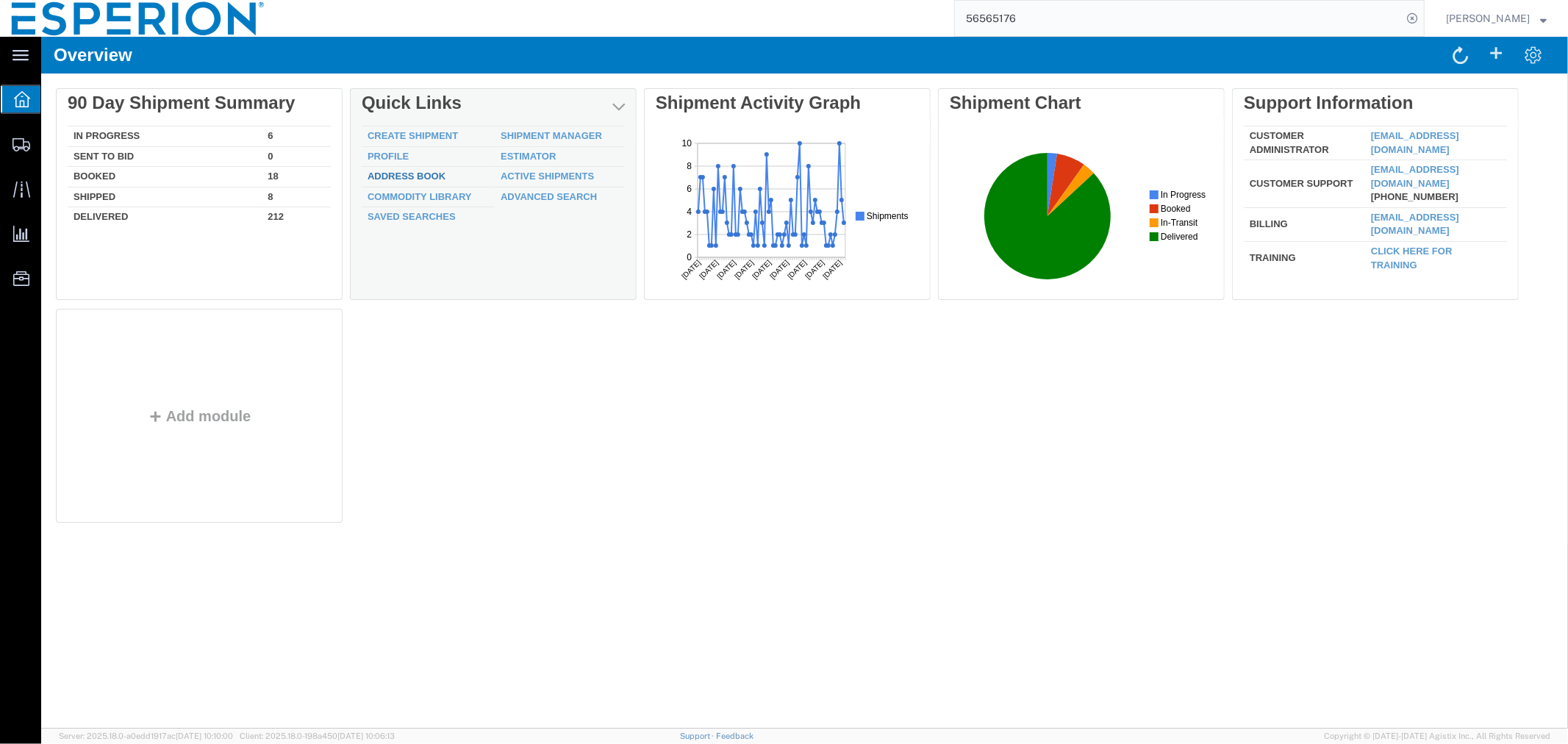
click at [428, 173] on link "Address Book" at bounding box center [406, 175] width 78 height 11
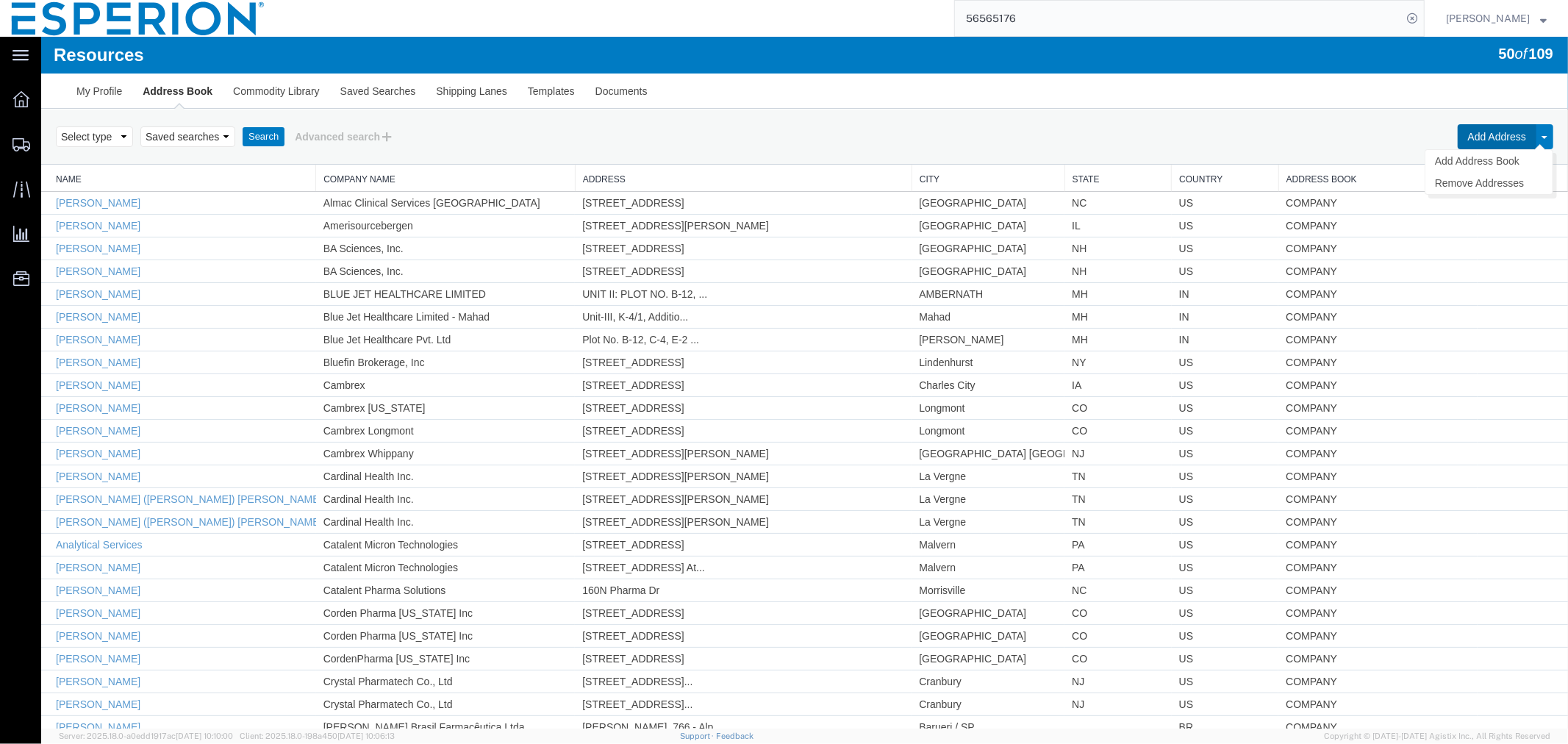
click at [1475, 138] on button "Add Address" at bounding box center [1496, 136] width 79 height 25
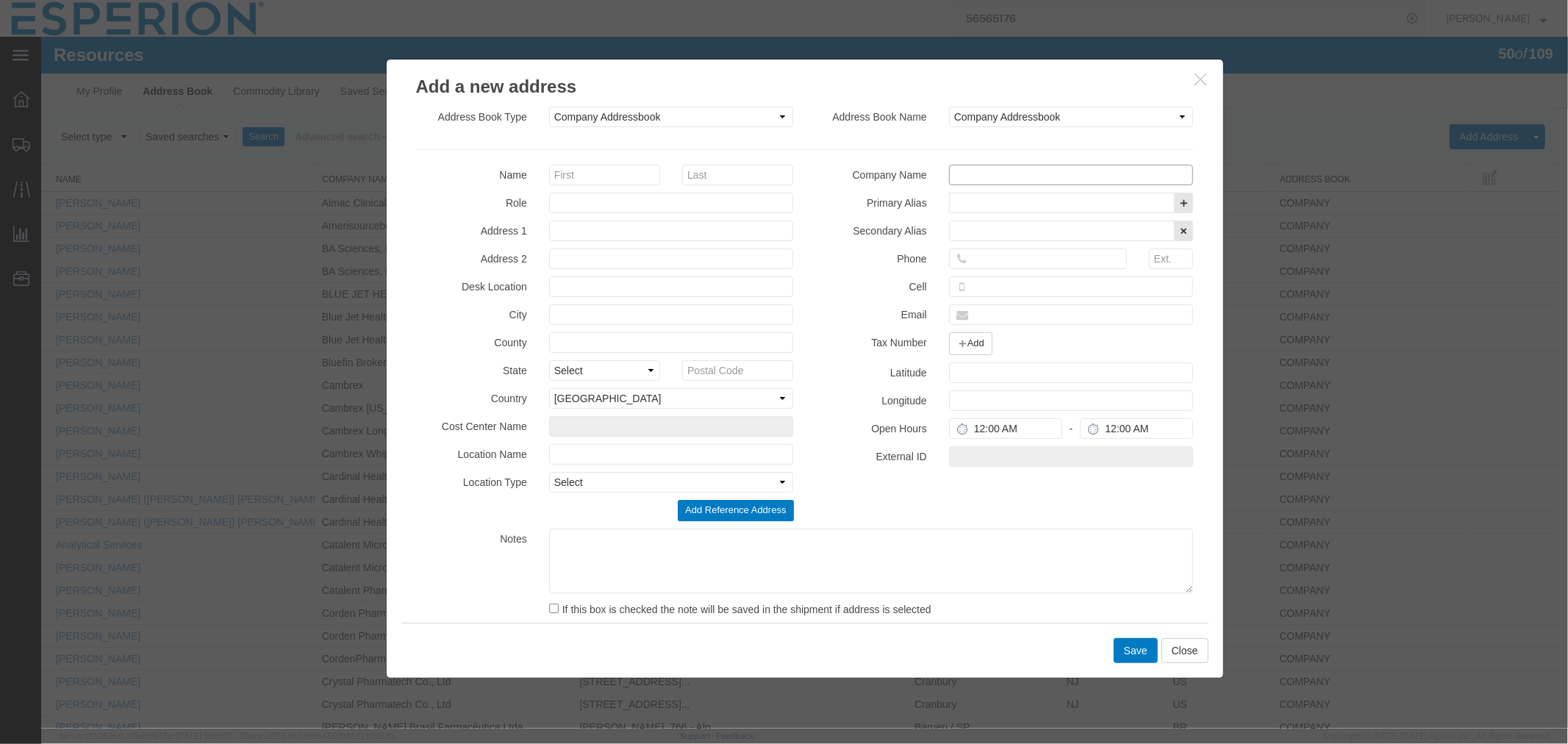
click at [996, 178] on input "text" at bounding box center [1070, 174] width 245 height 20
paste input "Promedico Main WHS"
type input "Promedico Main WHS"
click at [550, 229] on input "text" at bounding box center [671, 230] width 245 height 20
paste input "[STREET_ADDRESS]"
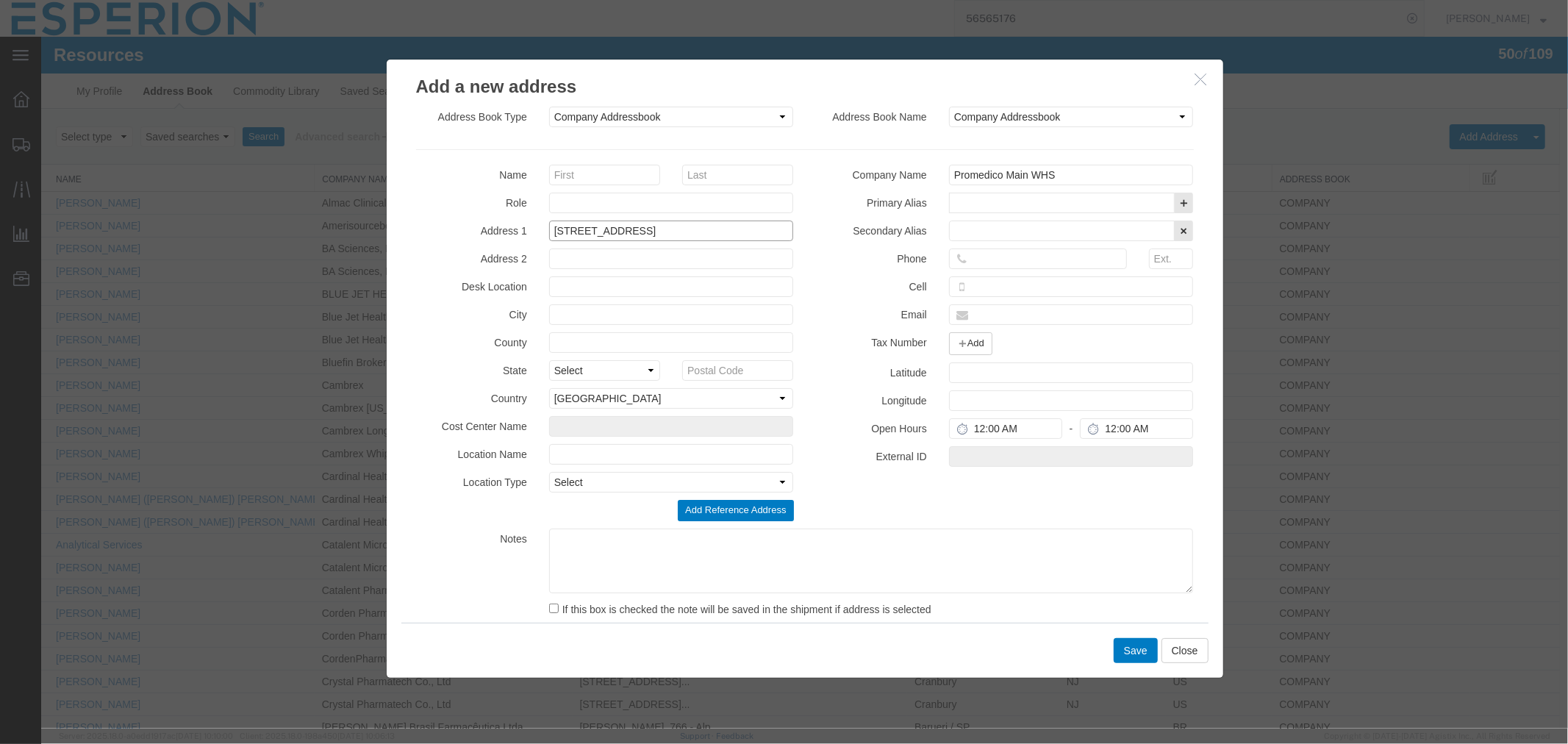
type input "[STREET_ADDRESS]"
click at [572, 313] on input "text" at bounding box center [671, 313] width 245 height 20
paste input "[PERSON_NAME] [PERSON_NAME]"
type input "[PERSON_NAME] [PERSON_NAME]"
click at [610, 400] on select "Select [GEOGRAPHIC_DATA] [GEOGRAPHIC_DATA] [GEOGRAPHIC_DATA] [GEOGRAPHIC_DATA] …" at bounding box center [671, 398] width 245 height 20
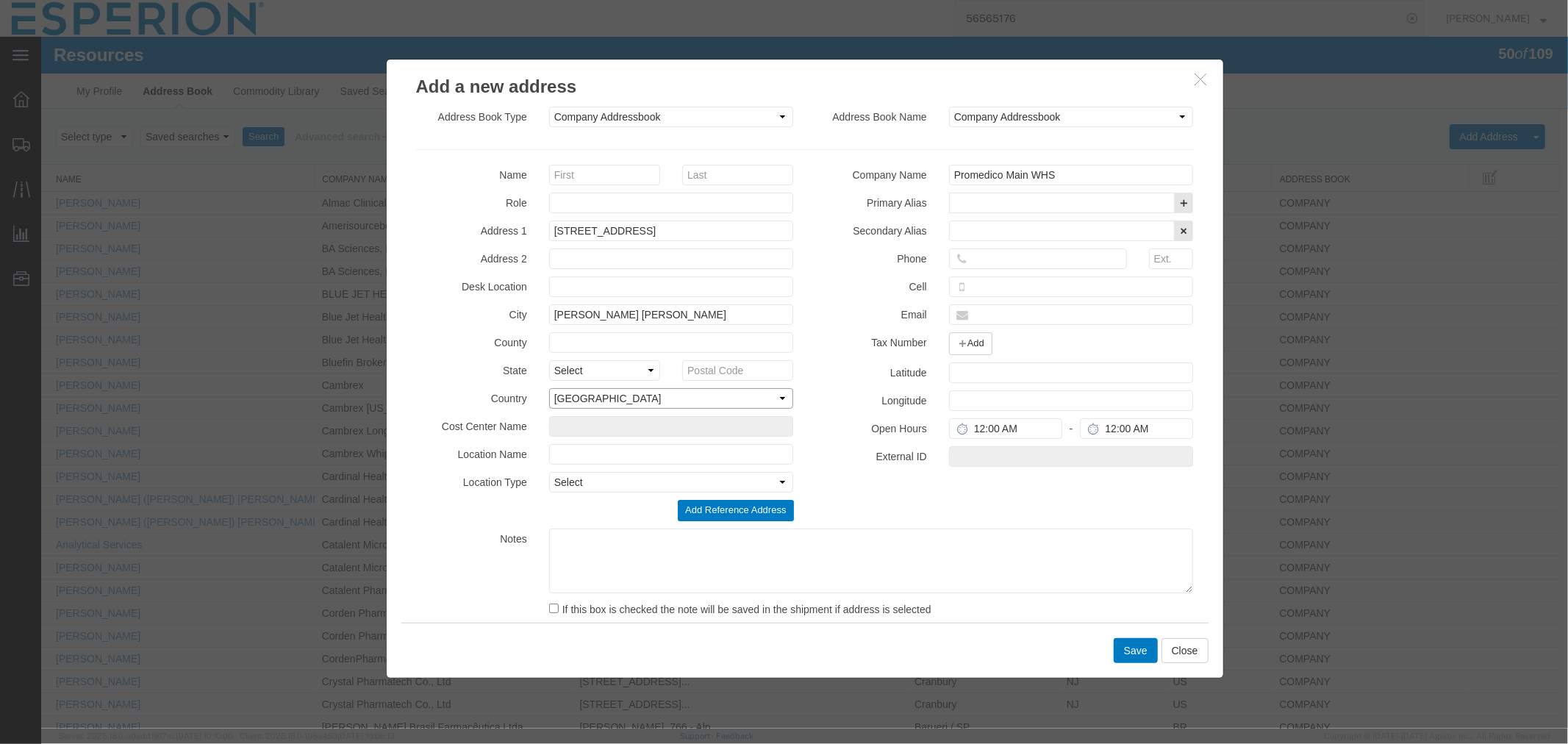
select select "IL"
click at [548, 388] on select "Select [GEOGRAPHIC_DATA] [GEOGRAPHIC_DATA] [GEOGRAPHIC_DATA] [GEOGRAPHIC_DATA] …" at bounding box center [671, 398] width 245 height 20
click at [821, 508] on div "Name Role Address 1 [STREET_ADDRESS] Address 2 Desk Location City [PERSON_NAME]…" at bounding box center [804, 396] width 800 height 463
click at [729, 368] on input "text" at bounding box center [737, 369] width 111 height 20
paste input "3877701"
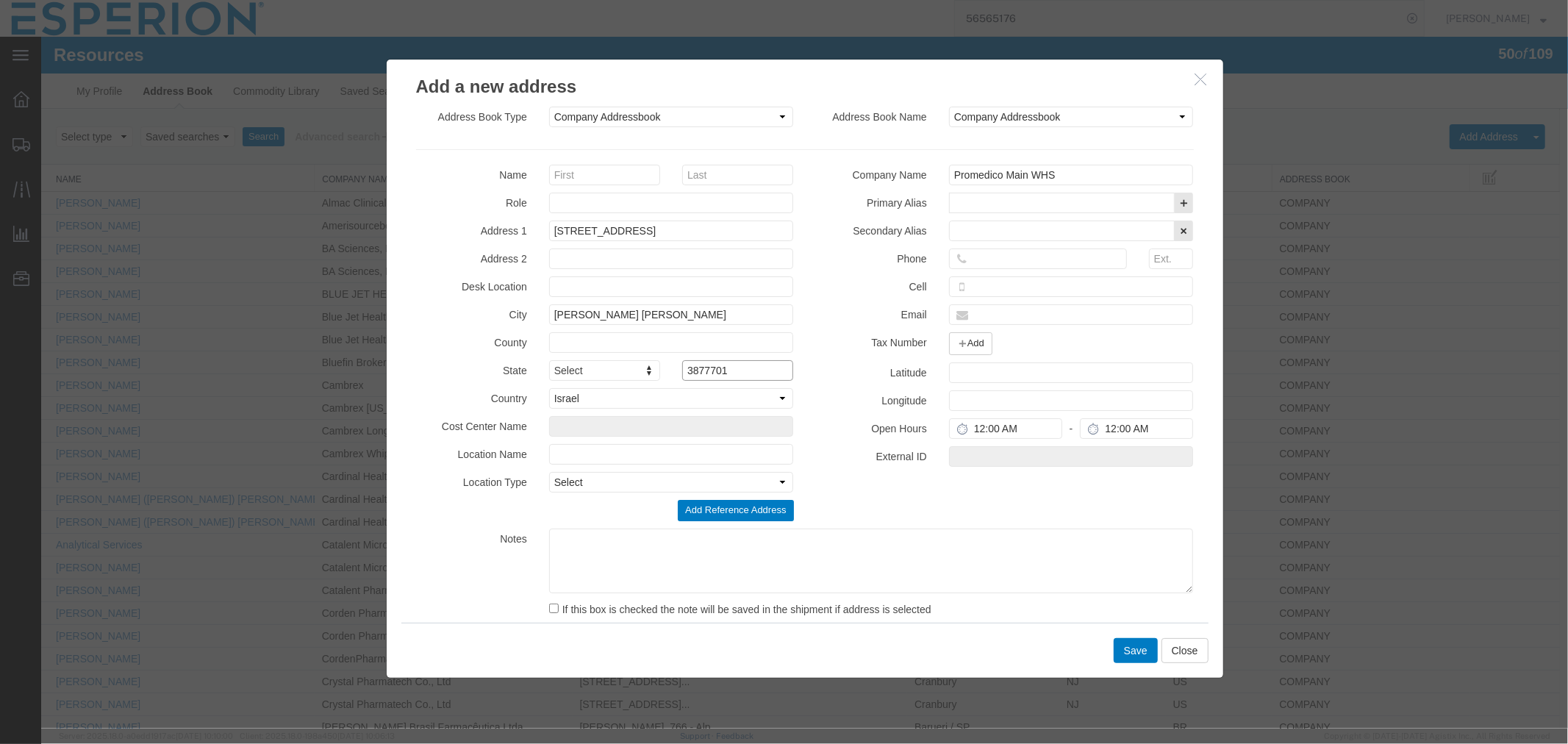
type input "3877701"
click at [1117, 655] on button "Save" at bounding box center [1135, 650] width 44 height 25
click at [1124, 646] on button "Save" at bounding box center [1135, 650] width 44 height 25
click at [1186, 656] on button "Close" at bounding box center [1184, 650] width 47 height 25
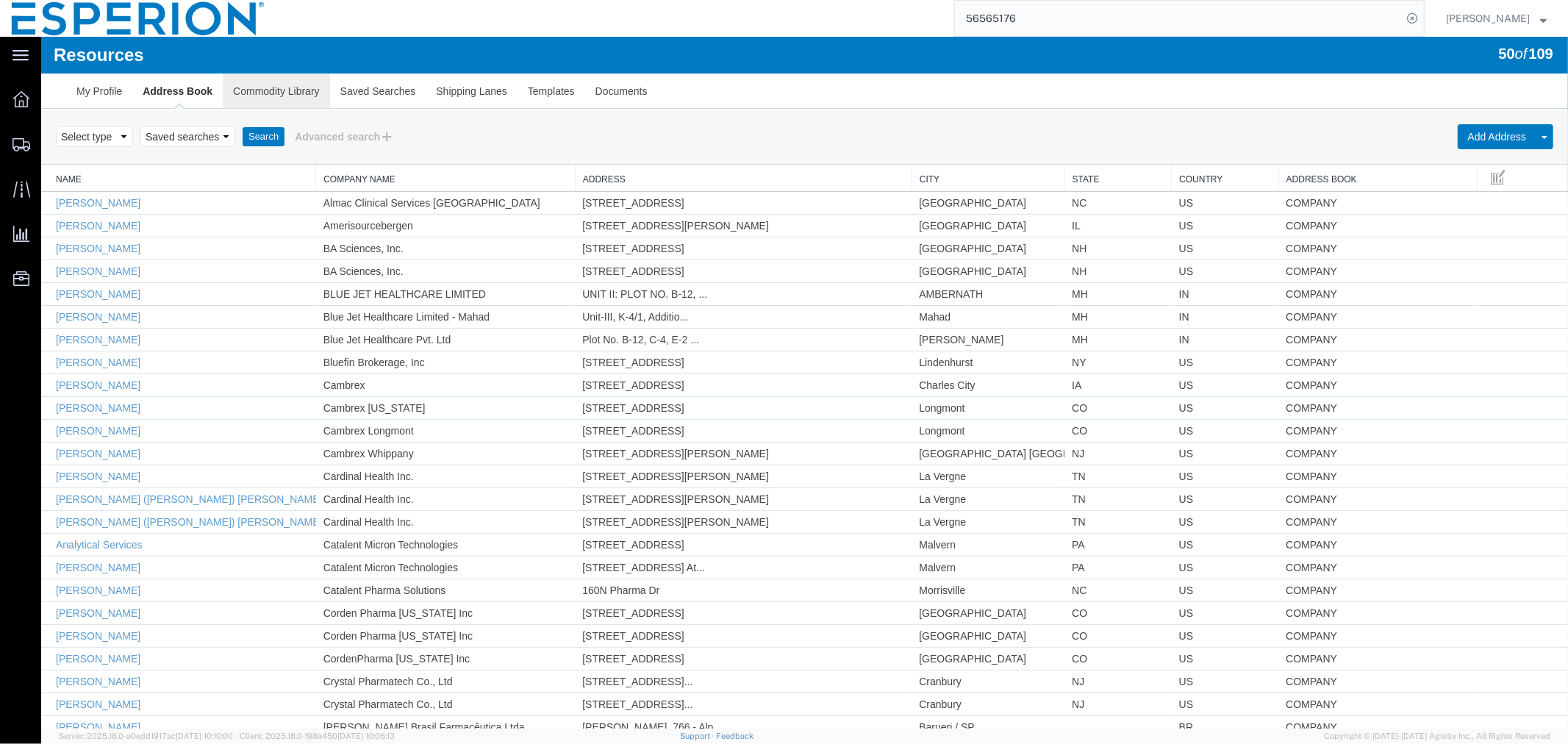
click at [269, 92] on link "Commodity Library" at bounding box center [275, 91] width 106 height 36
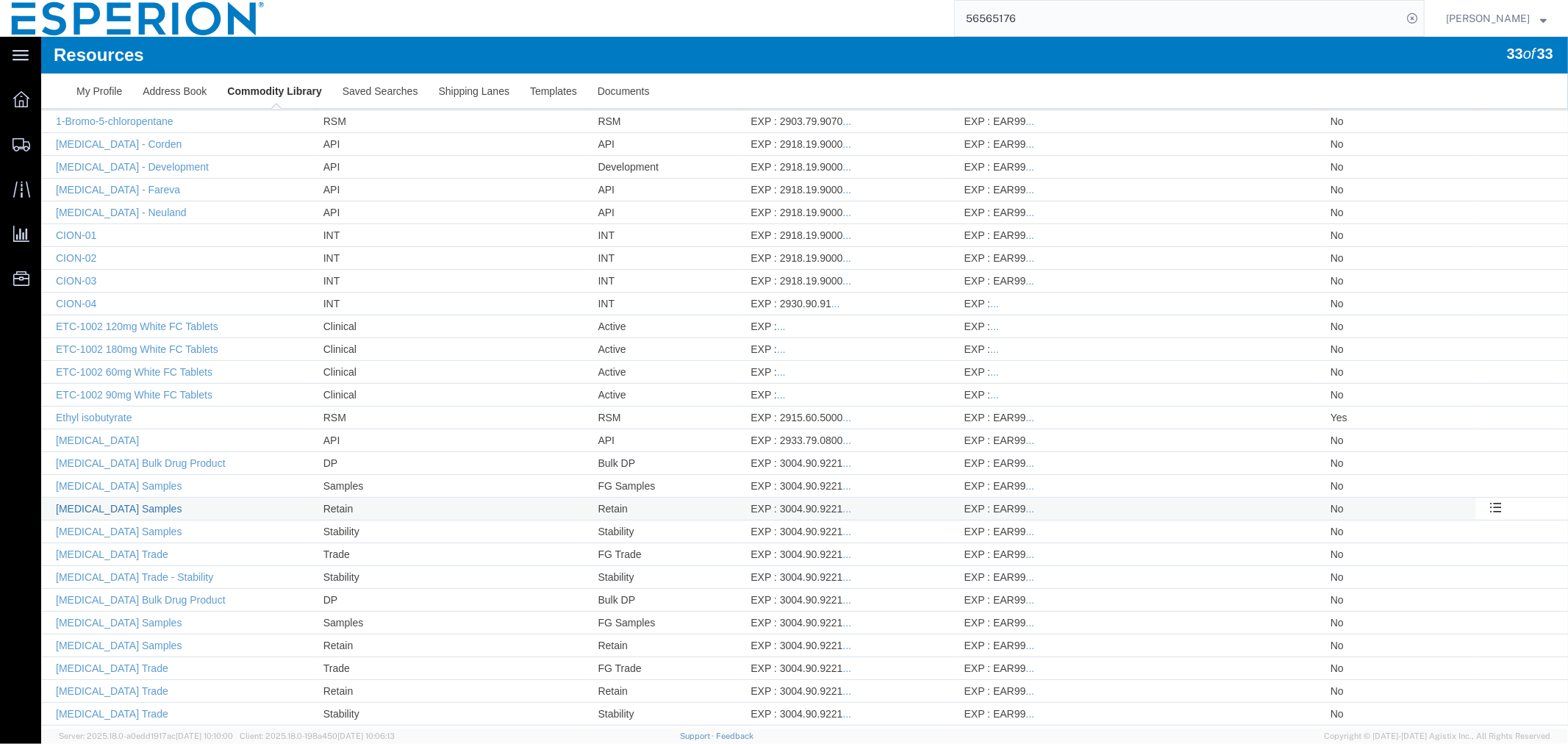
scroll to position [163, 0]
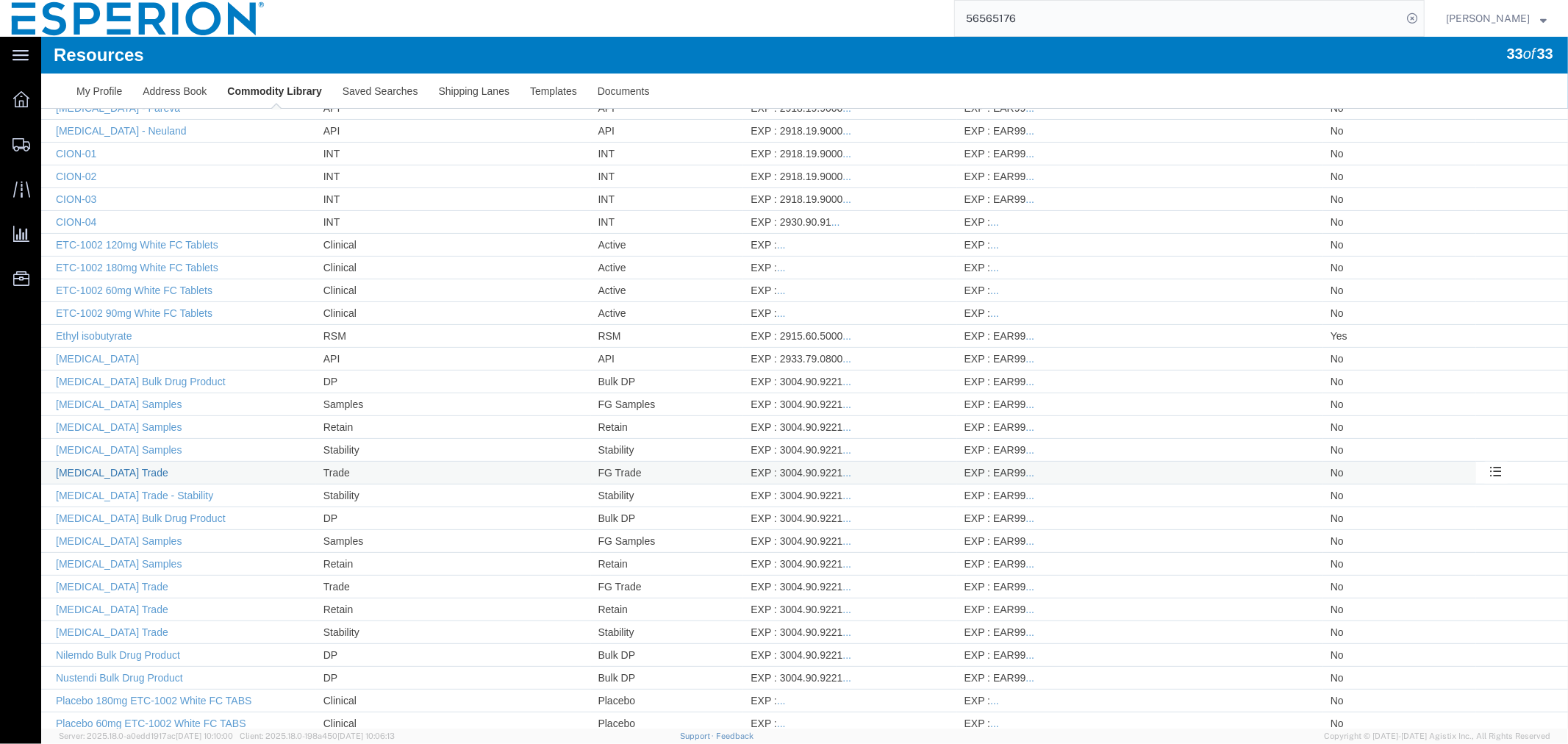
click at [98, 473] on link "[MEDICAL_DATA] Trade" at bounding box center [111, 471] width 113 height 12
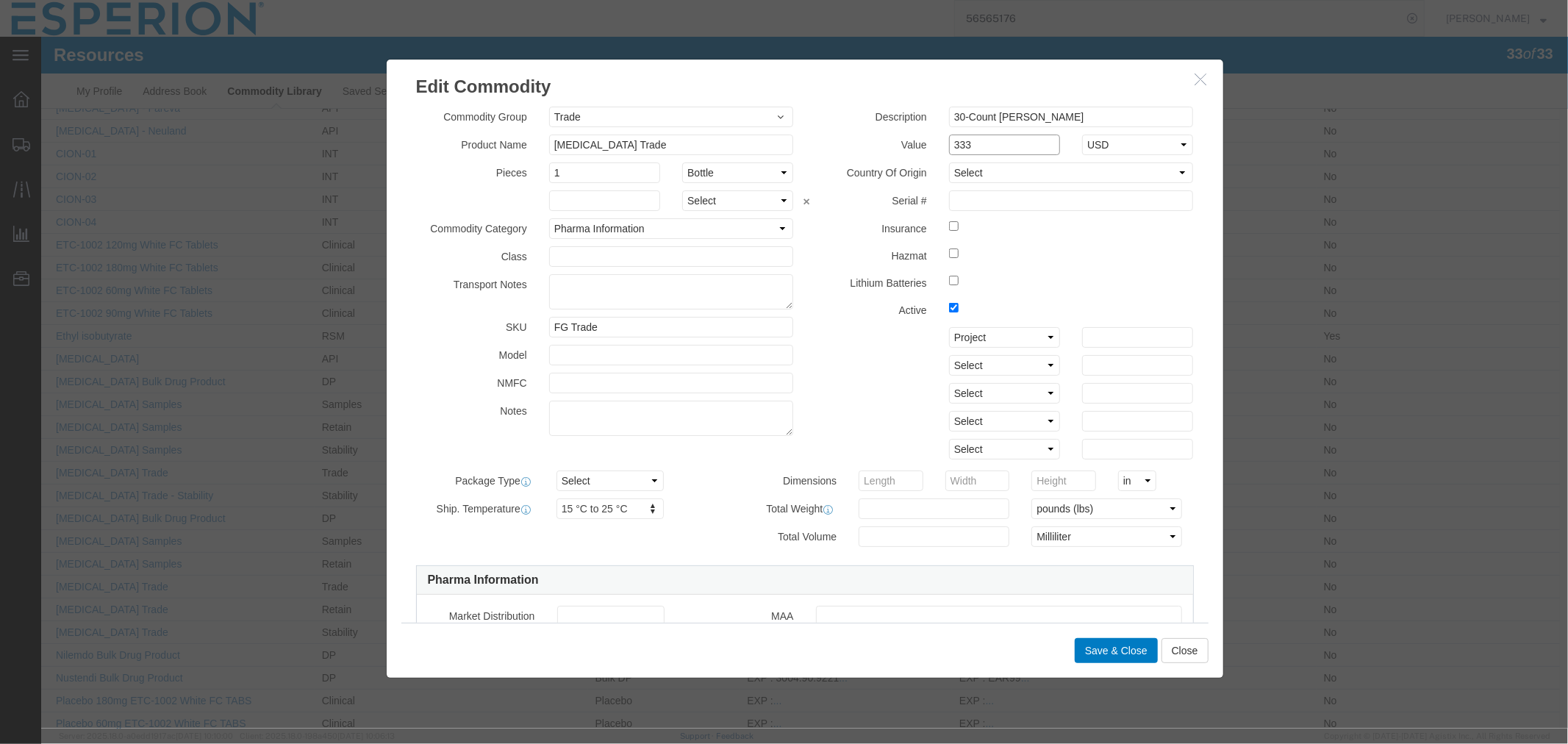
drag, startPoint x: 965, startPoint y: 146, endPoint x: 922, endPoint y: 144, distance: 43.0
click at [922, 144] on div "Value 333 Select USD JPY GBP CAD EUR" at bounding box center [1004, 144] width 400 height 20
click at [1177, 657] on button "Close" at bounding box center [1184, 650] width 47 height 25
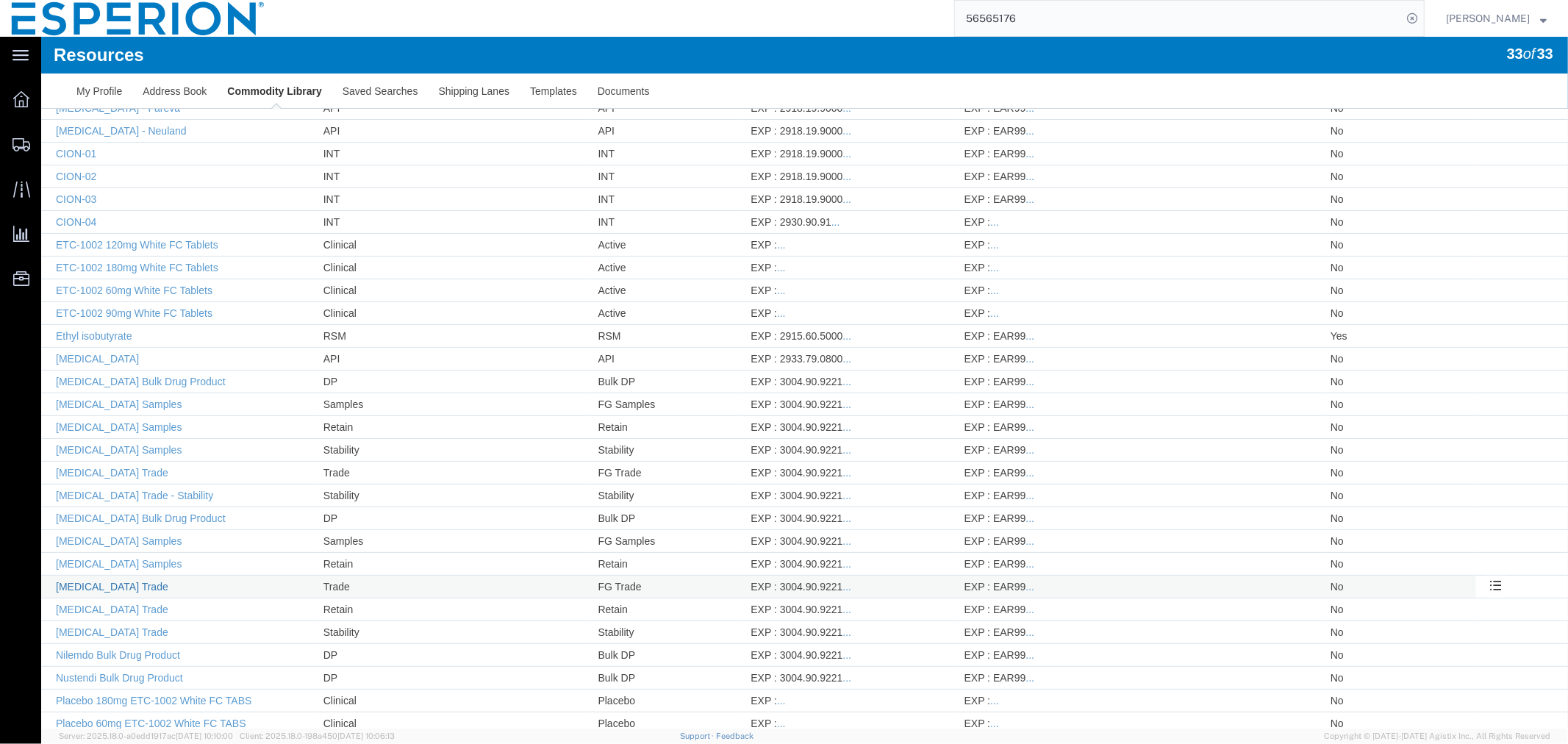
click at [105, 585] on link "[MEDICAL_DATA] Trade" at bounding box center [111, 586] width 113 height 12
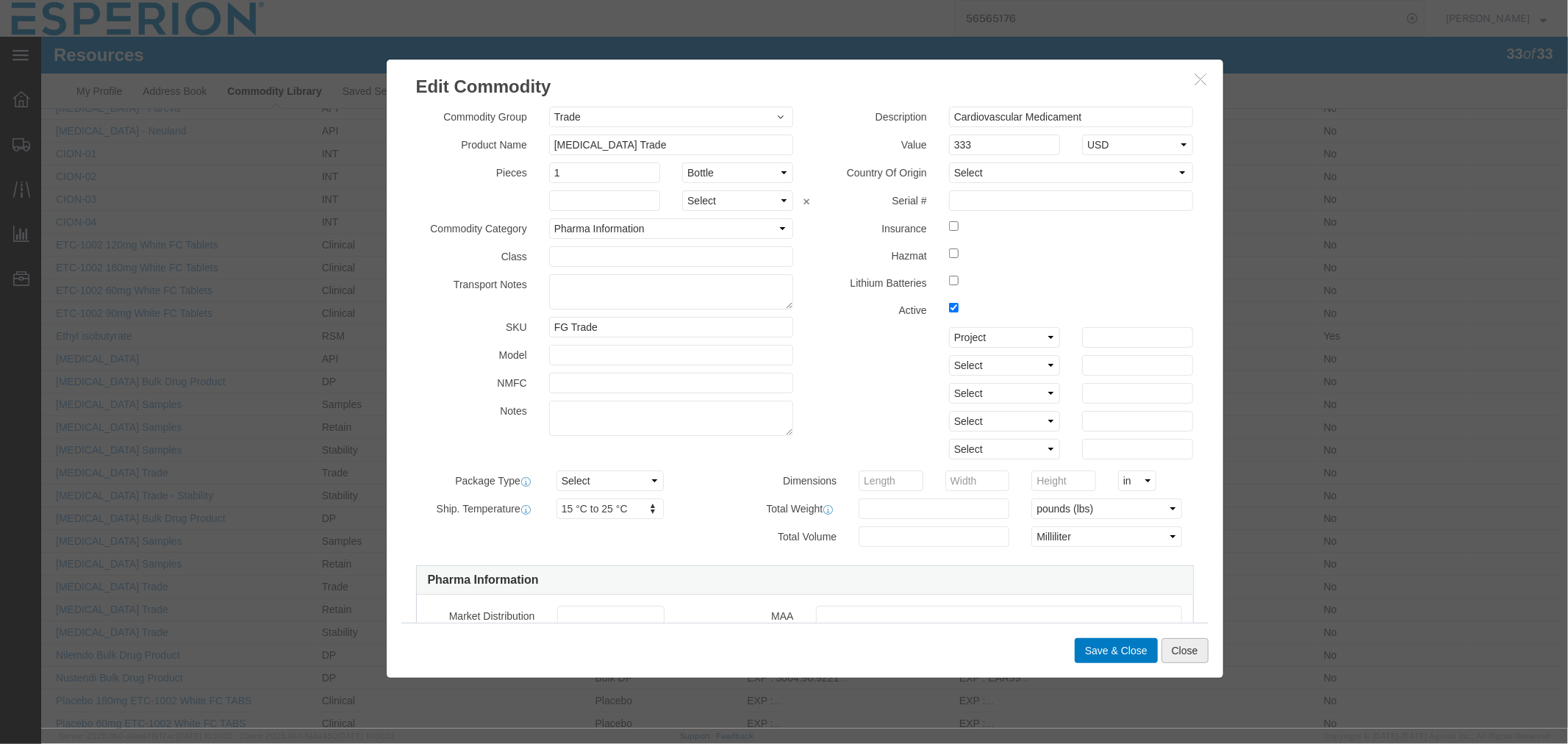
click at [1186, 648] on button "Close" at bounding box center [1184, 650] width 47 height 25
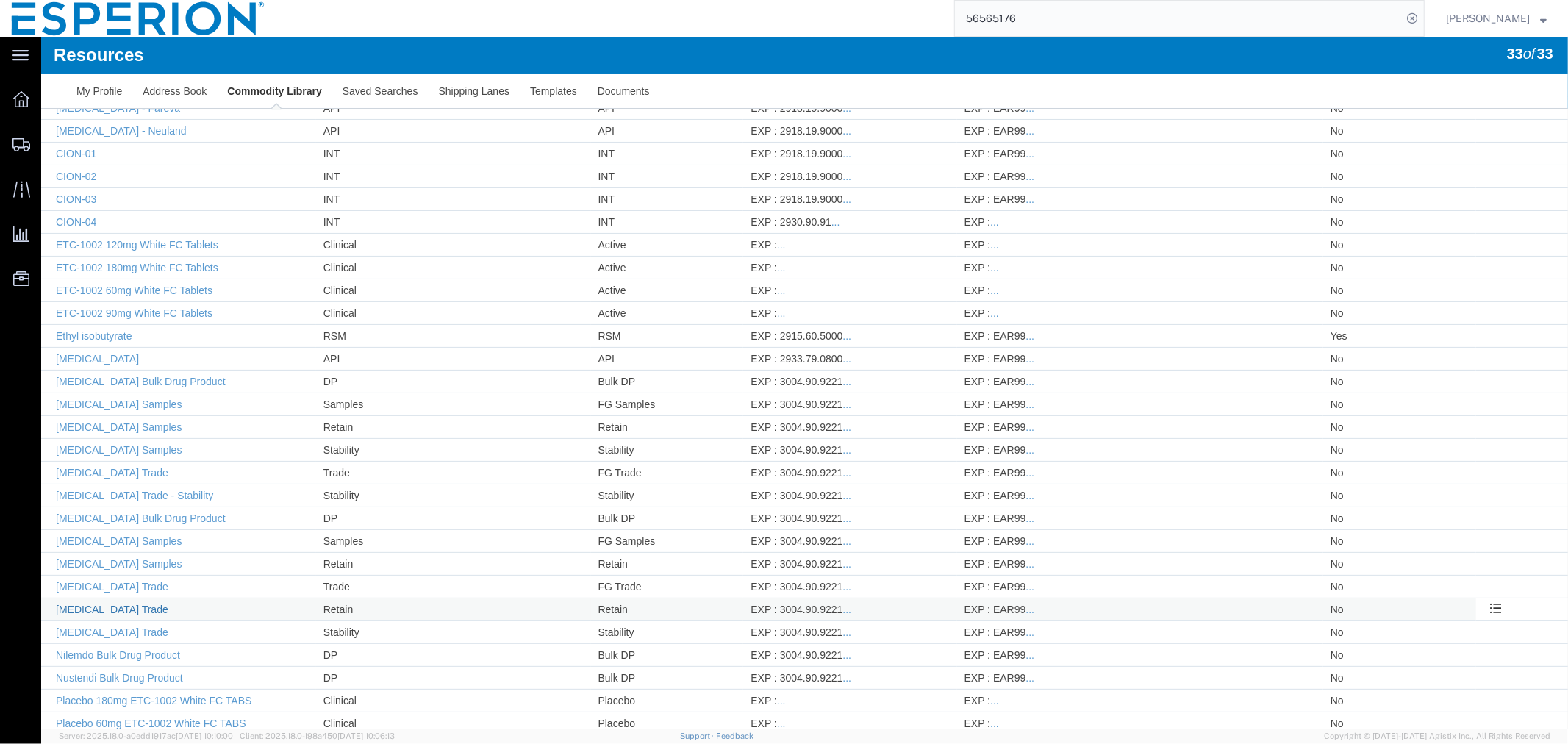
click at [109, 605] on link "[MEDICAL_DATA] Trade" at bounding box center [111, 608] width 113 height 12
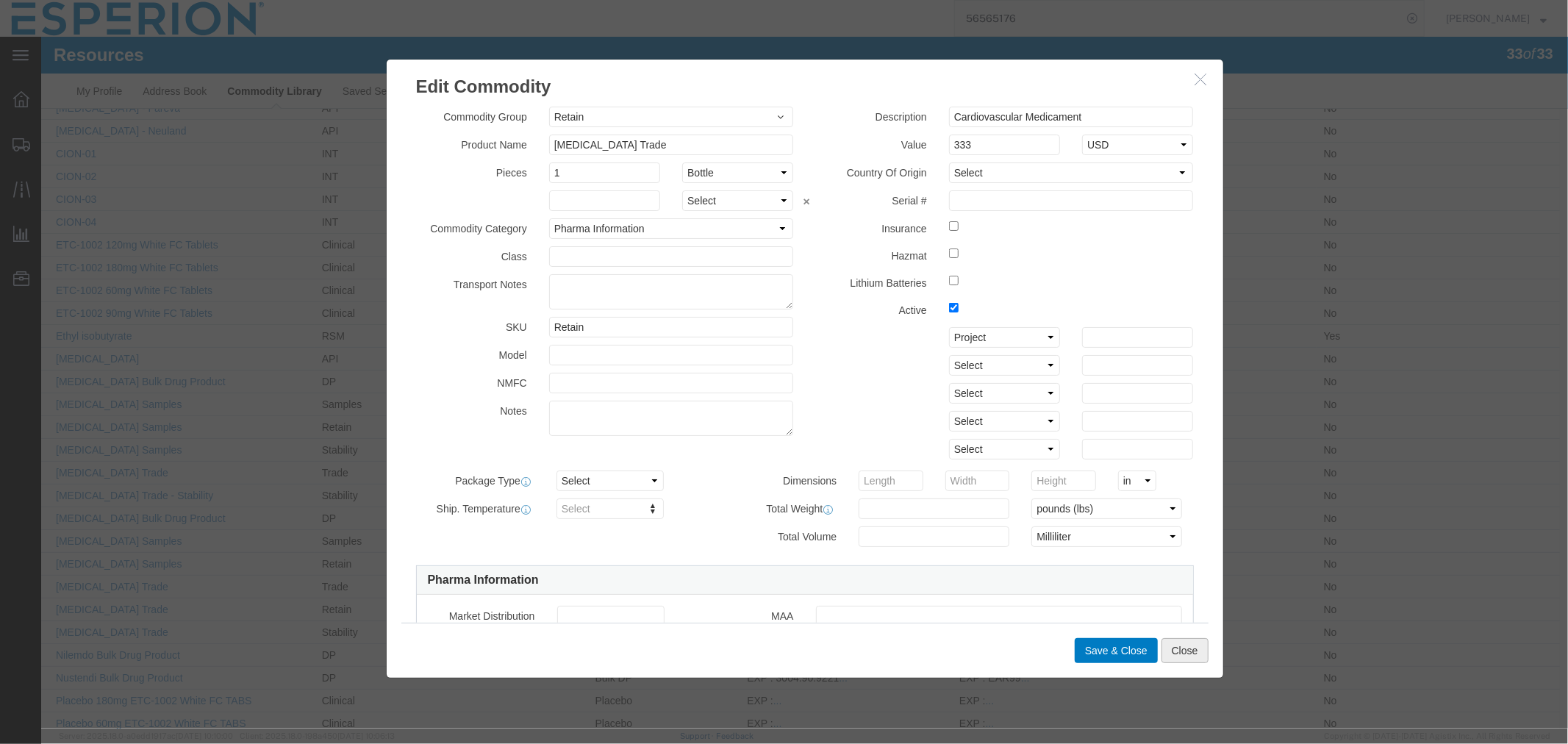
click at [1192, 649] on button "Close" at bounding box center [1184, 650] width 47 height 25
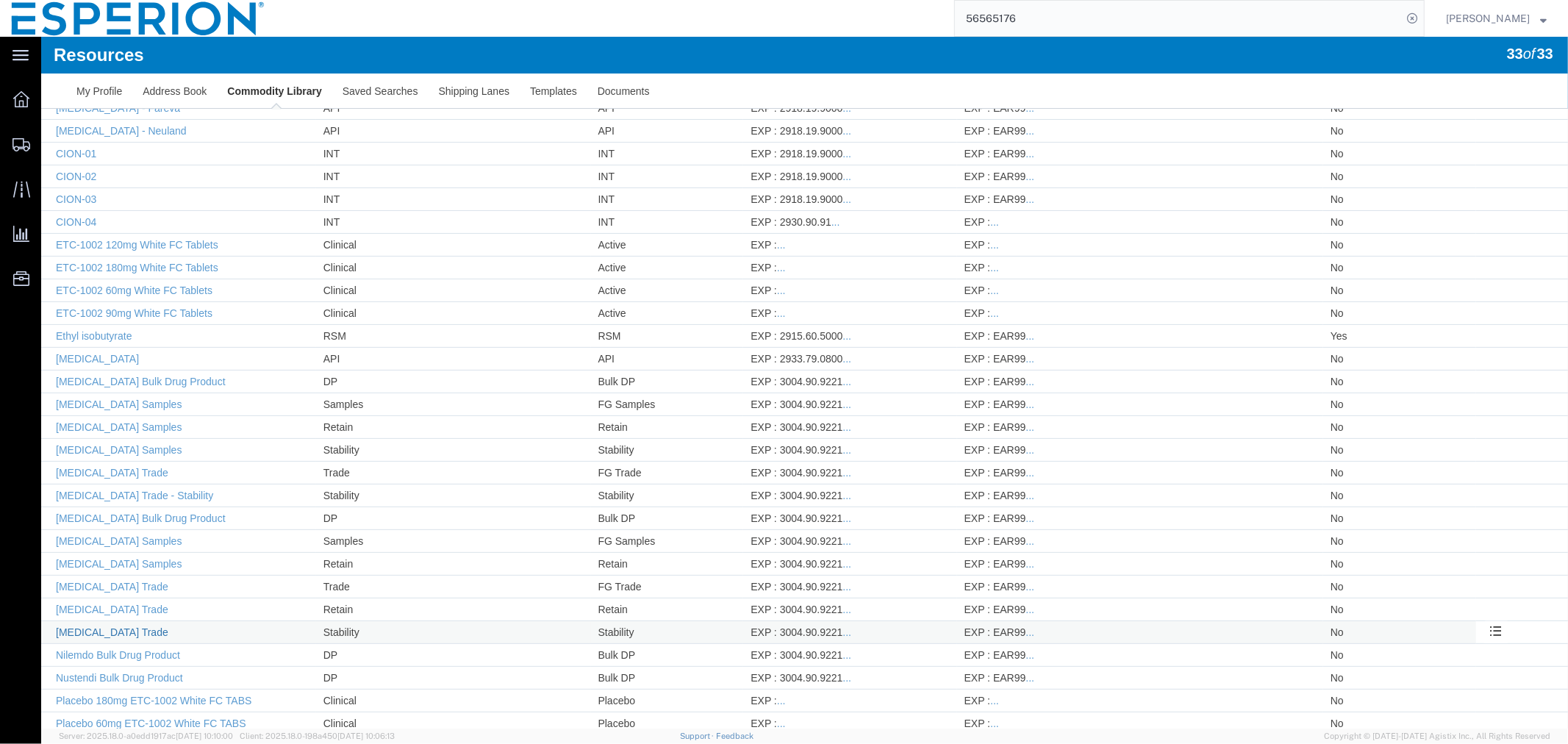
click at [98, 633] on link "[MEDICAL_DATA] Trade" at bounding box center [111, 631] width 113 height 12
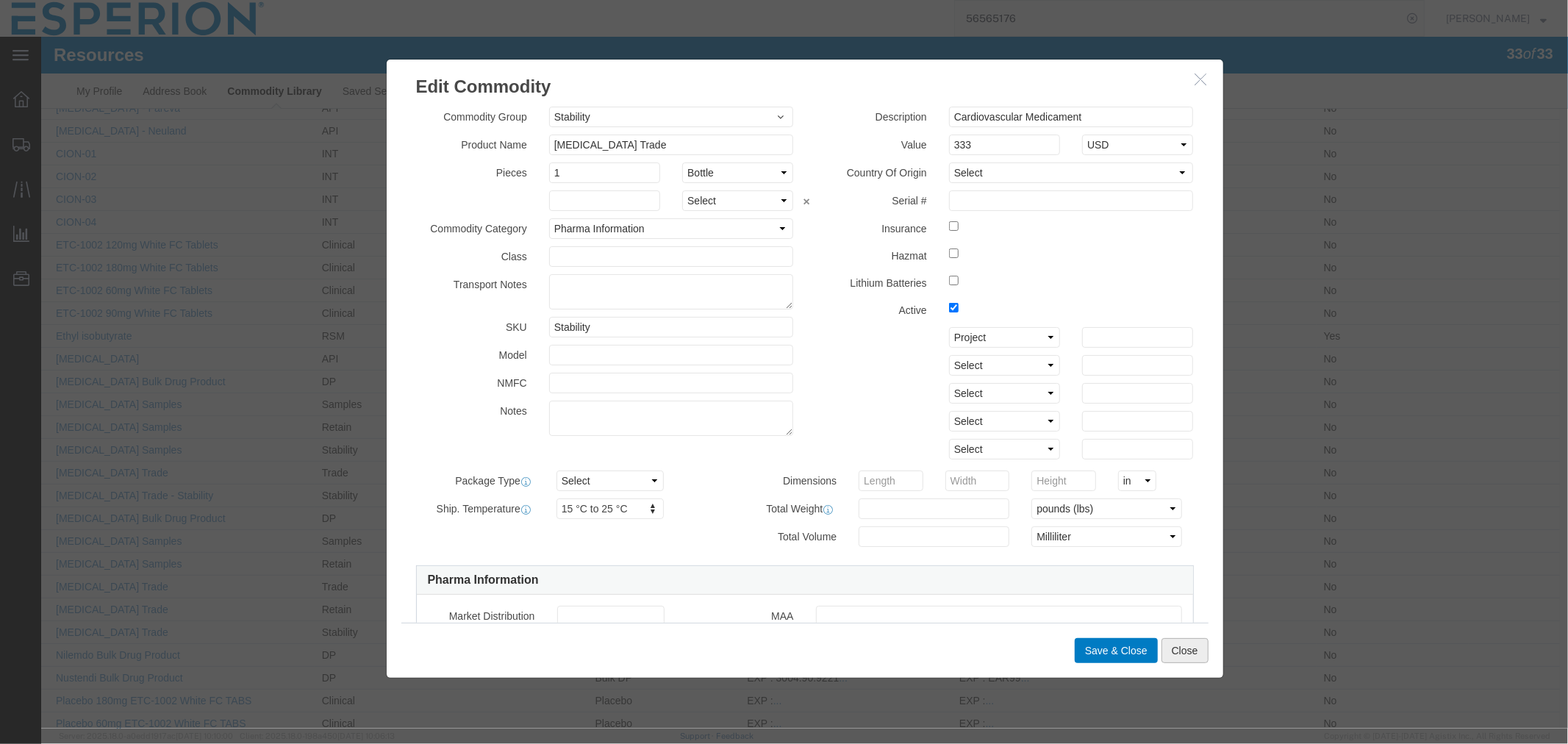
click at [1178, 655] on button "Close" at bounding box center [1184, 650] width 47 height 25
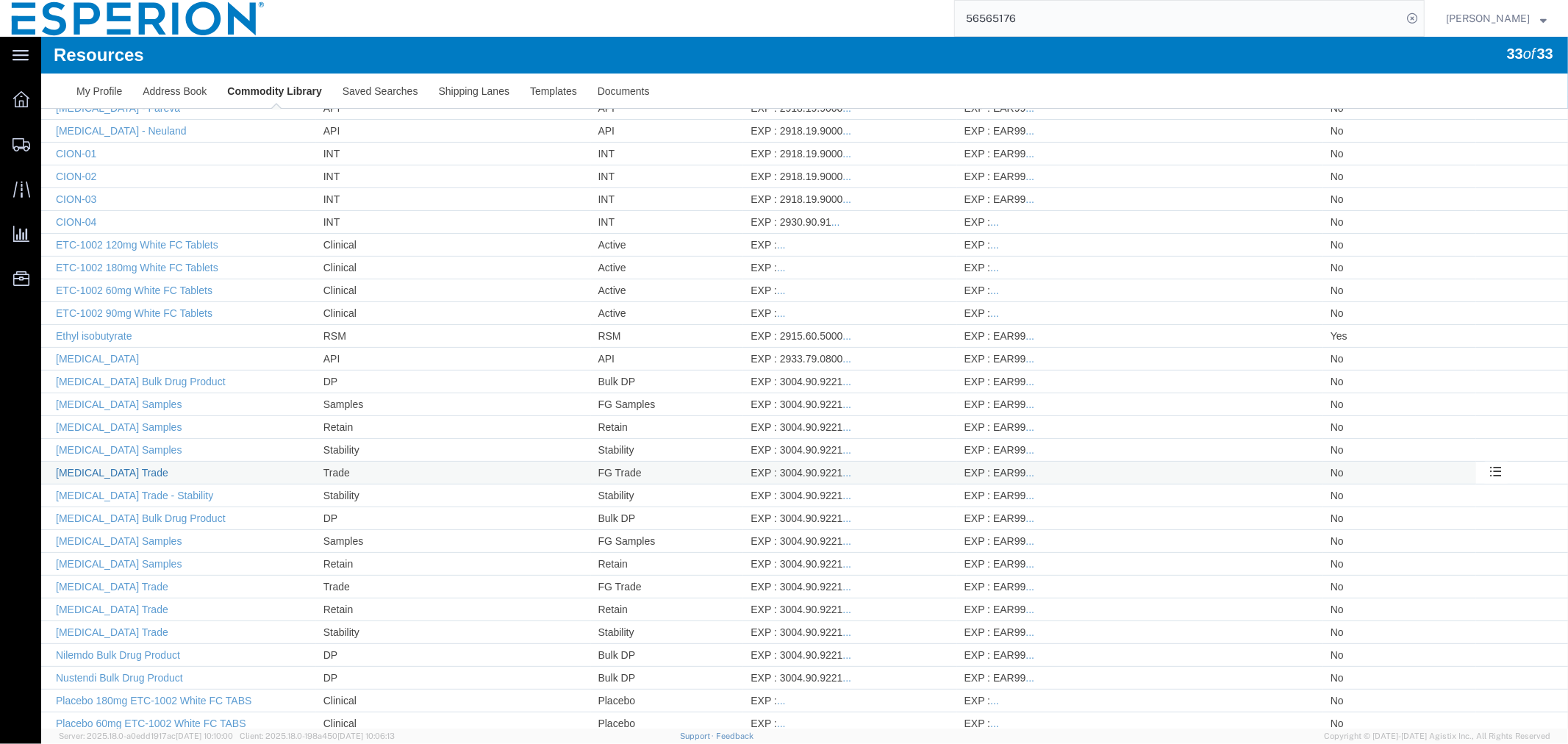
click at [99, 471] on link "[MEDICAL_DATA] Trade" at bounding box center [111, 471] width 113 height 12
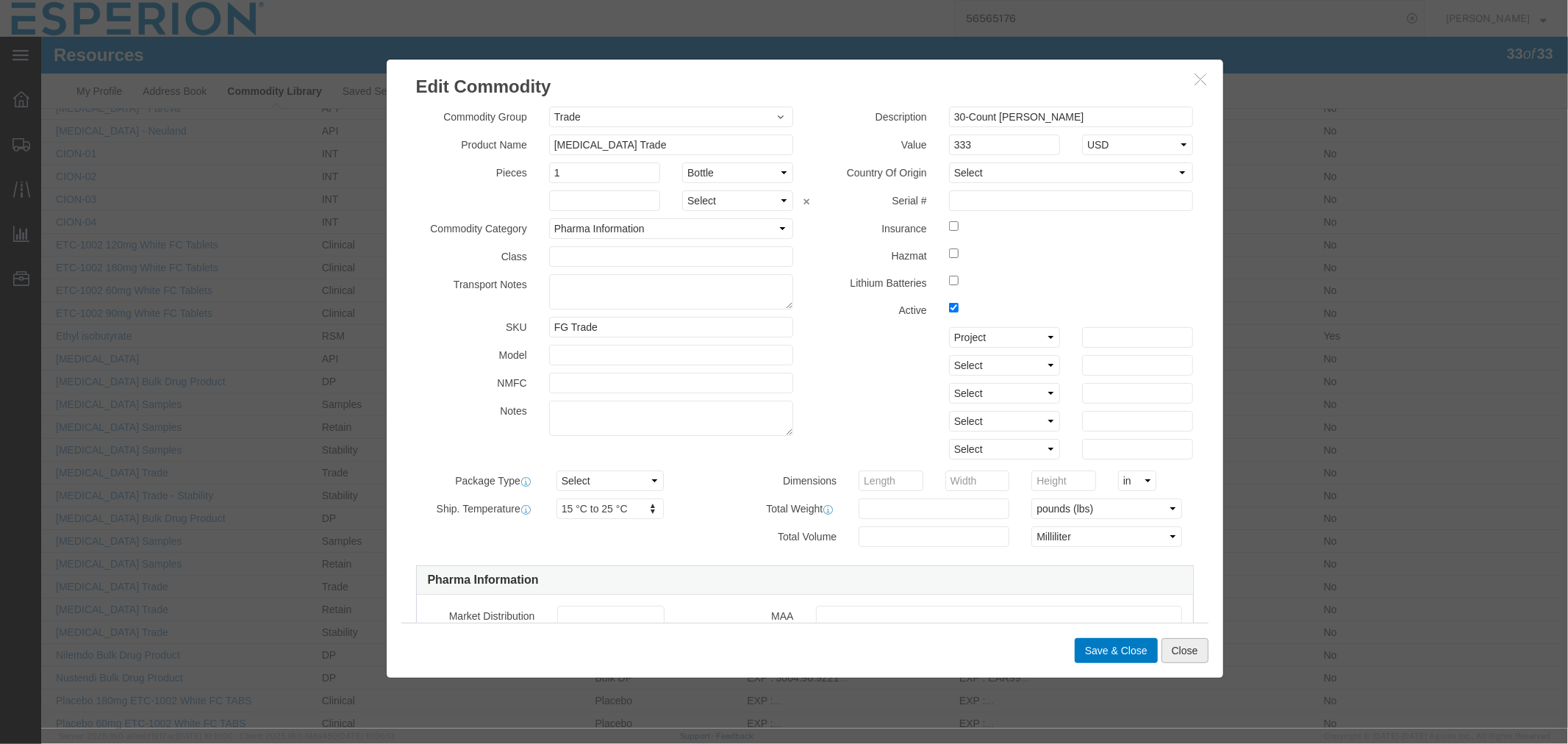
click at [1166, 655] on button "Close" at bounding box center [1184, 650] width 47 height 25
